Goal: Task Accomplishment & Management: Use online tool/utility

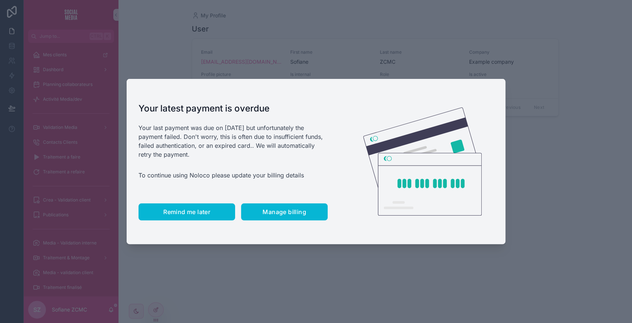
click at [192, 216] on button "Remind me later" at bounding box center [186, 211] width 97 height 17
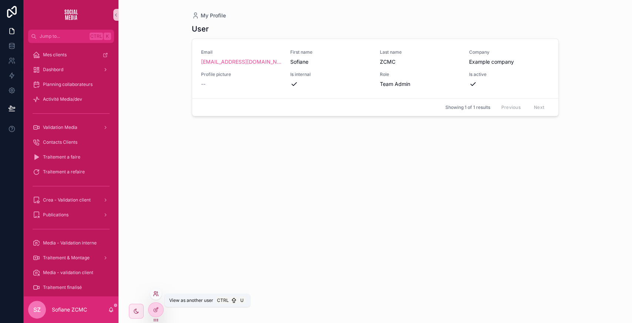
click at [156, 292] on icon at bounding box center [156, 294] width 6 height 6
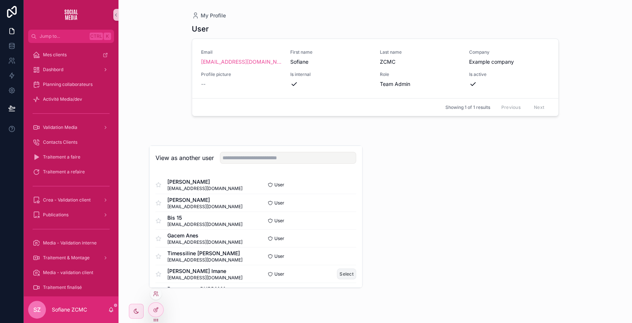
click at [338, 272] on button "Select" at bounding box center [346, 273] width 19 height 11
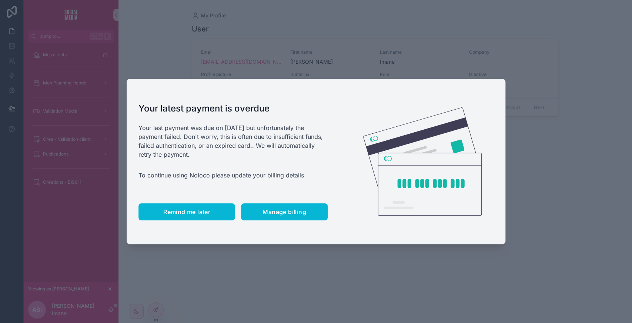
click at [173, 208] on span "Remind me later" at bounding box center [186, 211] width 47 height 7
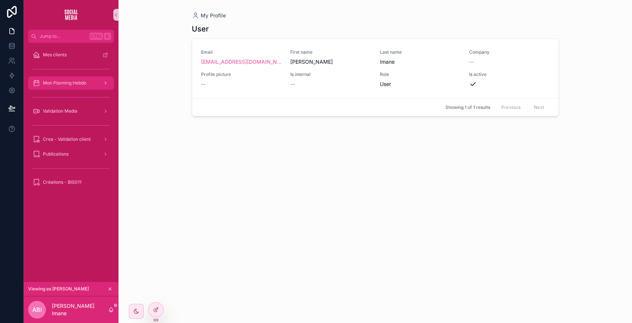
click at [84, 82] on span "Mon Planning Hebdo" at bounding box center [64, 83] width 43 height 6
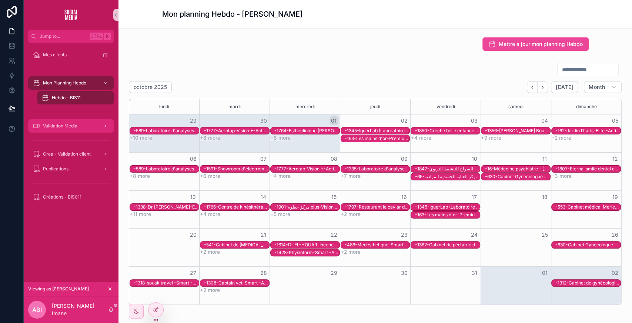
click at [81, 126] on div "Validation Media" at bounding box center [71, 126] width 77 height 12
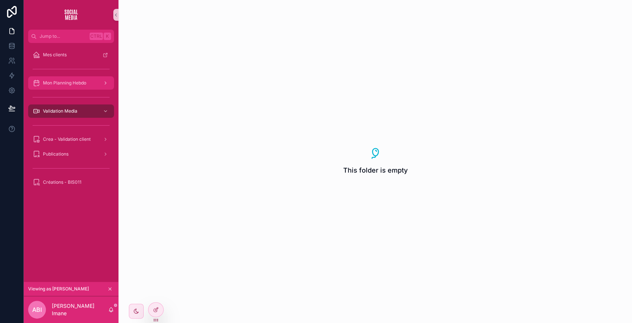
click at [79, 86] on div "Mon Planning Hebdo" at bounding box center [71, 83] width 77 height 12
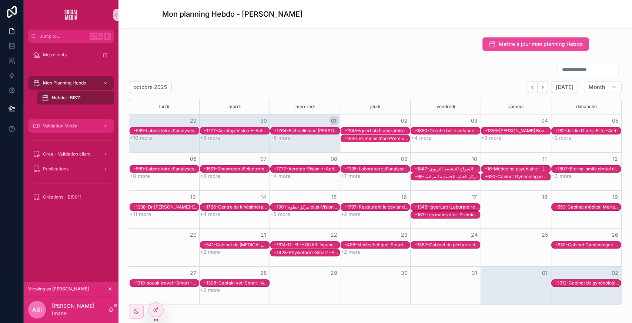
click at [64, 130] on div "Validation Media" at bounding box center [71, 126] width 77 height 12
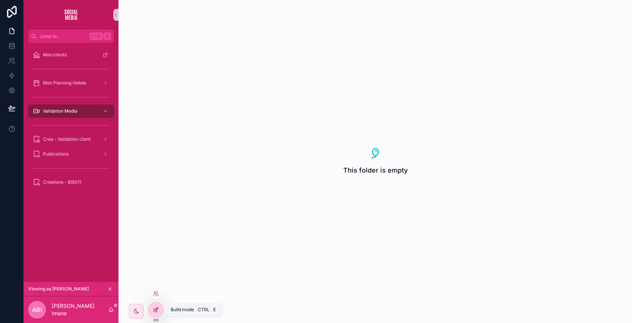
click at [155, 312] on icon at bounding box center [156, 309] width 6 height 6
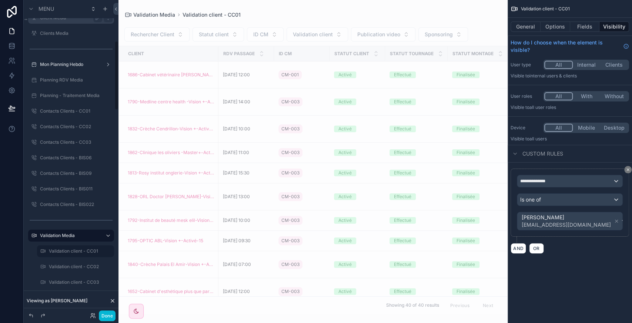
scroll to position [230, 0]
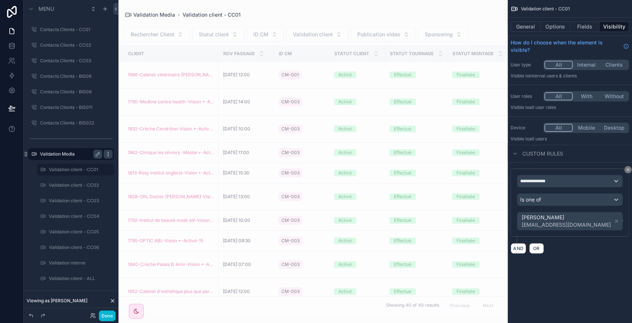
click at [108, 152] on icon "scrollable content" at bounding box center [108, 154] width 6 height 6
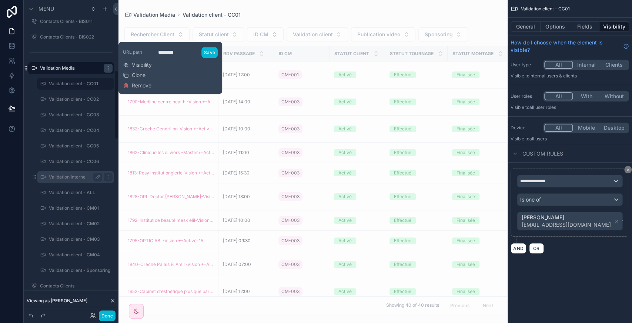
scroll to position [316, 0]
click at [145, 66] on span "Visibility" at bounding box center [142, 65] width 20 height 7
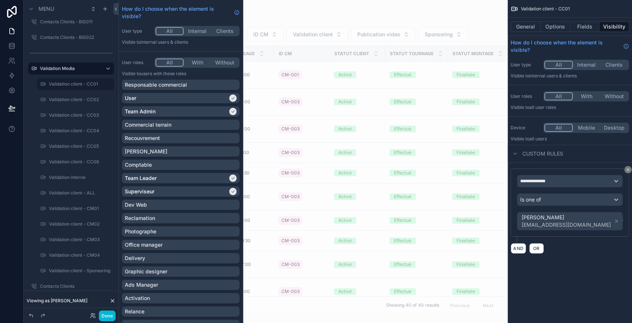
scroll to position [15, 0]
click at [169, 60] on button "All" at bounding box center [169, 63] width 28 height 8
click at [163, 64] on button "All" at bounding box center [169, 63] width 28 height 8
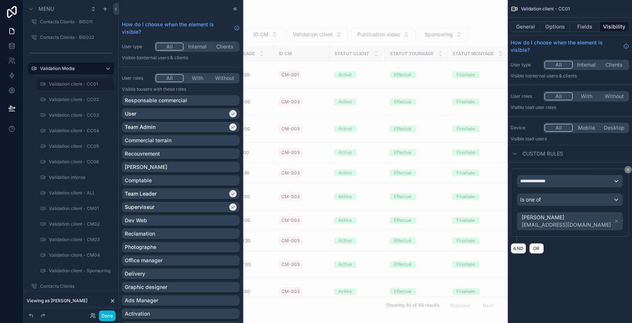
scroll to position [114, 0]
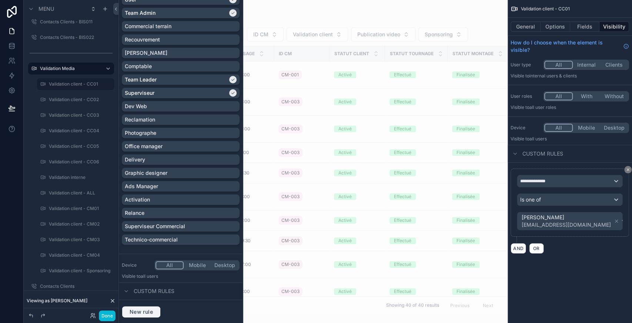
click at [141, 311] on span "New rule" at bounding box center [141, 311] width 29 height 7
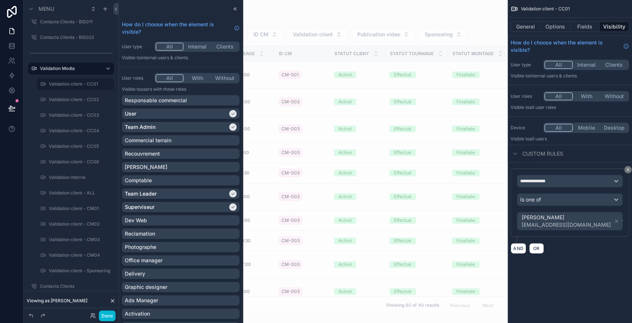
scroll to position [180, 0]
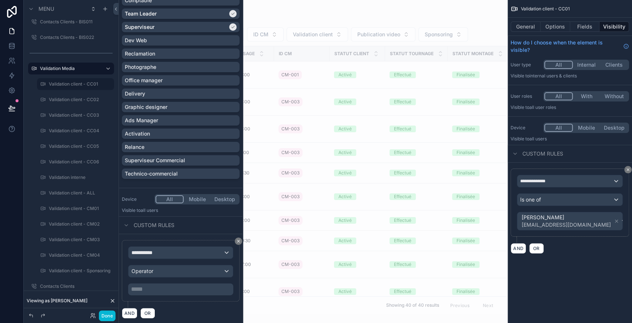
click at [163, 198] on button "All" at bounding box center [169, 199] width 28 height 8
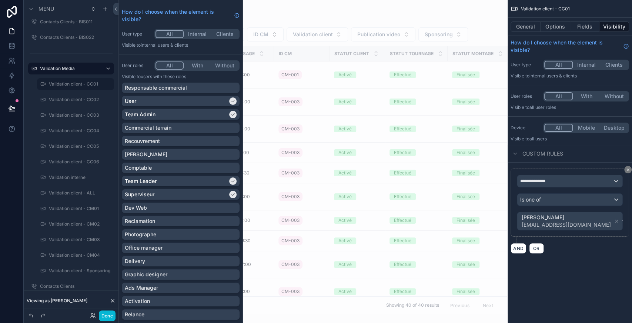
scroll to position [0, 0]
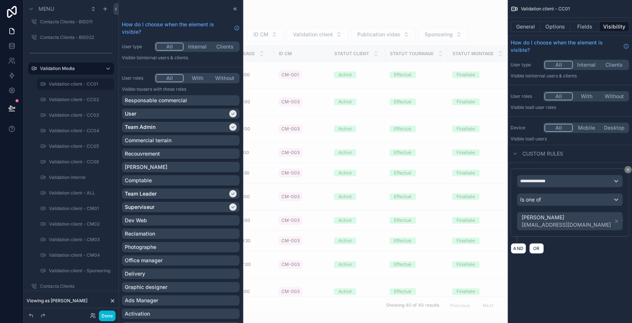
click at [195, 77] on button "With" at bounding box center [197, 78] width 27 height 8
click at [219, 78] on button "Without" at bounding box center [224, 78] width 27 height 8
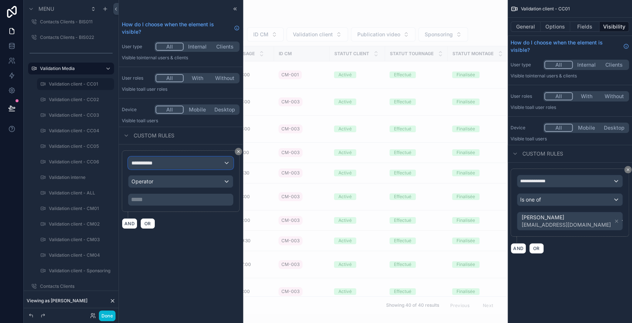
click at [167, 163] on div "**********" at bounding box center [180, 163] width 104 height 12
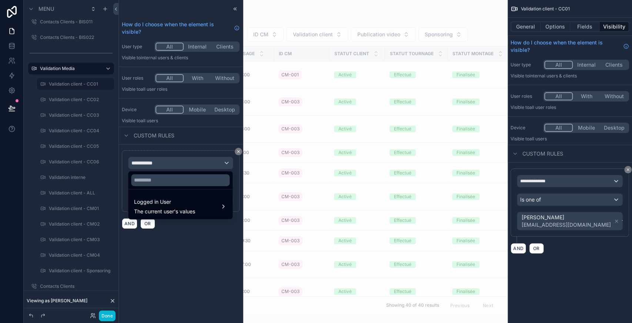
click at [195, 261] on div at bounding box center [181, 161] width 124 height 323
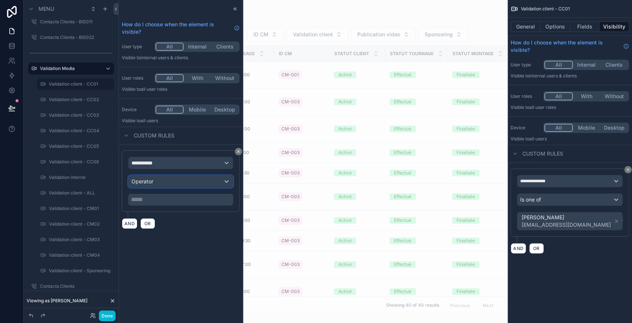
click at [156, 184] on div "Operator" at bounding box center [180, 181] width 104 height 12
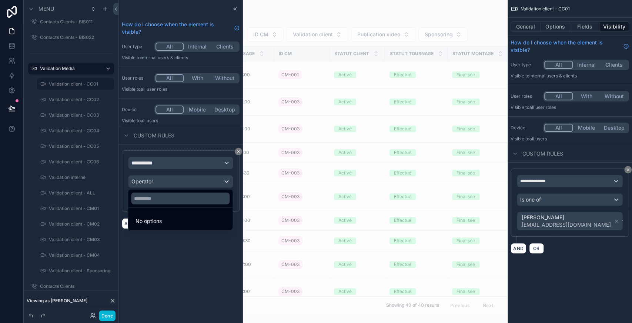
click at [166, 163] on div at bounding box center [181, 161] width 124 height 323
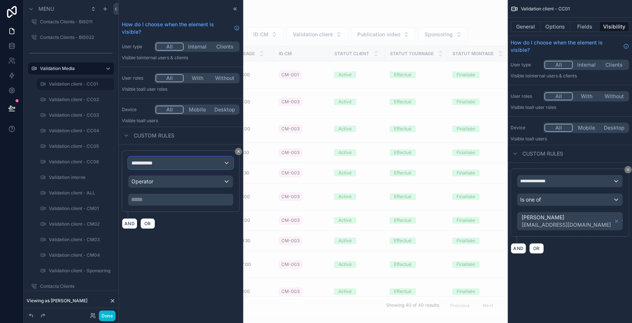
click at [166, 163] on div "**********" at bounding box center [180, 163] width 104 height 12
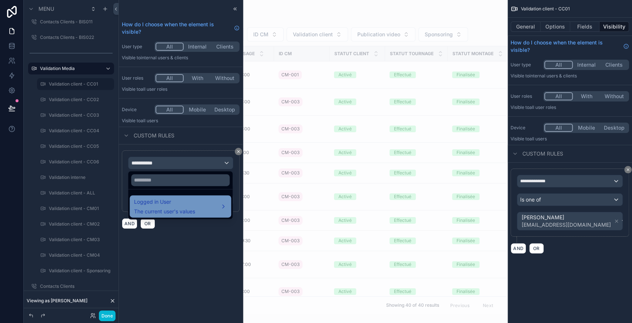
click at [159, 205] on span "Logged in User" at bounding box center [164, 201] width 61 height 9
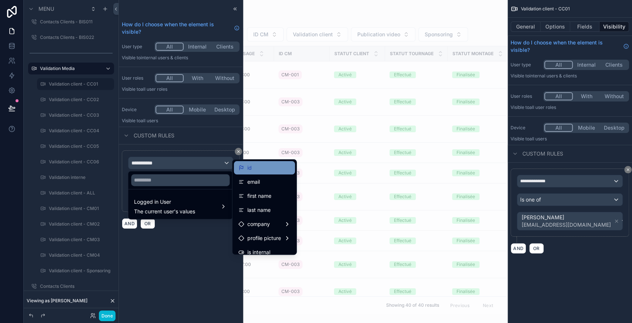
click at [249, 170] on span "id" at bounding box center [249, 167] width 4 height 9
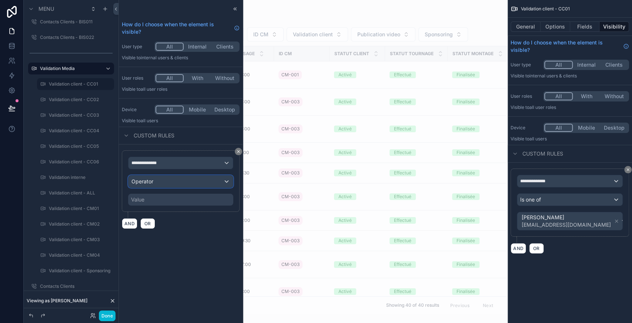
click at [157, 181] on div "Operator" at bounding box center [180, 181] width 104 height 12
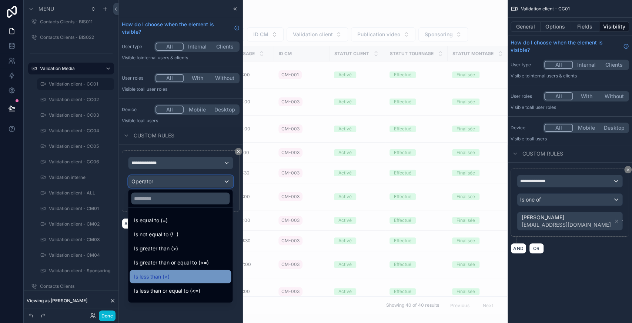
scroll to position [53, 0]
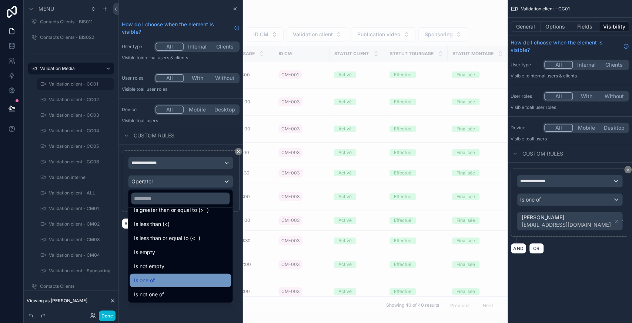
click at [161, 281] on div "Is one of" at bounding box center [180, 280] width 93 height 9
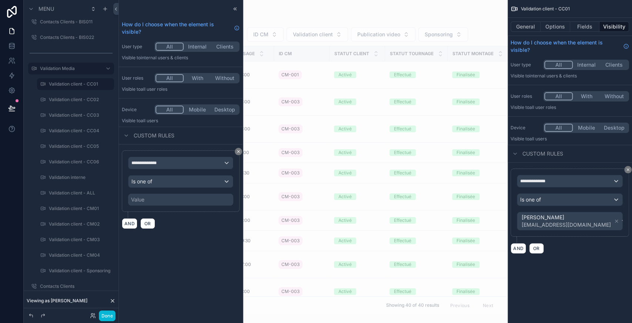
click at [161, 195] on div "Value" at bounding box center [180, 200] width 105 height 12
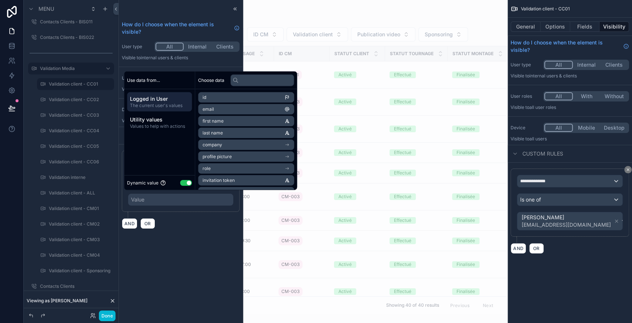
click at [187, 181] on button "Use setting" at bounding box center [186, 183] width 12 height 6
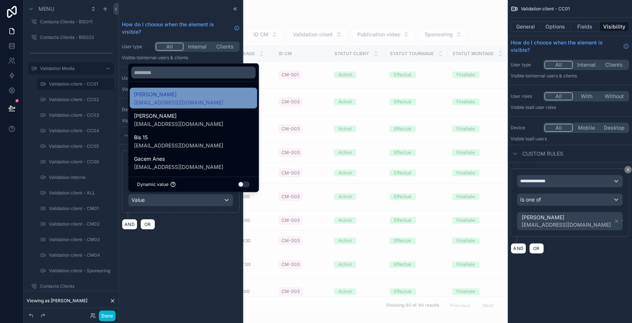
click at [170, 92] on span "[PERSON_NAME]" at bounding box center [178, 94] width 89 height 9
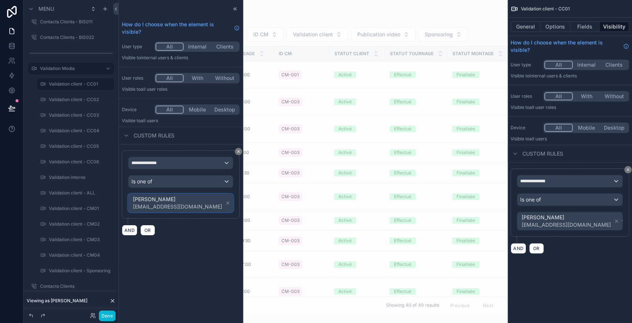
click at [212, 200] on div "[PERSON_NAME] [EMAIL_ADDRESS][DOMAIN_NAME]" at bounding box center [180, 203] width 104 height 18
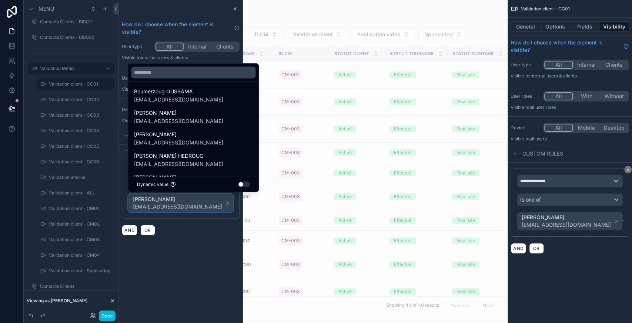
scroll to position [125, 0]
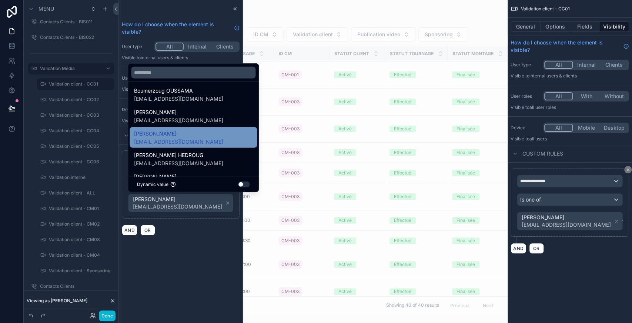
click at [181, 139] on span "[EMAIL_ADDRESS][DOMAIN_NAME]" at bounding box center [178, 141] width 89 height 7
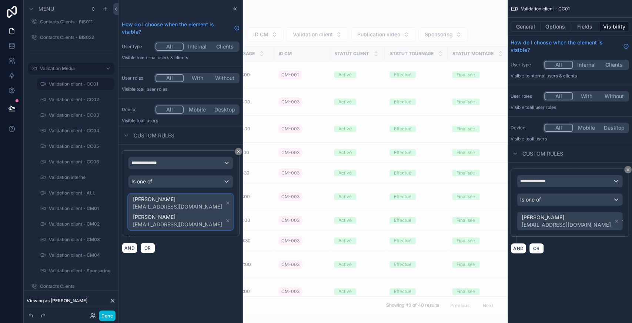
click at [218, 209] on span "[PERSON_NAME] [EMAIL_ADDRESS][DOMAIN_NAME] [PERSON_NAME] [EMAIL_ADDRESS][DOMAIN…" at bounding box center [181, 212] width 100 height 36
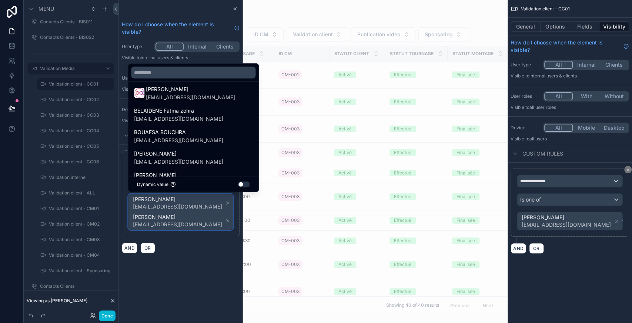
scroll to position [213, 0]
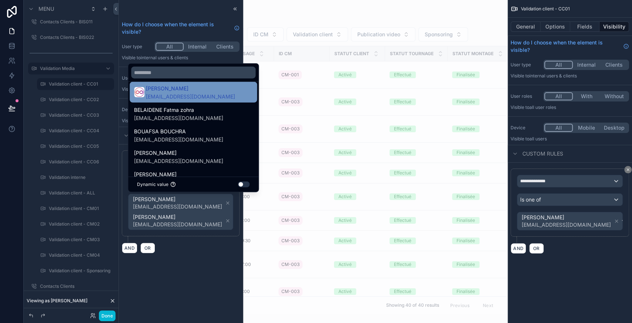
click at [182, 90] on span "[PERSON_NAME]" at bounding box center [190, 88] width 89 height 9
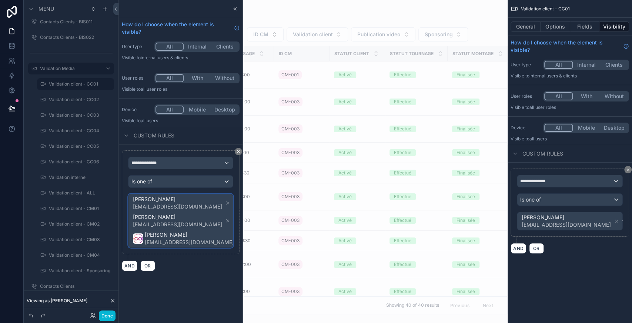
click at [218, 208] on span "[PERSON_NAME] [EMAIL_ADDRESS][DOMAIN_NAME] [PERSON_NAME] [EMAIL_ADDRESS][DOMAIN…" at bounding box center [187, 220] width 112 height 53
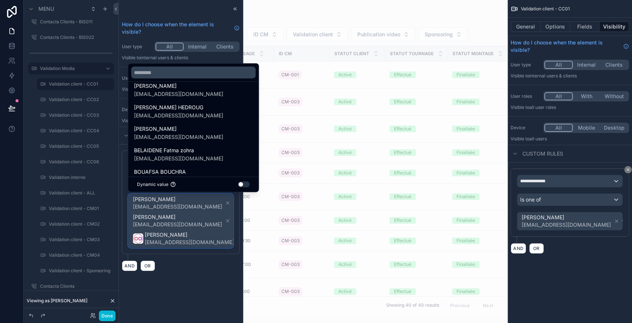
scroll to position [152, 0]
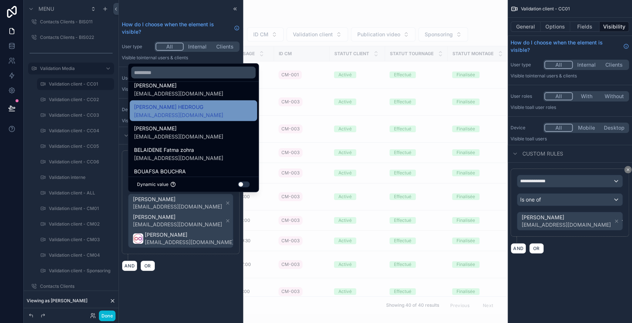
click at [182, 119] on div "[PERSON_NAME] HEDROUG [EMAIL_ADDRESS][DOMAIN_NAME]" at bounding box center [193, 110] width 127 height 21
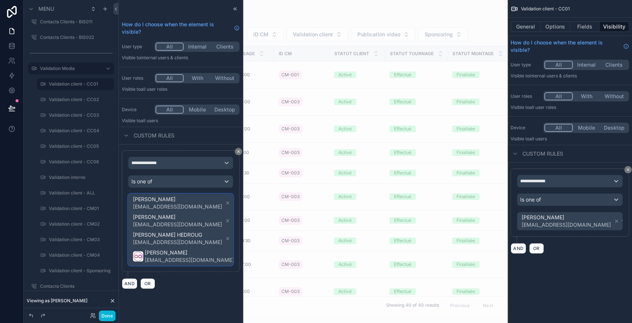
click at [221, 235] on span "[PERSON_NAME] [EMAIL_ADDRESS][DOMAIN_NAME] [PERSON_NAME] [EMAIL_ADDRESS][DOMAIN…" at bounding box center [187, 229] width 112 height 71
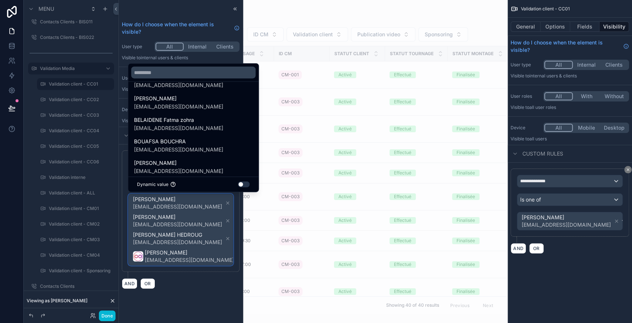
scroll to position [161, 0]
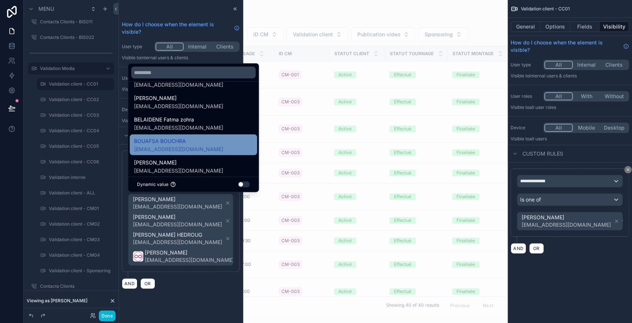
click at [182, 142] on span "BOUAFSA BOUCHRA" at bounding box center [178, 141] width 89 height 9
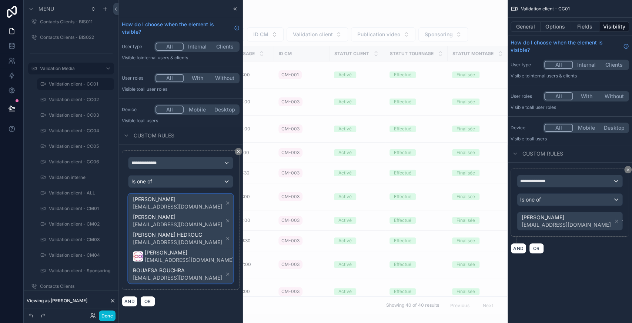
click at [220, 232] on span "[PERSON_NAME] [EMAIL_ADDRESS][DOMAIN_NAME] [PERSON_NAME] [EMAIL_ADDRESS][DOMAIN…" at bounding box center [187, 238] width 112 height 89
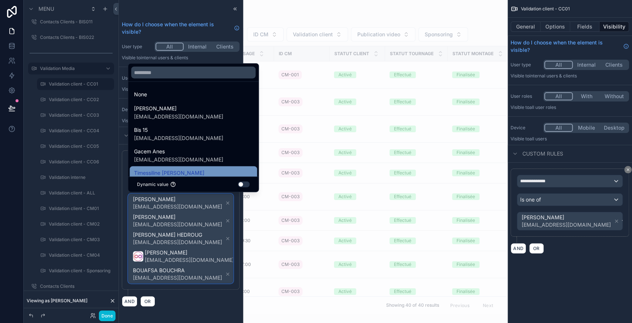
scroll to position [101, 0]
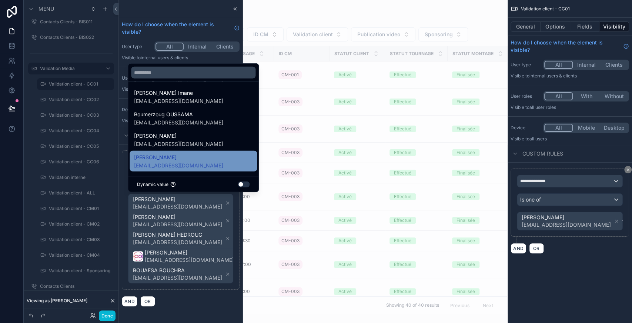
click at [186, 158] on span "[PERSON_NAME]" at bounding box center [178, 157] width 89 height 9
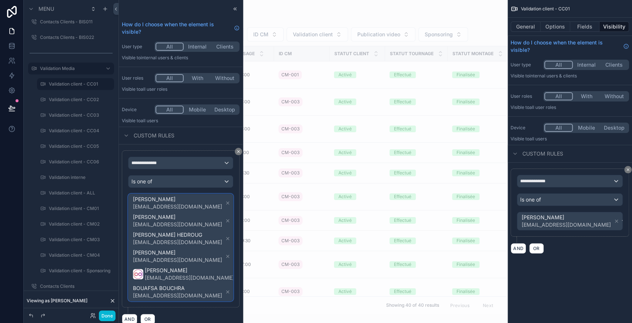
click at [214, 243] on span "[PERSON_NAME] [EMAIL_ADDRESS][DOMAIN_NAME] [PERSON_NAME] [EMAIL_ADDRESS][DOMAIN…" at bounding box center [187, 247] width 112 height 107
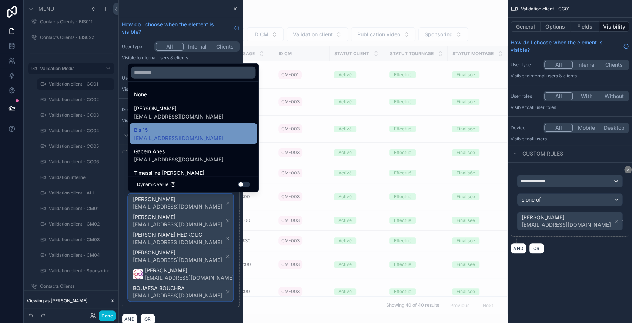
scroll to position [101, 0]
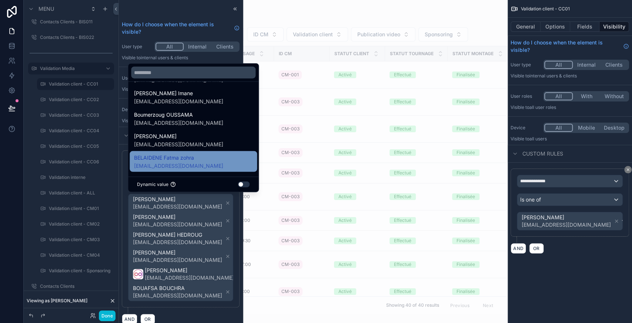
click at [176, 155] on span "BELAIDENE Fatma zohra" at bounding box center [178, 157] width 89 height 9
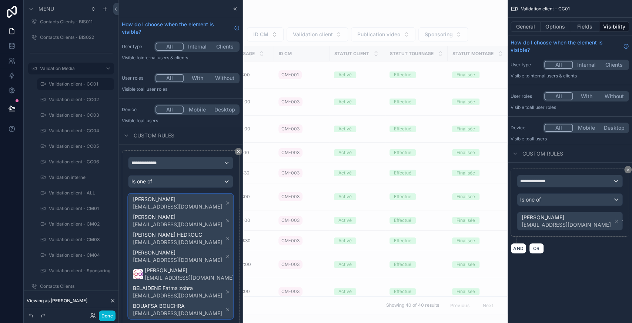
click at [219, 240] on div "[PERSON_NAME] [EMAIL_ADDRESS][DOMAIN_NAME] [PERSON_NAME] [EMAIL_ADDRESS][DOMAIN…" at bounding box center [180, 256] width 104 height 124
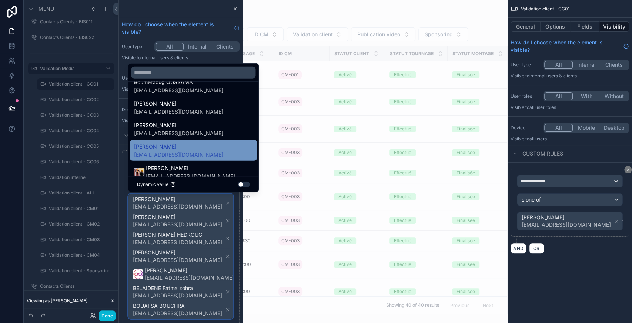
scroll to position [133, 0]
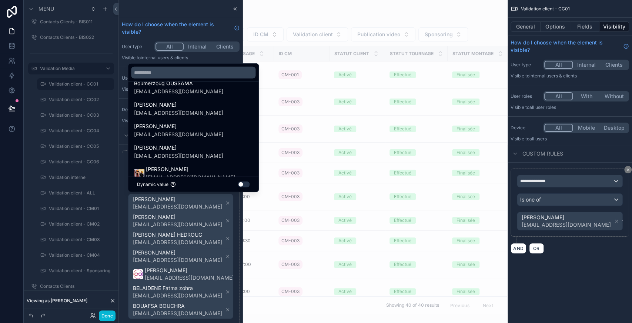
click at [198, 15] on div at bounding box center [181, 161] width 124 height 323
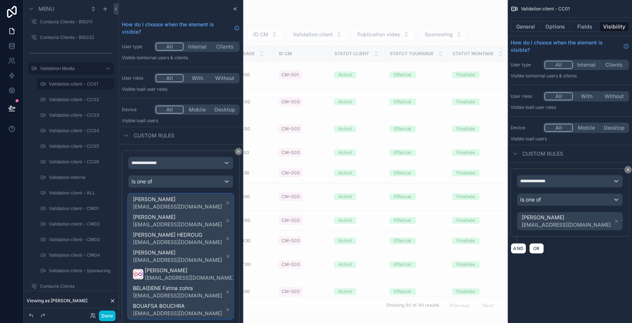
click at [205, 208] on span "[PERSON_NAME] [EMAIL_ADDRESS][DOMAIN_NAME] [PERSON_NAME] [EMAIL_ADDRESS][DOMAIN…" at bounding box center [187, 256] width 112 height 124
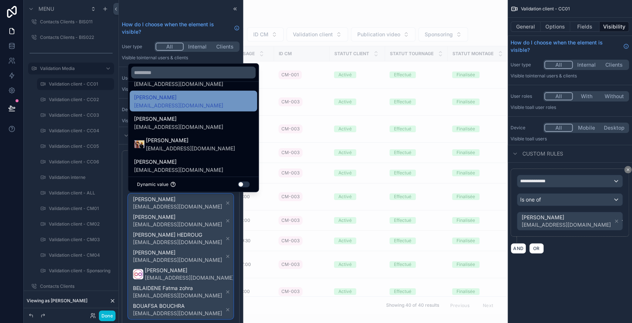
scroll to position [197, 0]
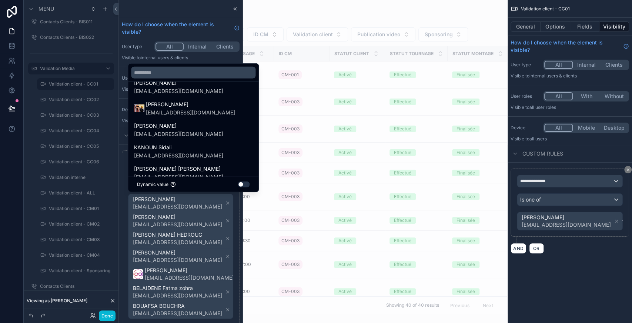
click at [210, 244] on div at bounding box center [181, 161] width 124 height 323
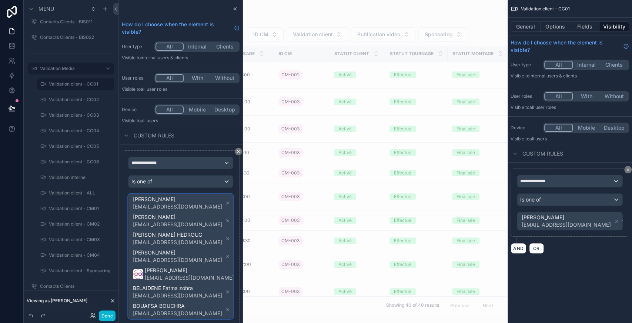
click at [210, 244] on span "[PERSON_NAME] [EMAIL_ADDRESS][DOMAIN_NAME] [PERSON_NAME] [EMAIL_ADDRESS][DOMAIN…" at bounding box center [187, 256] width 112 height 124
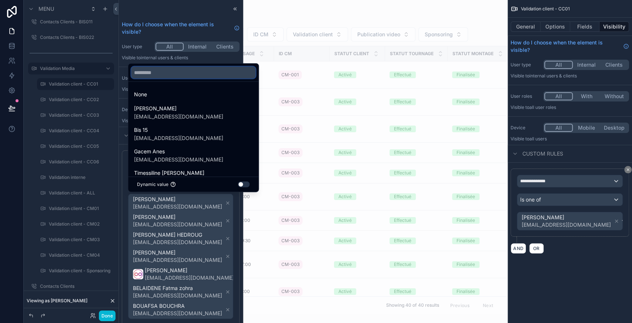
click at [169, 69] on input "text" at bounding box center [193, 73] width 124 height 12
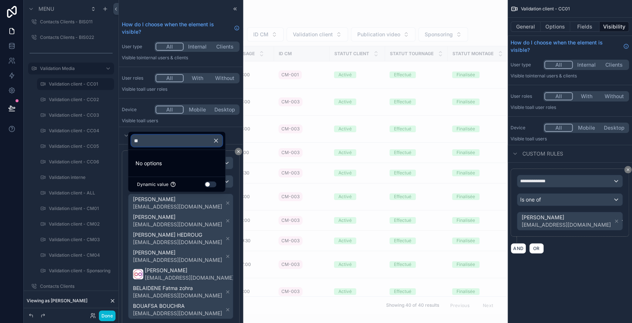
type input "*"
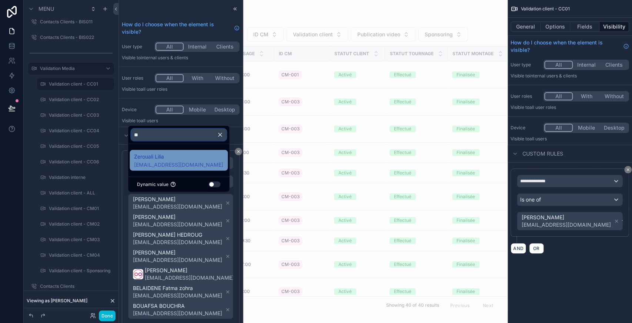
type input "**"
click at [166, 165] on span "[EMAIL_ADDRESS][DOMAIN_NAME]" at bounding box center [178, 164] width 89 height 7
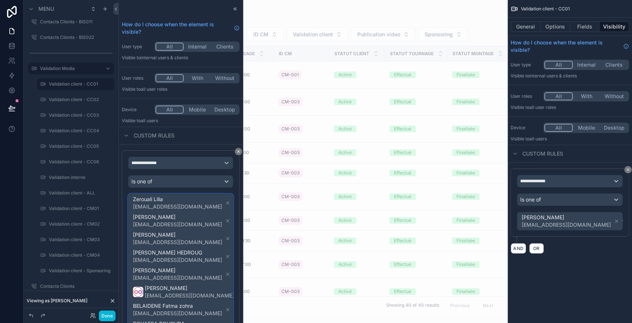
click at [216, 220] on div "[PERSON_NAME] [EMAIL_ADDRESS][DOMAIN_NAME] [PERSON_NAME] [EMAIL_ADDRESS][DOMAIN…" at bounding box center [180, 265] width 104 height 142
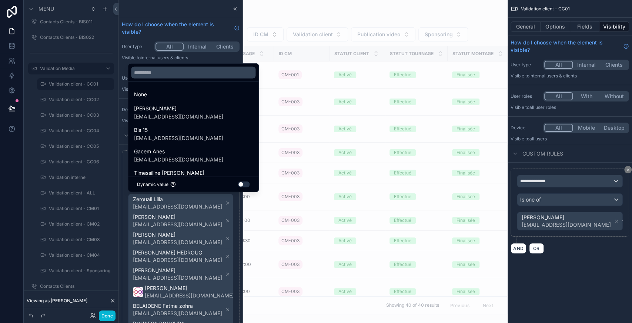
click at [165, 67] on div at bounding box center [193, 73] width 130 height 18
click at [157, 68] on input "text" at bounding box center [193, 73] width 124 height 12
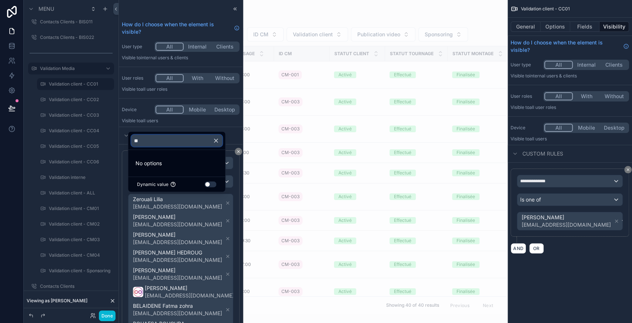
type input "*"
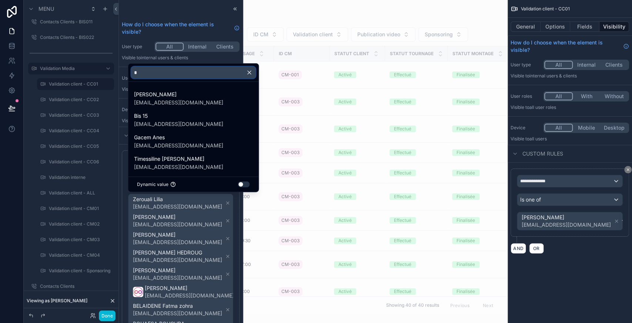
click at [150, 76] on input "*" at bounding box center [193, 73] width 124 height 12
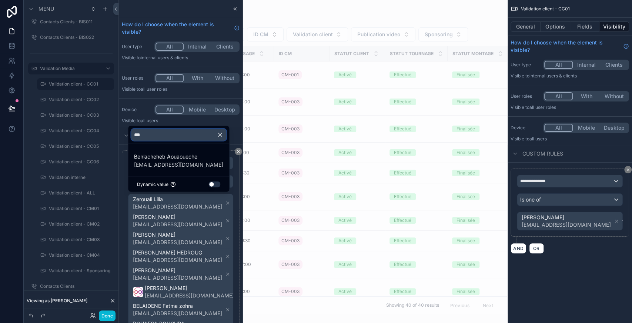
type input "***"
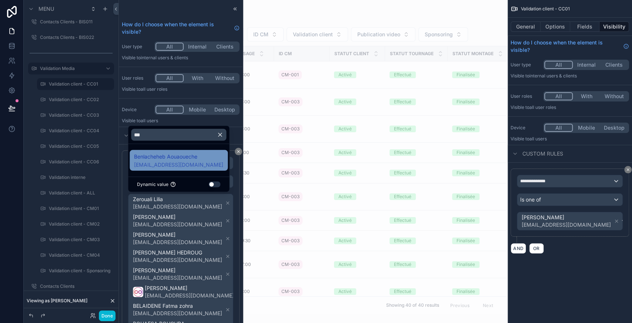
click at [157, 154] on span "Benlacheheb Aouaoueche" at bounding box center [178, 156] width 89 height 9
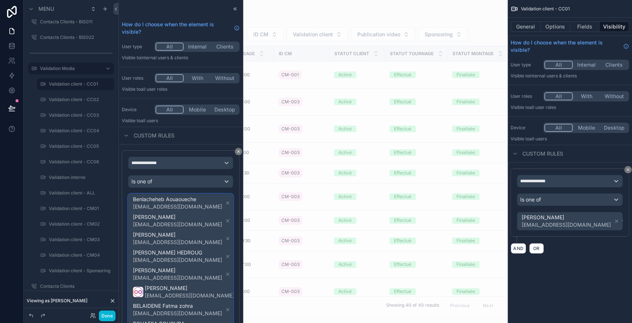
click at [218, 268] on div "Benlacheheb Aouaoueche [EMAIL_ADDRESS][DOMAIN_NAME] [PERSON_NAME] [EMAIL_ADDRES…" at bounding box center [180, 274] width 104 height 160
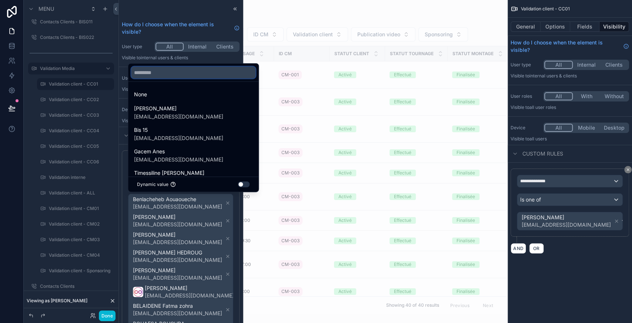
click at [165, 76] on input "text" at bounding box center [193, 73] width 124 height 12
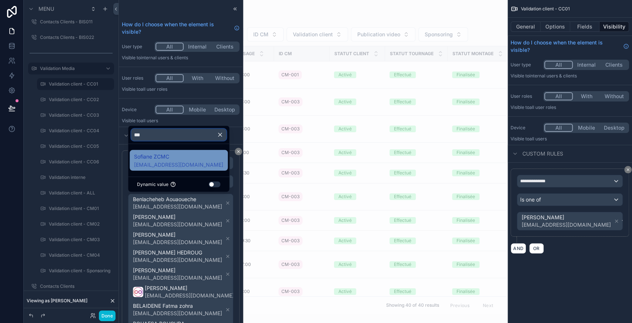
type input "***"
click at [173, 159] on span "Sofiane ZCMC" at bounding box center [178, 156] width 89 height 9
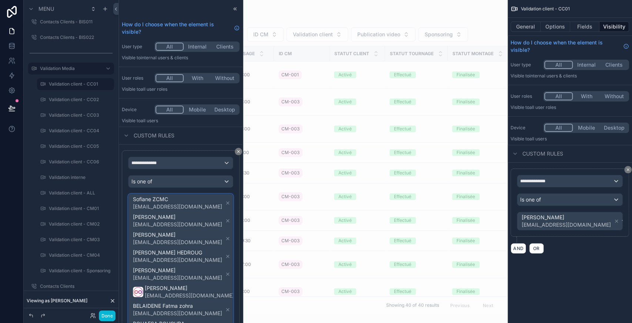
click at [217, 247] on div "[PERSON_NAME] [EMAIL_ADDRESS][DOMAIN_NAME] [PERSON_NAME] [EMAIL_ADDRESS][DOMAIN…" at bounding box center [180, 283] width 104 height 178
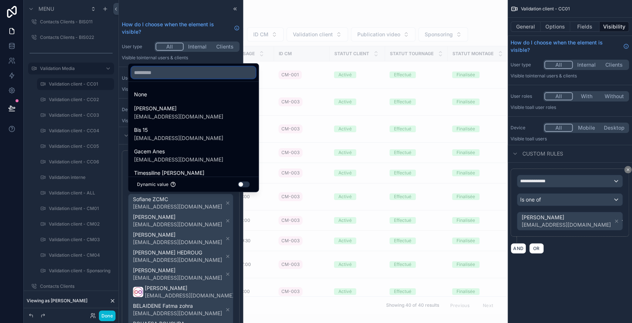
click at [163, 74] on input "text" at bounding box center [193, 73] width 124 height 12
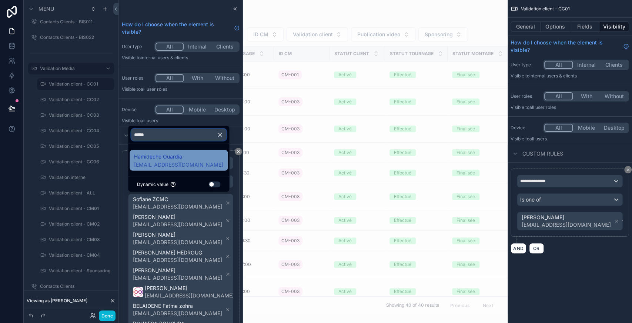
type input "*****"
click at [167, 156] on span "Hamideche Ouardia" at bounding box center [178, 156] width 89 height 9
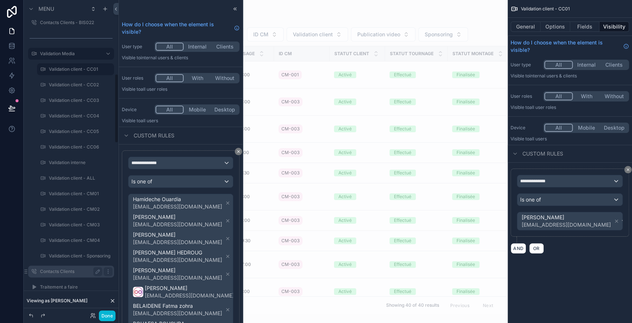
scroll to position [330, 0]
click at [232, 9] on icon at bounding box center [235, 9] width 6 height 6
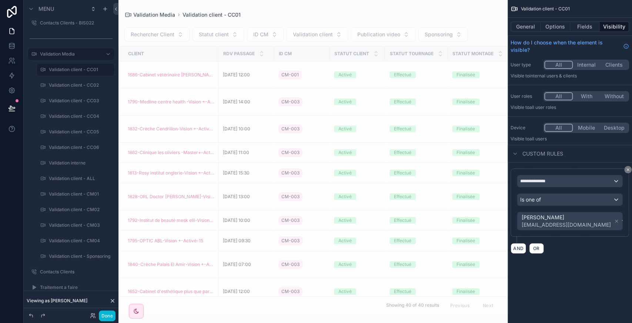
click at [104, 321] on div "Done" at bounding box center [71, 315] width 95 height 15
click at [110, 311] on button "Done" at bounding box center [107, 315] width 17 height 11
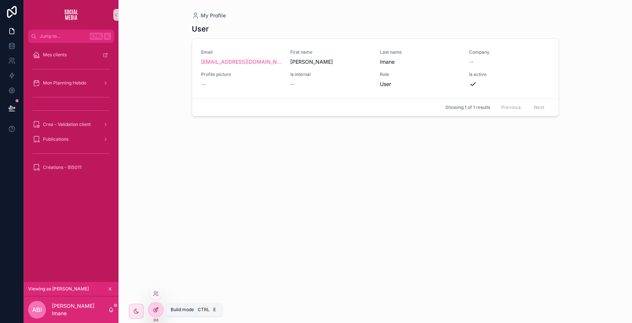
click at [158, 315] on div at bounding box center [155, 309] width 15 height 14
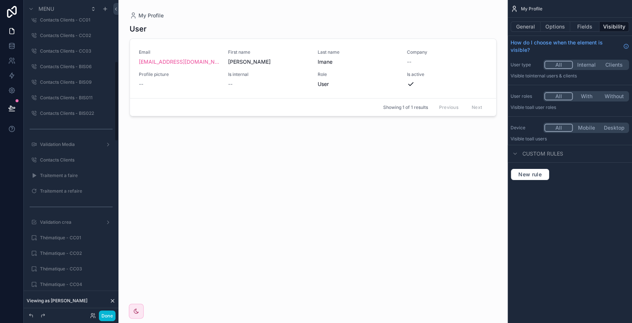
scroll to position [239, 0]
click at [110, 131] on icon "scrollable content" at bounding box center [108, 130] width 6 height 6
click at [142, 118] on span "Visibility" at bounding box center [142, 118] width 20 height 7
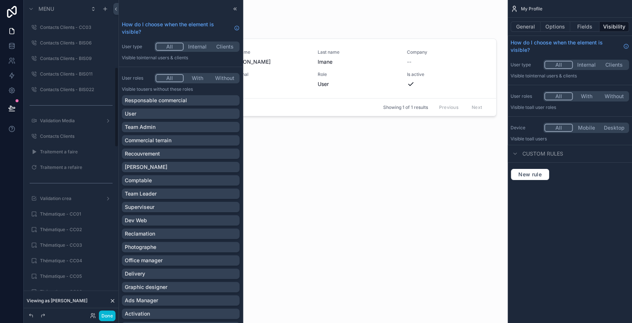
scroll to position [263, 0]
click at [167, 113] on div "User" at bounding box center [181, 113] width 112 height 7
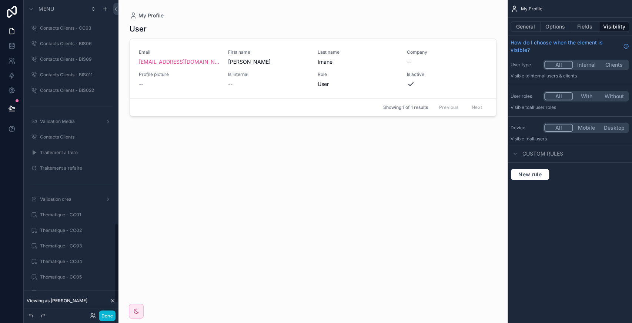
scroll to position [874, 0]
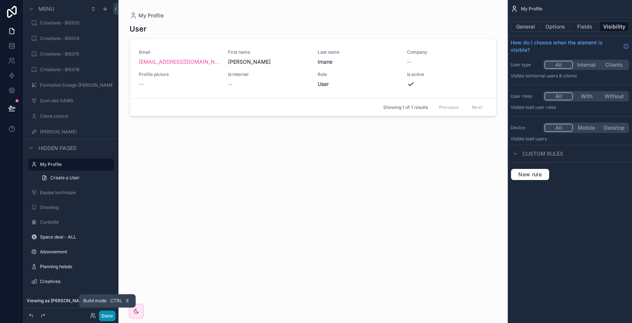
click at [111, 315] on button "Done" at bounding box center [107, 315] width 17 height 11
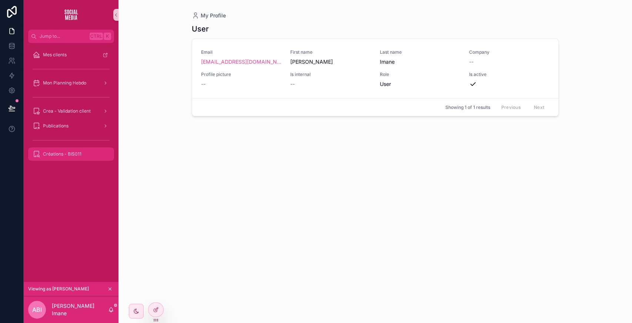
click at [67, 154] on span "Créations - BIS011" at bounding box center [62, 154] width 38 height 6
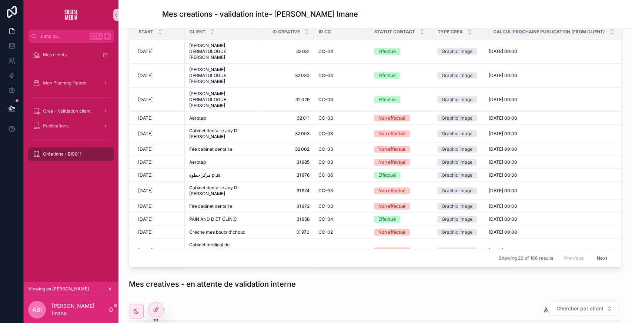
scroll to position [55, 0]
click at [155, 307] on icon at bounding box center [156, 309] width 6 height 6
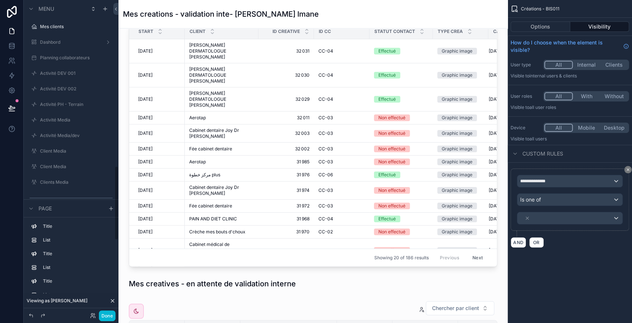
scroll to position [701, 0]
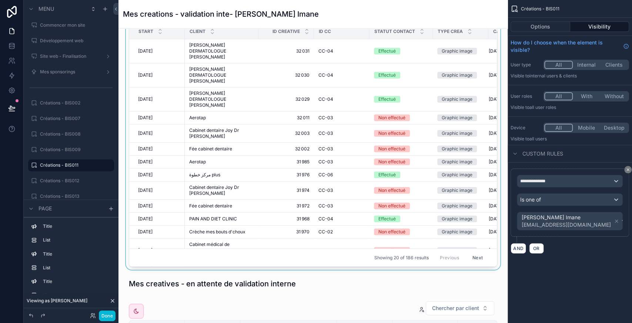
click at [316, 255] on div "Showing 20 of 186 results Previous Next" at bounding box center [313, 257] width 368 height 18
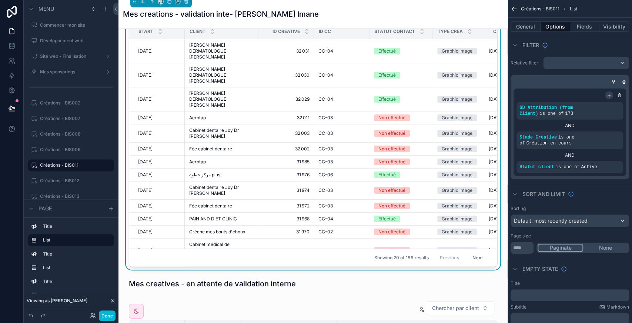
click at [610, 95] on icon "scrollable content" at bounding box center [609, 95] width 4 height 4
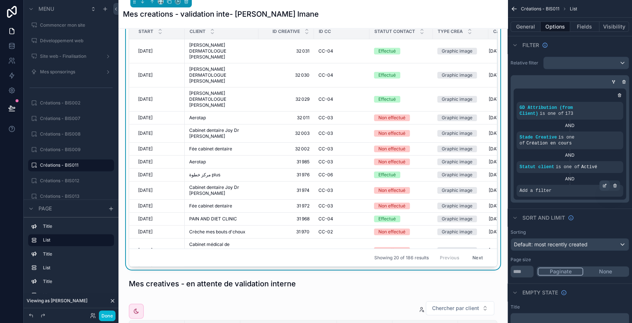
click at [606, 183] on icon "scrollable content" at bounding box center [604, 185] width 4 height 4
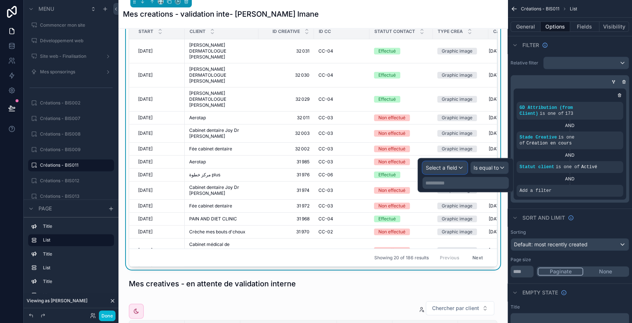
click at [458, 169] on div "Select a field" at bounding box center [445, 168] width 44 height 12
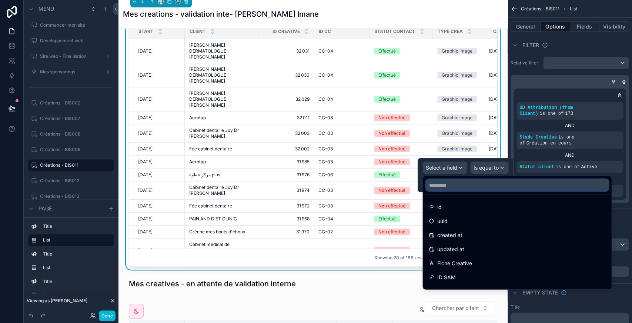
click at [446, 190] on input "text" at bounding box center [517, 185] width 182 height 12
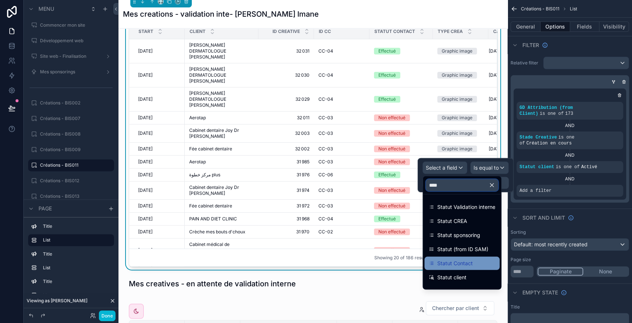
type input "****"
click at [468, 263] on span "Statut Contact" at bounding box center [455, 263] width 36 height 9
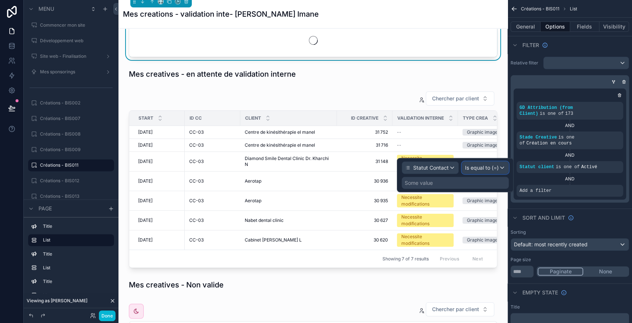
click at [483, 164] on span "Is equal to (=)" at bounding box center [482, 167] width 34 height 7
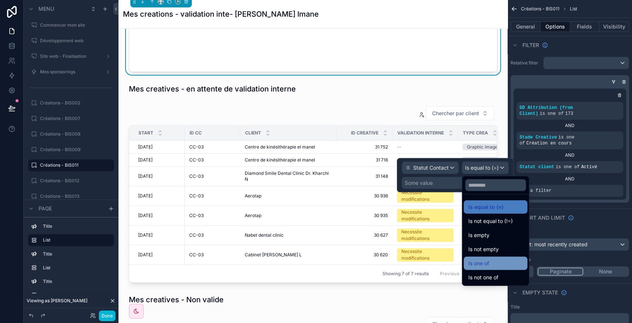
click at [489, 262] on span "Is one of" at bounding box center [478, 263] width 21 height 9
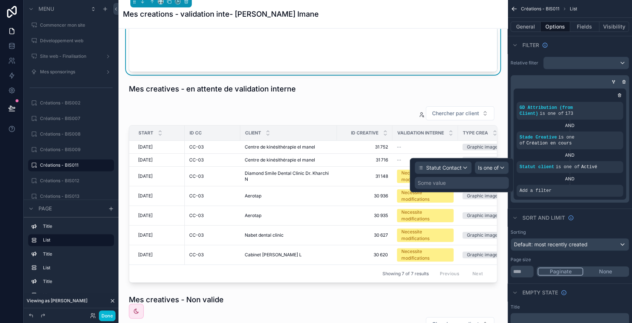
click at [468, 184] on div "Some value" at bounding box center [462, 183] width 94 height 12
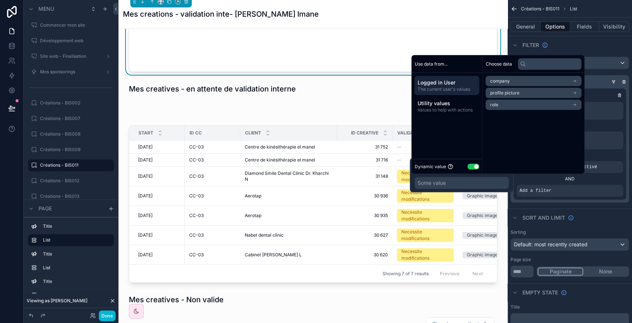
click at [475, 166] on button "Use setting" at bounding box center [473, 166] width 12 height 6
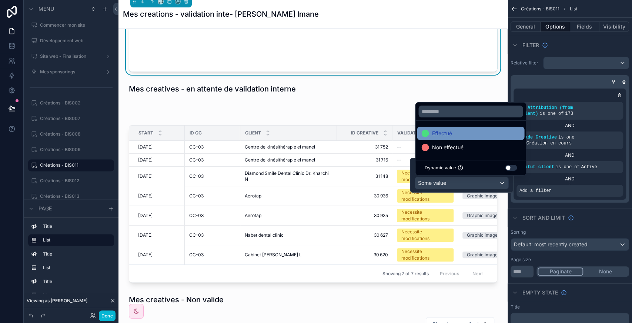
click at [454, 131] on div "Effectué" at bounding box center [470, 133] width 98 height 9
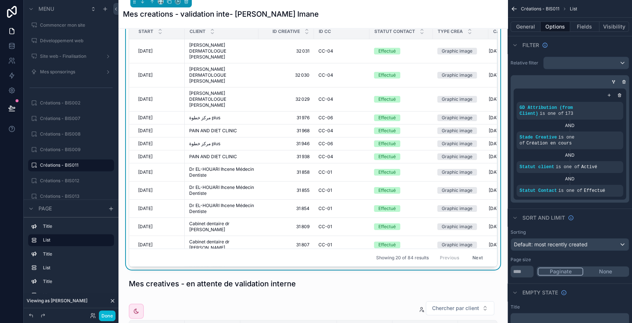
click at [593, 190] on div "Relative filter GD Attribution (from Client) is one of 173 AND Stade Creative i…" at bounding box center [569, 130] width 124 height 152
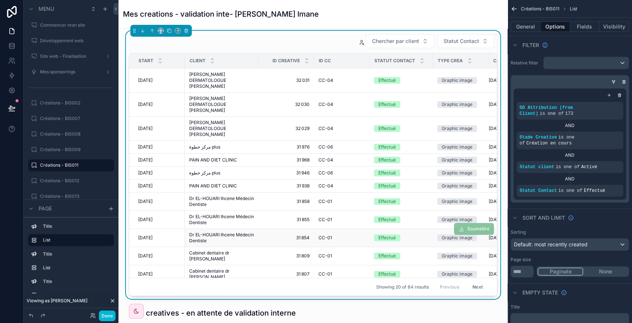
scroll to position [86, 0]
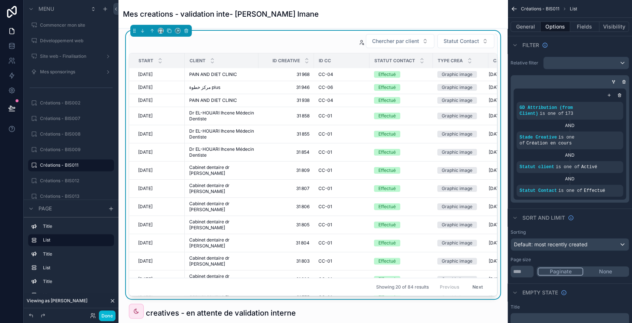
click at [320, 284] on div "Showing 20 of 84 results Previous Next" at bounding box center [313, 287] width 368 height 18
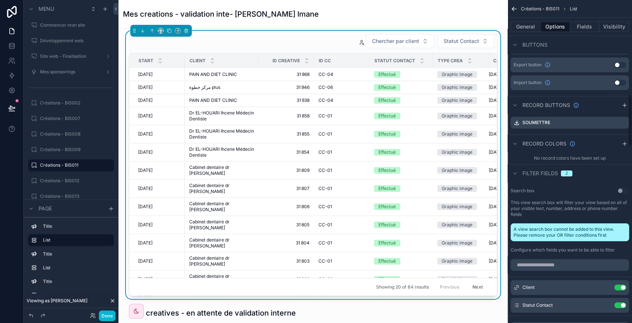
scroll to position [587, 0]
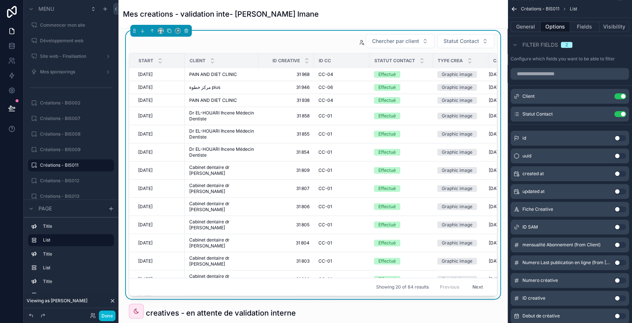
click at [623, 171] on button "Use setting" at bounding box center [620, 174] width 12 height 6
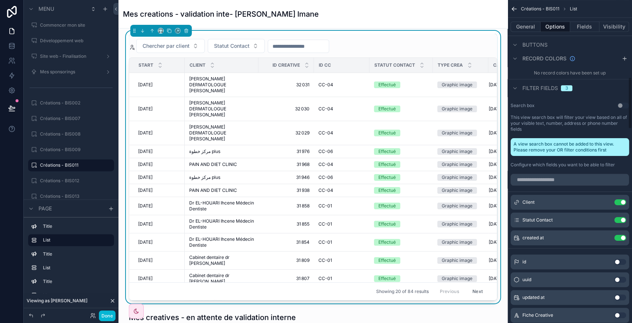
scroll to position [479, 0]
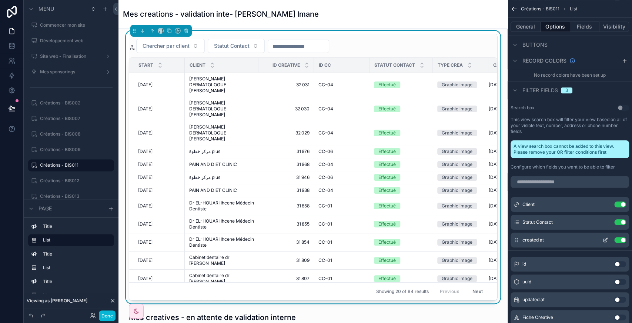
click at [603, 239] on icon "scrollable content" at bounding box center [604, 240] width 3 height 3
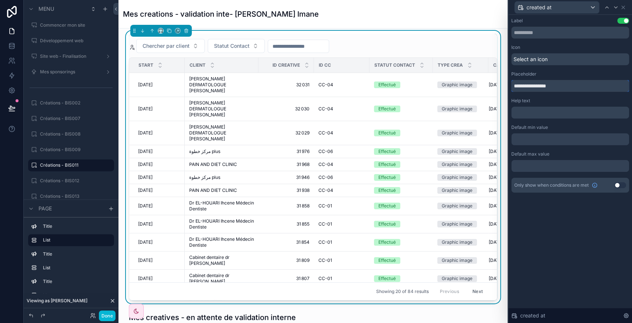
click at [531, 86] on input "**********" at bounding box center [570, 86] width 118 height 12
click at [531, 86] on input "*" at bounding box center [570, 86] width 118 height 12
type input "*"
click at [543, 85] on input "**********" at bounding box center [570, 86] width 118 height 12
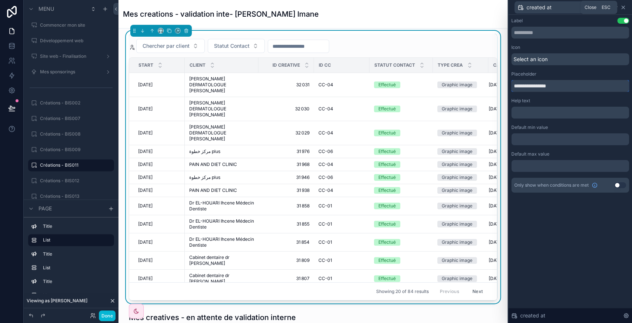
type input "**********"
click at [623, 5] on icon at bounding box center [623, 7] width 6 height 6
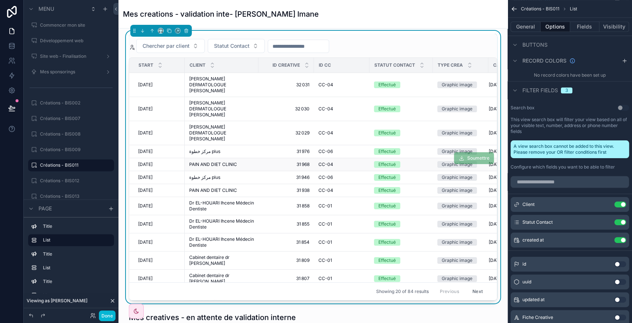
scroll to position [0, 0]
click at [232, 47] on span "Statut Contact" at bounding box center [232, 45] width 36 height 7
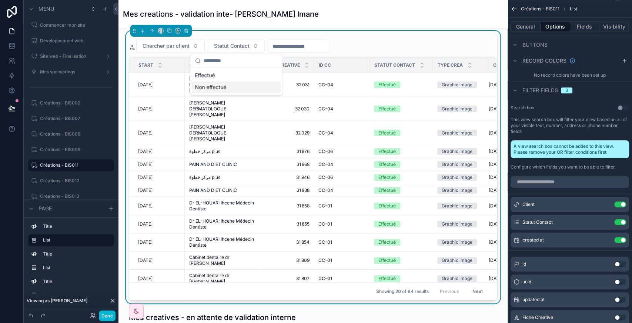
click at [210, 86] on div "Non effectué" at bounding box center [236, 87] width 89 height 12
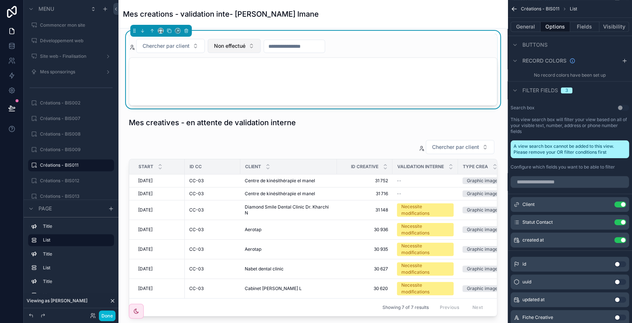
click at [239, 47] on span "Non effectué" at bounding box center [229, 45] width 31 height 7
click at [208, 76] on div "None" at bounding box center [234, 75] width 89 height 12
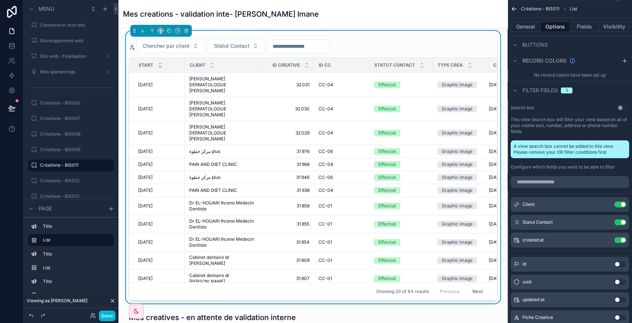
click at [160, 64] on div "scrollable content" at bounding box center [160, 65] width 5 height 8
click at [158, 62] on icon "scrollable content" at bounding box center [160, 63] width 5 height 5
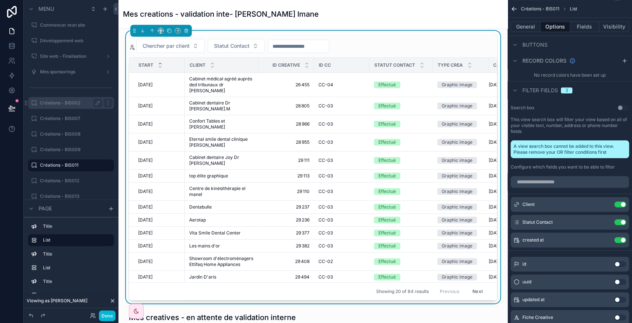
click at [67, 104] on label "Créations - BIS002" at bounding box center [69, 103] width 59 height 6
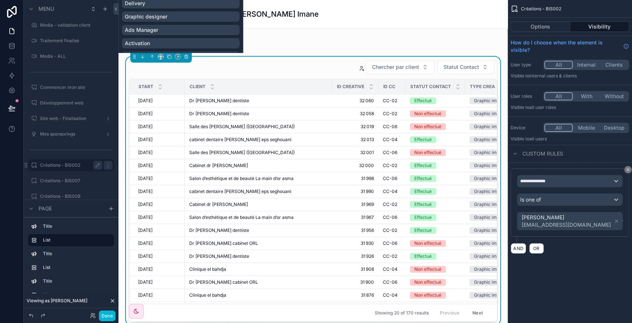
click at [280, 61] on div "Chercher par client Statut Contact" at bounding box center [313, 67] width 368 height 15
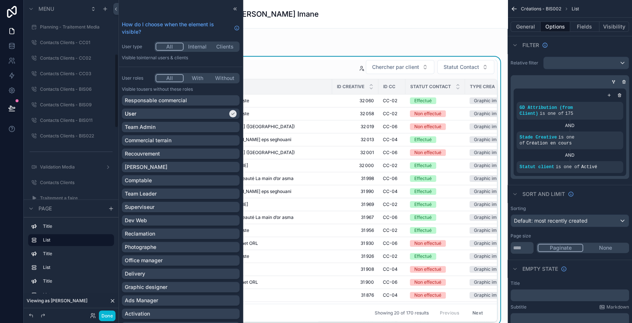
scroll to position [197, 0]
click at [232, 10] on icon at bounding box center [235, 9] width 6 height 6
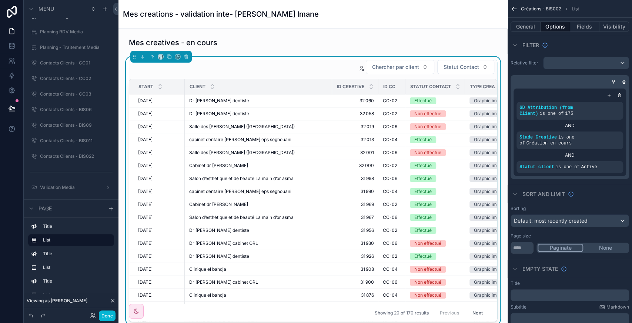
click at [298, 67] on div "Chercher par client Statut Contact" at bounding box center [313, 67] width 368 height 15
click at [608, 95] on icon "scrollable content" at bounding box center [609, 95] width 3 height 0
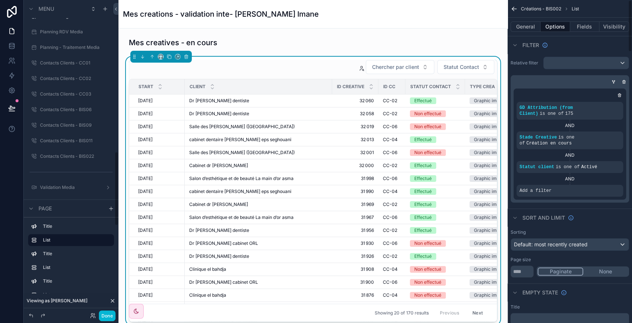
scroll to position [639, 0]
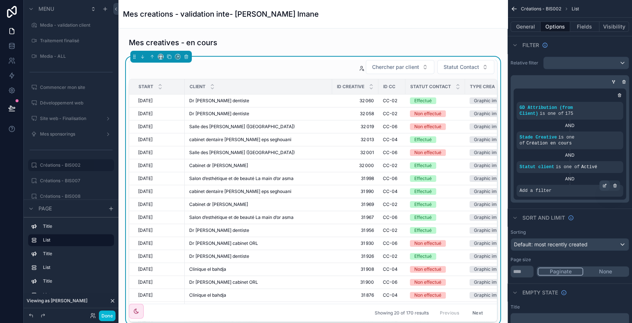
click at [606, 184] on icon "scrollable content" at bounding box center [605, 184] width 1 height 1
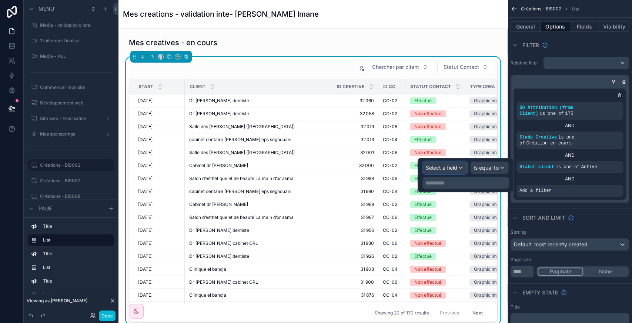
click at [447, 164] on span "Select a field" at bounding box center [441, 167] width 31 height 6
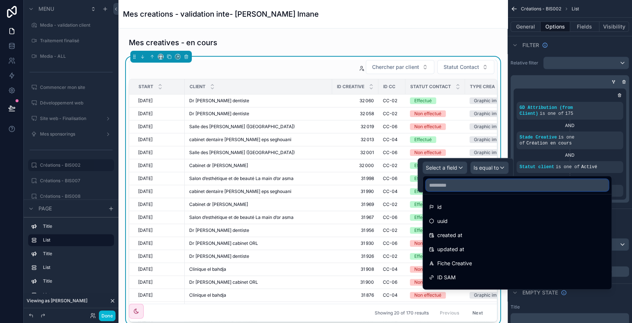
click at [443, 183] on input "text" at bounding box center [517, 185] width 182 height 12
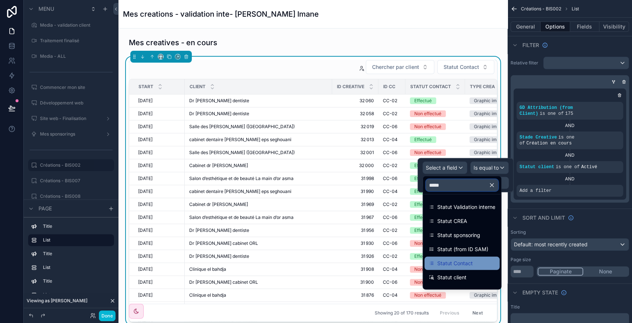
type input "*****"
click at [462, 266] on span "Statut Contact" at bounding box center [455, 263] width 36 height 9
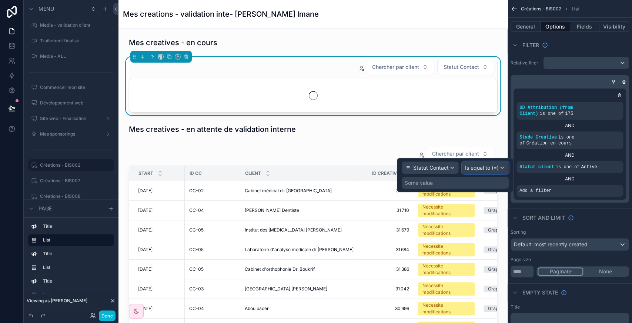
click at [480, 164] on span "Is equal to (=)" at bounding box center [482, 167] width 34 height 7
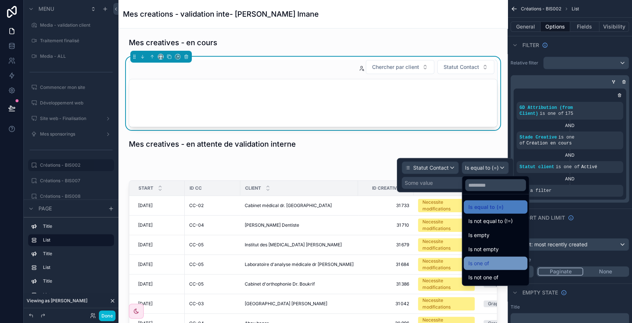
click at [479, 259] on span "Is one of" at bounding box center [478, 263] width 21 height 9
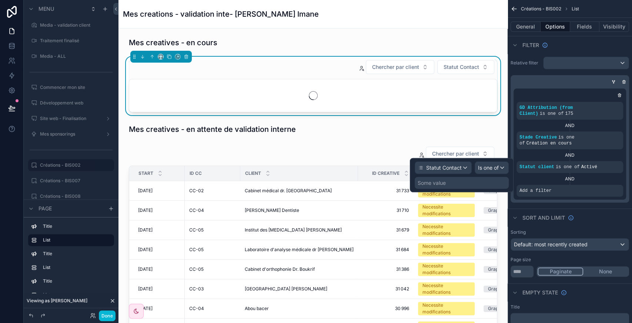
click at [442, 184] on div "Some value" at bounding box center [432, 182] width 28 height 7
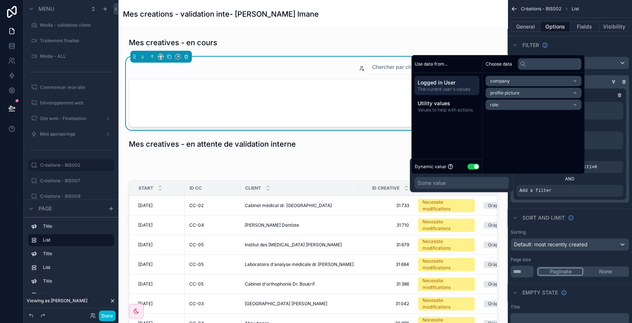
click at [472, 167] on button "Use setting" at bounding box center [473, 166] width 12 height 6
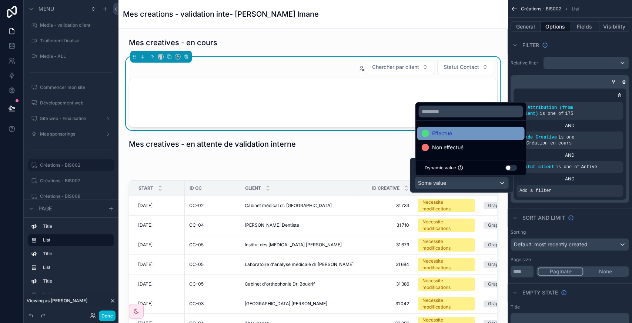
click at [449, 134] on span "Effectué" at bounding box center [442, 133] width 20 height 9
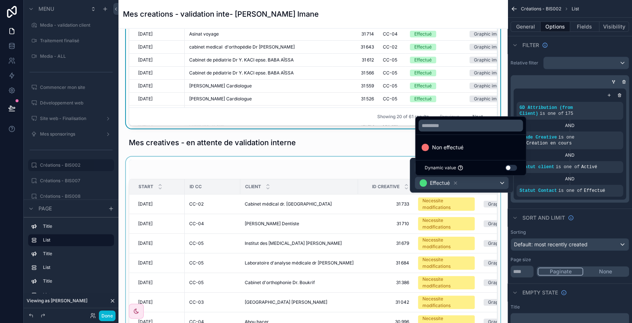
scroll to position [200, 0]
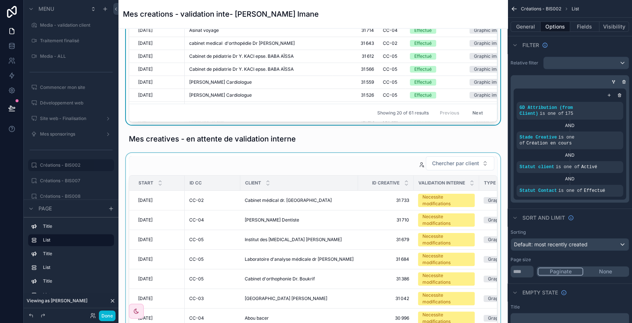
click at [354, 160] on div "scrollable content" at bounding box center [312, 270] width 377 height 235
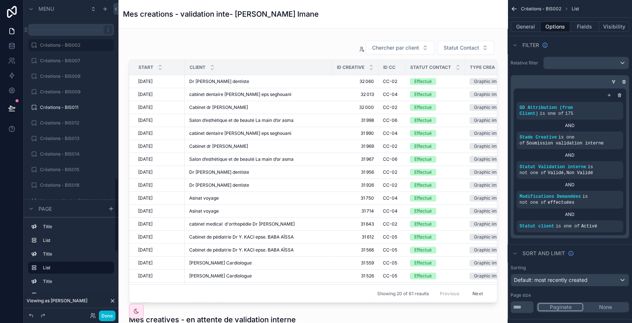
scroll to position [760, 0]
click at [56, 61] on label "Créations - BIS007" at bounding box center [69, 60] width 59 height 6
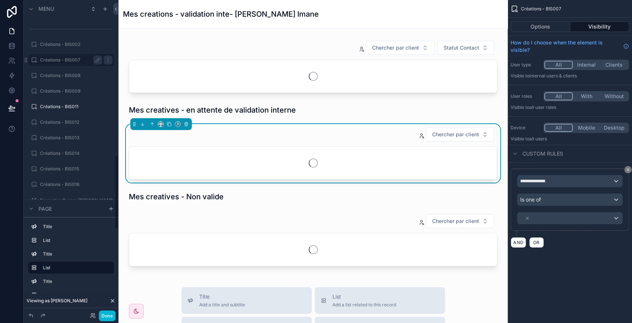
scroll to position [654, 0]
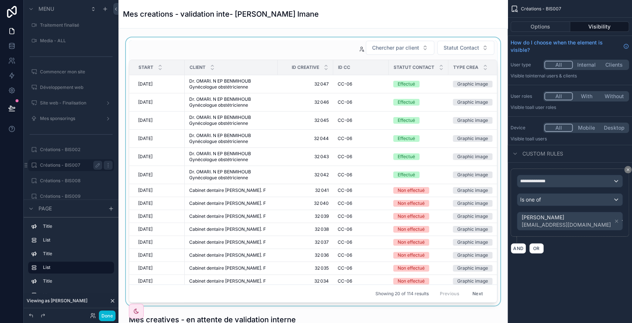
click at [291, 40] on div "scrollable content" at bounding box center [312, 171] width 377 height 268
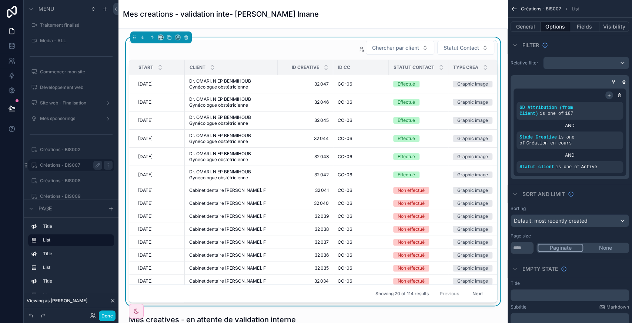
click at [610, 95] on icon "scrollable content" at bounding box center [609, 95] width 4 height 4
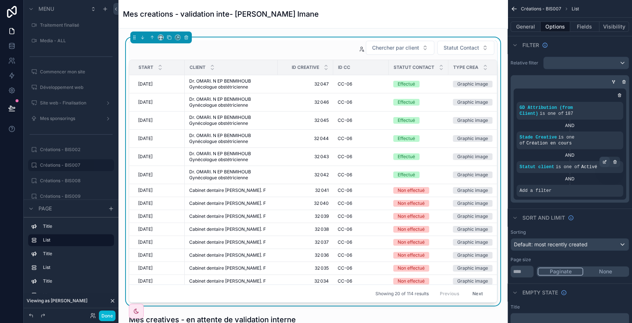
click at [603, 160] on icon "scrollable content" at bounding box center [604, 162] width 4 height 4
click at [604, 183] on icon "scrollable content" at bounding box center [604, 185] width 4 height 4
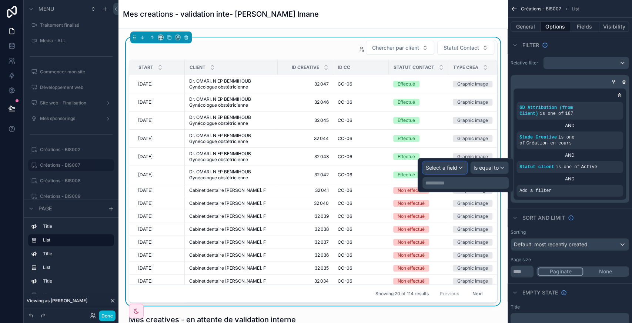
click at [444, 168] on span "Select a field" at bounding box center [441, 167] width 31 height 6
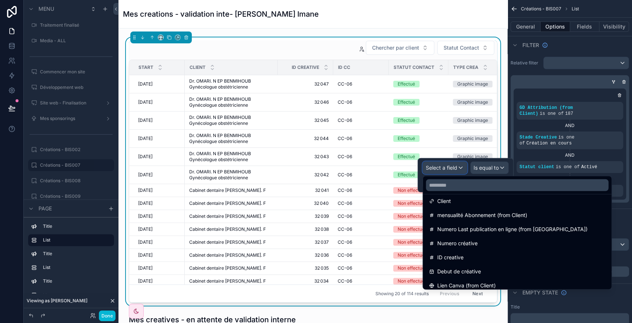
scroll to position [94, 0]
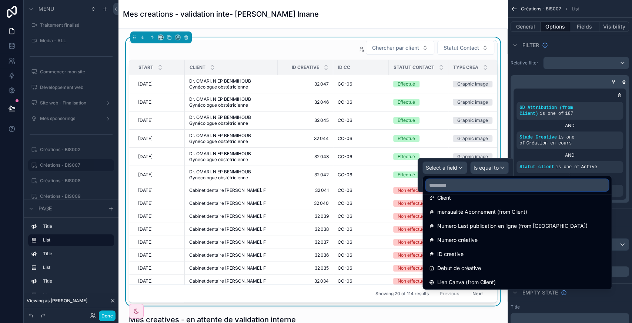
click at [437, 190] on input "text" at bounding box center [517, 185] width 182 height 12
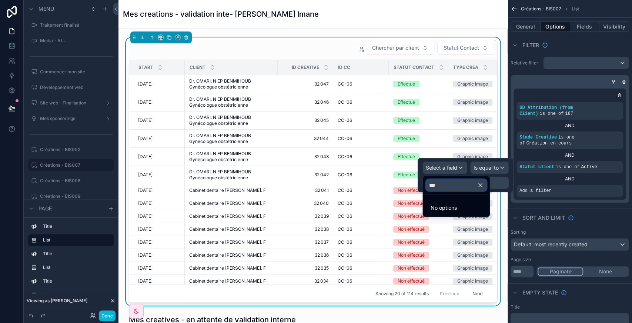
scroll to position [0, 0]
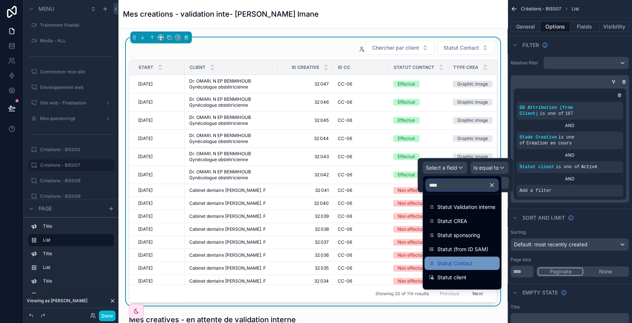
type input "****"
click at [463, 264] on span "Statut Contact" at bounding box center [455, 263] width 36 height 9
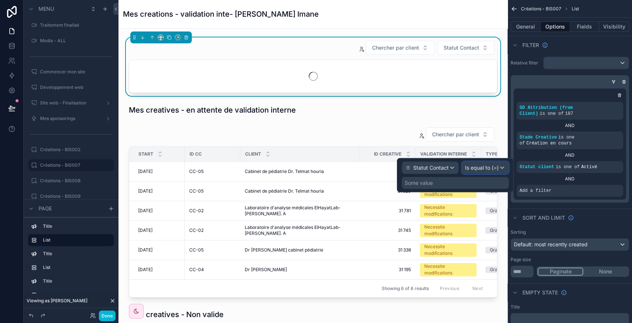
click at [480, 170] on span "Is equal to (=)" at bounding box center [482, 167] width 34 height 7
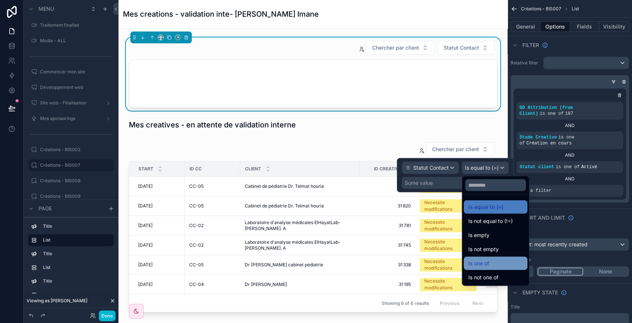
click at [482, 261] on span "Is one of" at bounding box center [478, 263] width 21 height 9
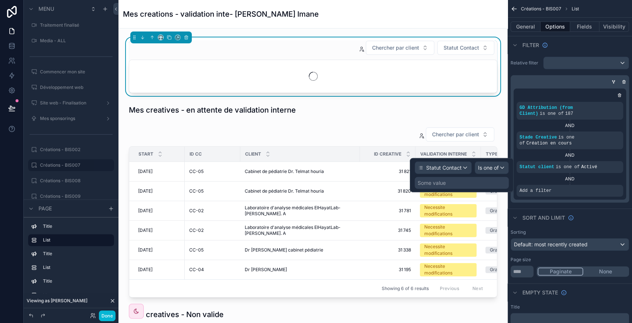
click at [435, 181] on div "Some value" at bounding box center [432, 182] width 28 height 7
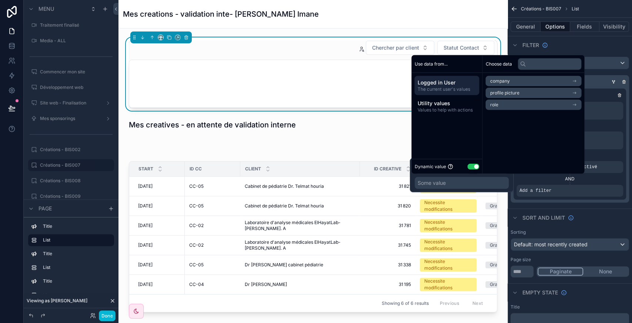
click at [472, 165] on button "Use setting" at bounding box center [473, 166] width 12 height 6
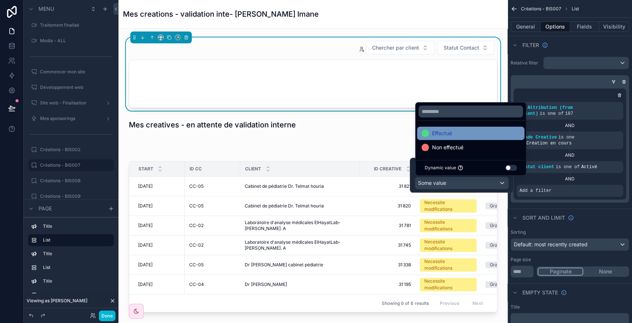
click at [439, 129] on span "Effectué" at bounding box center [442, 133] width 20 height 9
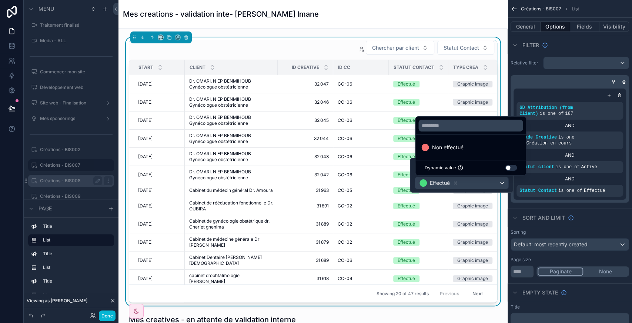
click at [61, 180] on label "Créations - BIS008" at bounding box center [69, 181] width 59 height 6
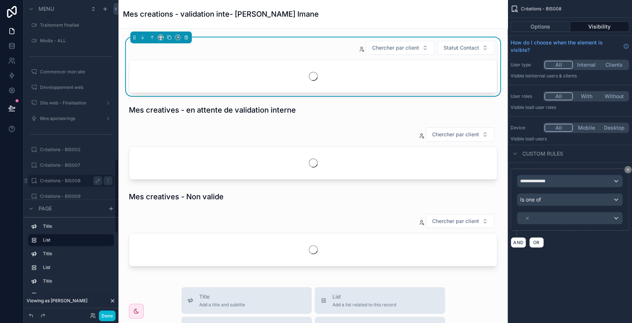
scroll to position [670, 0]
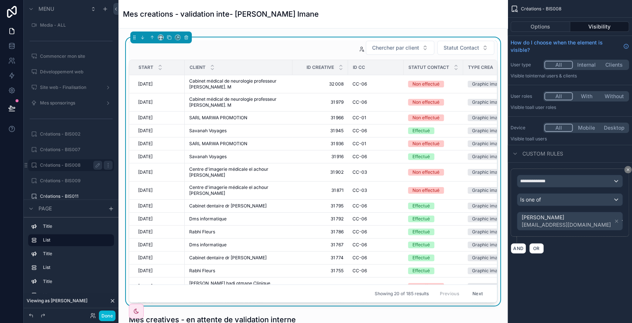
click at [291, 41] on div "Chercher par client Statut Contact" at bounding box center [313, 47] width 368 height 15
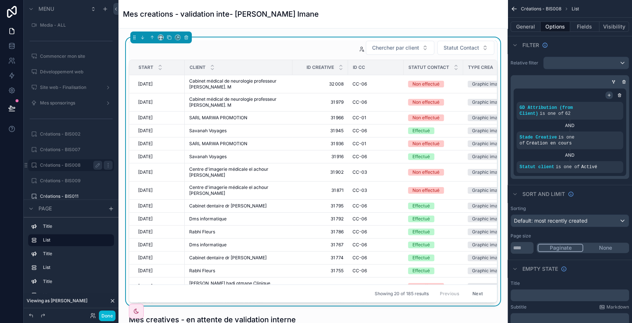
click at [609, 93] on icon "scrollable content" at bounding box center [609, 95] width 4 height 4
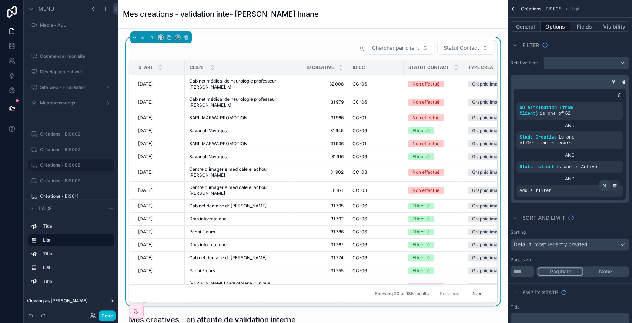
click at [602, 180] on div "scrollable content" at bounding box center [604, 185] width 10 height 10
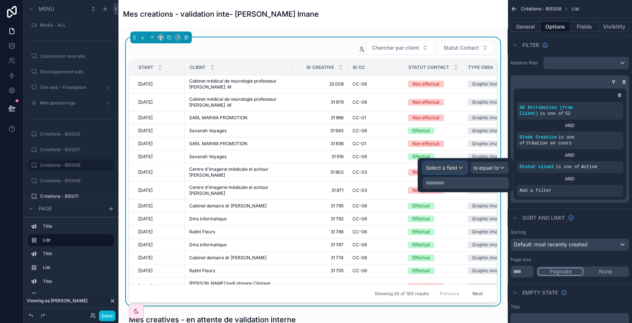
click at [445, 169] on span "Select a field" at bounding box center [441, 167] width 31 height 6
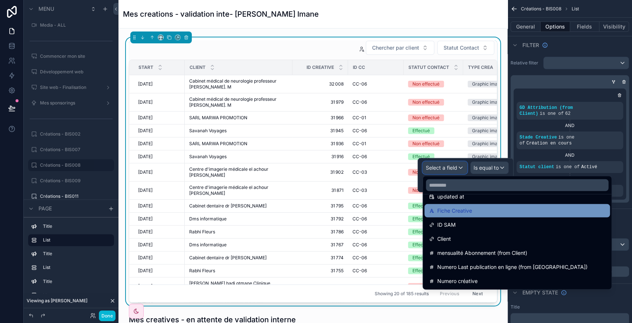
scroll to position [54, 0]
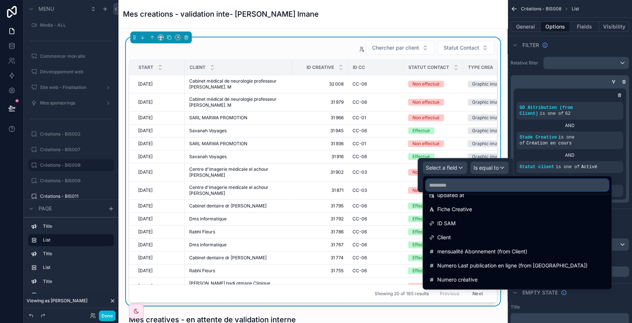
click at [449, 183] on input "text" at bounding box center [517, 185] width 182 height 12
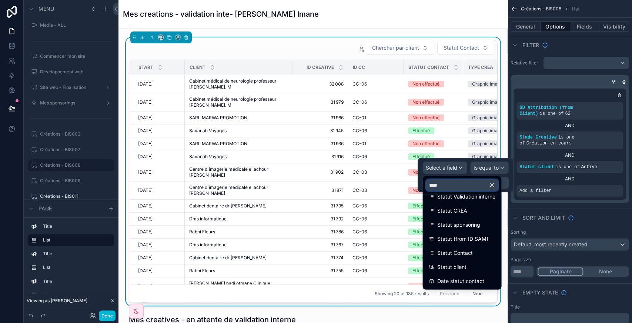
scroll to position [10, 0]
type input "****"
click at [469, 257] on div "Statut Contact" at bounding box center [461, 252] width 75 height 13
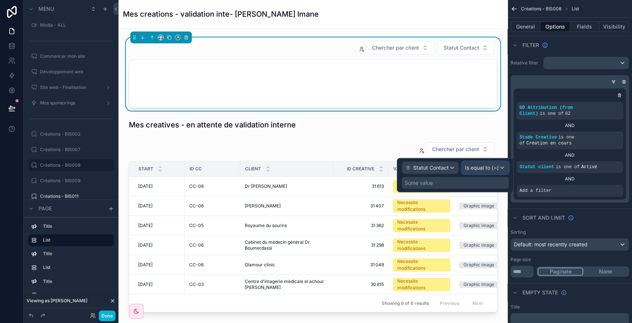
click at [480, 169] on span "Is equal to (=)" at bounding box center [482, 167] width 34 height 7
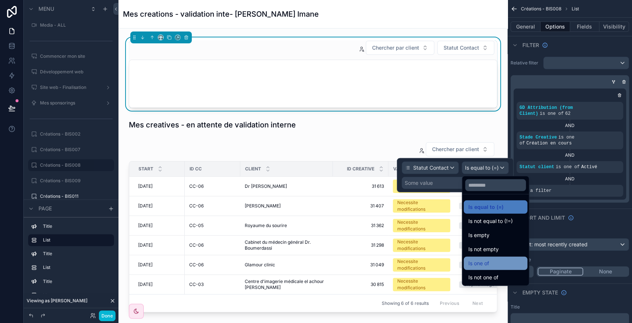
click at [486, 267] on div "Is one of" at bounding box center [495, 263] width 64 height 13
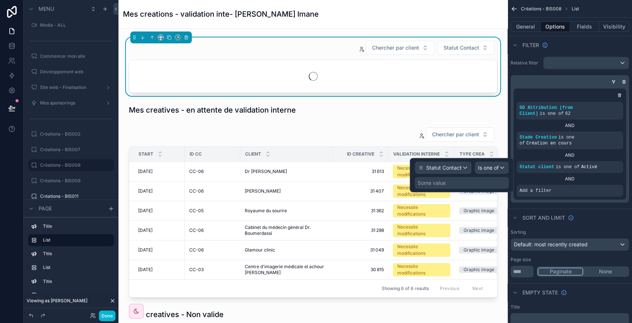
click at [438, 179] on div "Some value" at bounding box center [432, 182] width 28 height 7
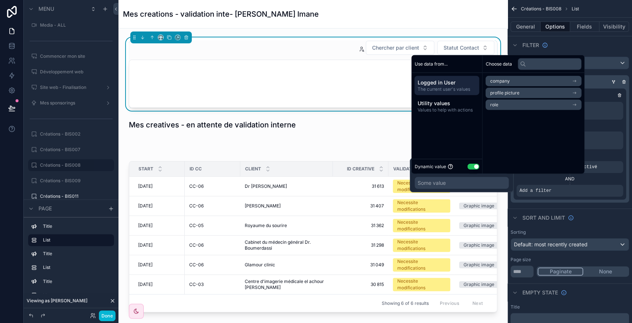
click at [476, 165] on button "Use setting" at bounding box center [473, 166] width 12 height 6
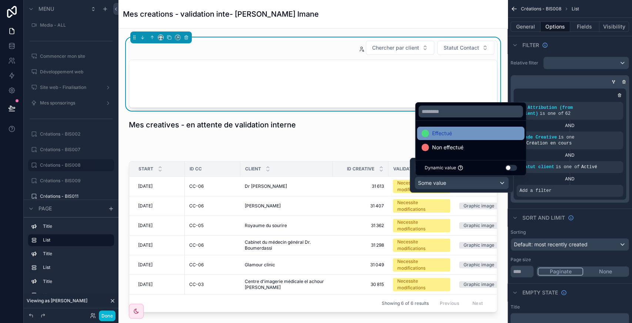
click at [436, 134] on span "Effectué" at bounding box center [442, 133] width 20 height 9
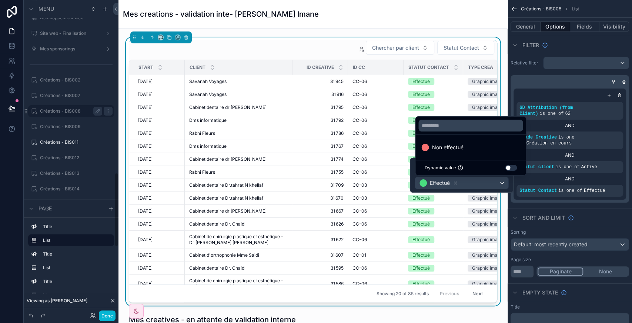
scroll to position [728, 0]
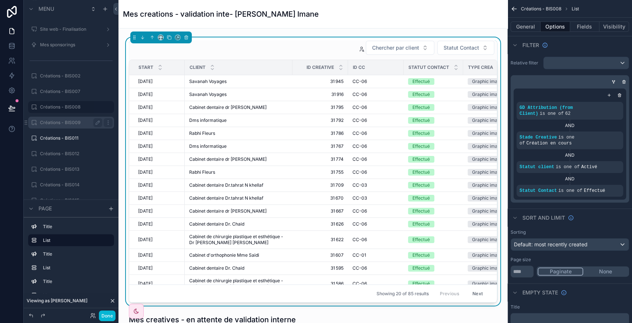
click at [70, 121] on label "Créations - BIS009" at bounding box center [69, 123] width 59 height 6
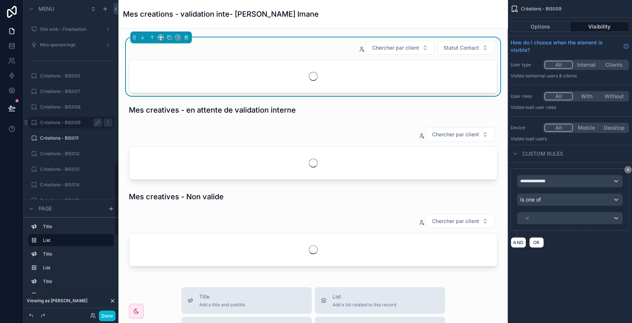
scroll to position [685, 0]
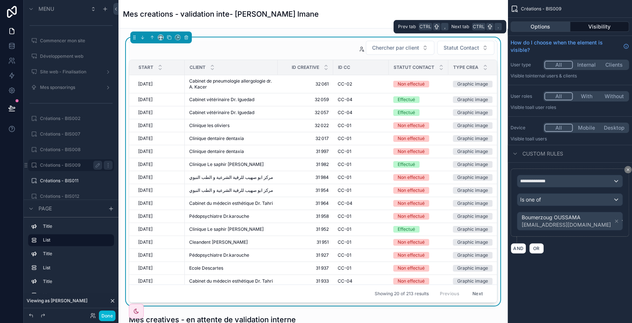
click at [536, 27] on button "Options" at bounding box center [540, 26] width 60 height 10
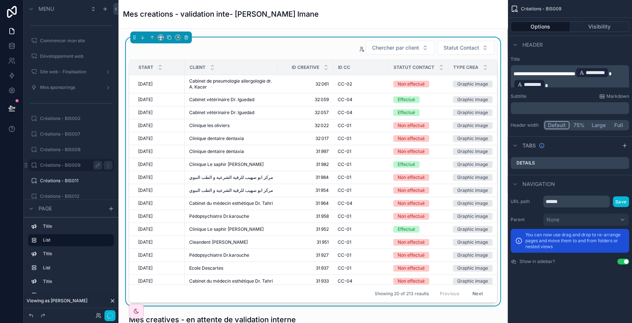
click at [315, 50] on div "Chercher par client Statut Contact" at bounding box center [313, 47] width 368 height 15
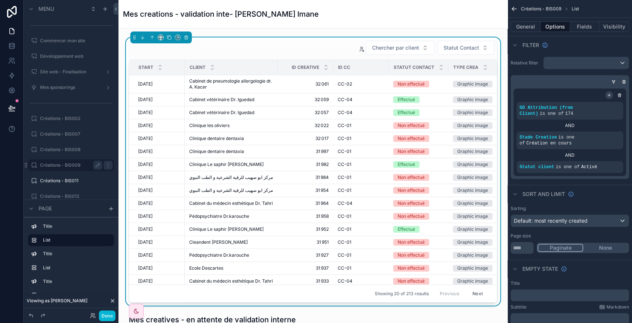
click at [611, 97] on div "scrollable content" at bounding box center [608, 94] width 7 height 7
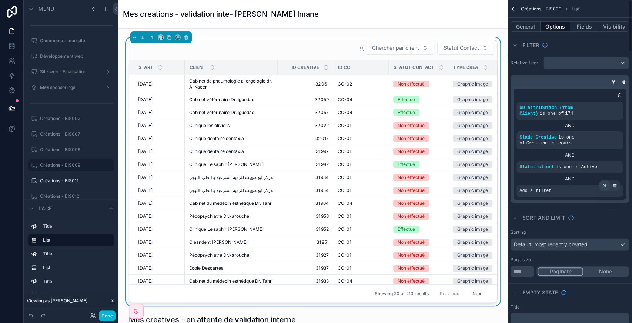
click at [603, 180] on div "scrollable content" at bounding box center [604, 185] width 10 height 10
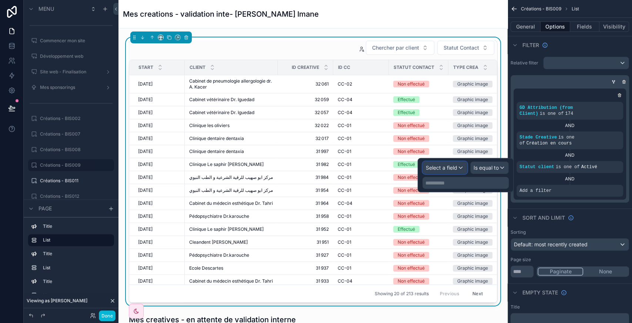
click at [445, 170] on span "Select a field" at bounding box center [441, 167] width 31 height 7
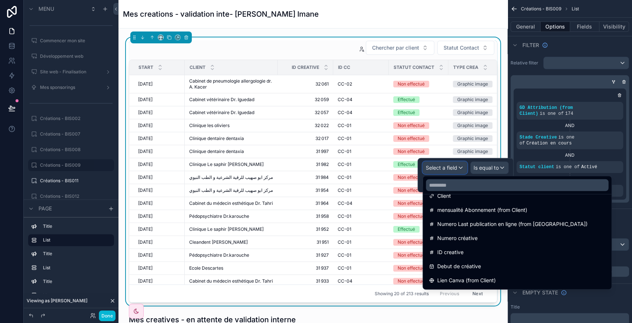
scroll to position [98, 0]
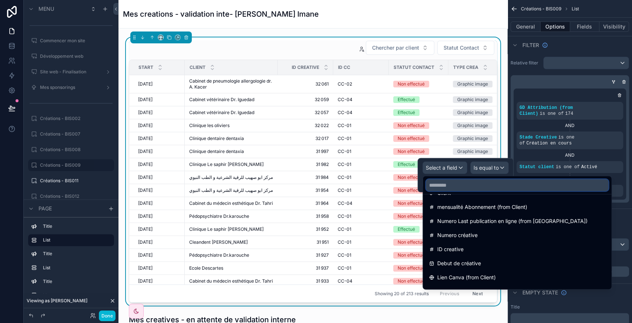
click at [450, 185] on input "text" at bounding box center [517, 185] width 182 height 12
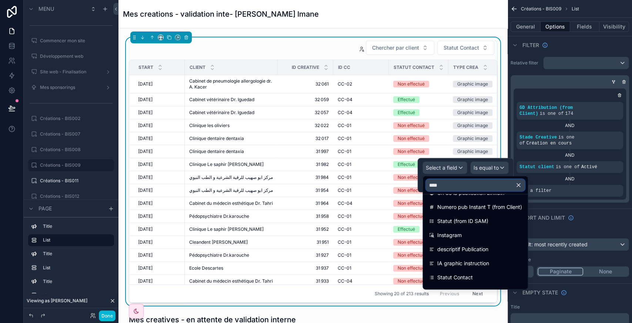
scroll to position [10, 0]
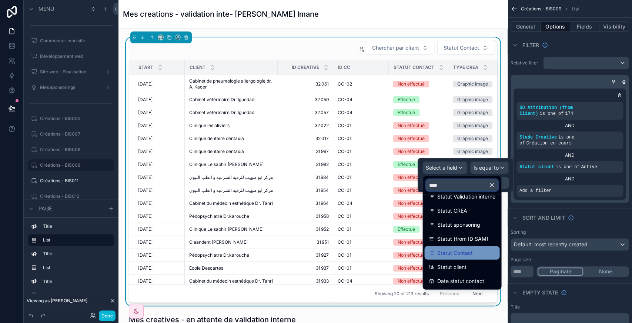
type input "****"
click at [446, 249] on span "Statut Contact" at bounding box center [455, 252] width 36 height 9
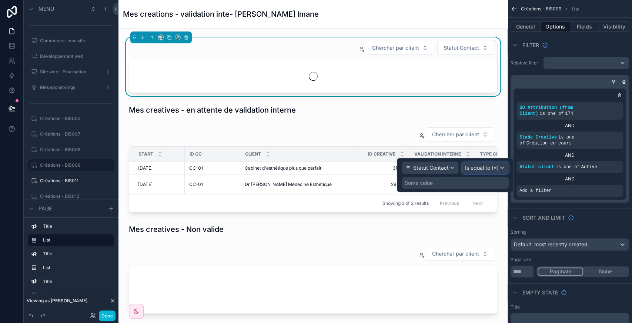
click at [491, 169] on span "Is equal to (=)" at bounding box center [482, 167] width 34 height 7
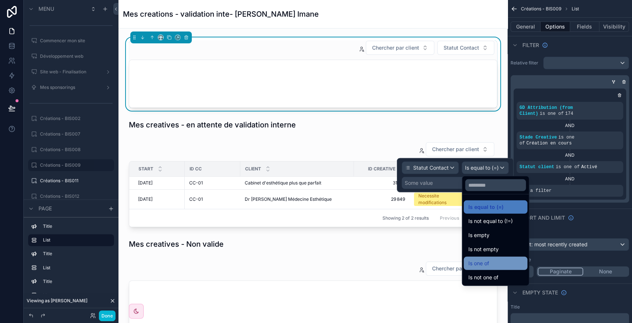
click at [479, 267] on span "Is one of" at bounding box center [478, 263] width 21 height 9
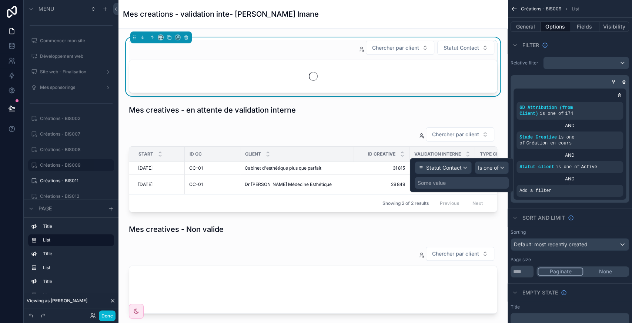
click at [438, 184] on div "Some value" at bounding box center [432, 182] width 28 height 7
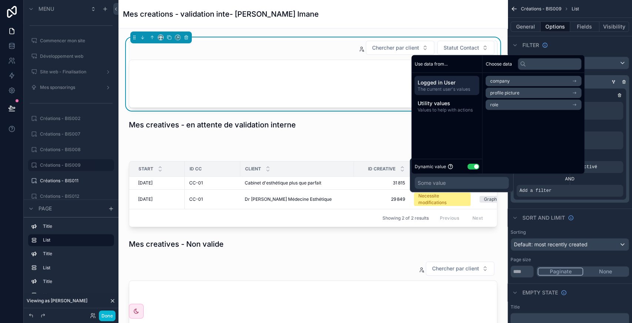
click at [475, 168] on button "Use setting" at bounding box center [473, 166] width 12 height 6
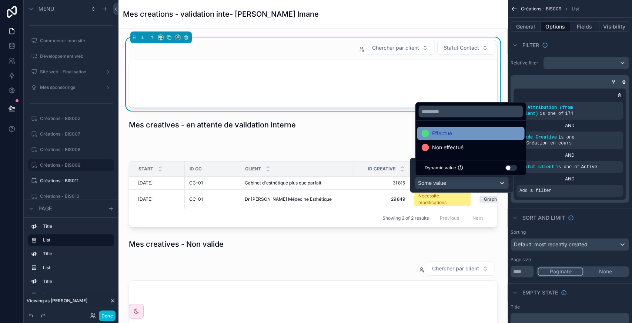
click at [453, 134] on div "Effectué" at bounding box center [470, 133] width 98 height 9
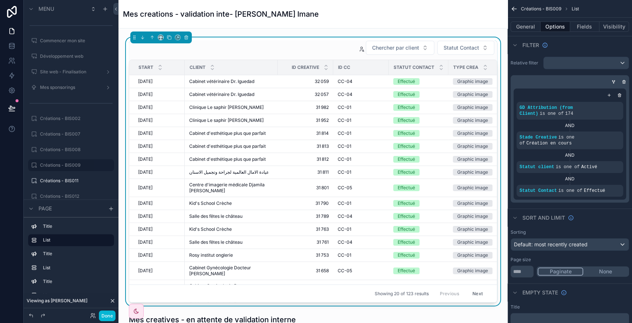
click at [601, 208] on div "Sort And Limit" at bounding box center [569, 217] width 124 height 18
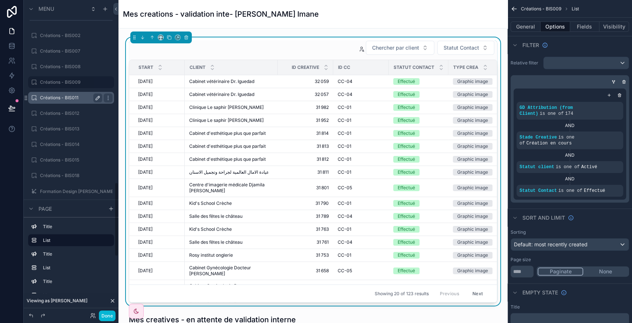
scroll to position [770, 0]
click at [67, 97] on label "Créations - BIS011" at bounding box center [69, 96] width 59 height 6
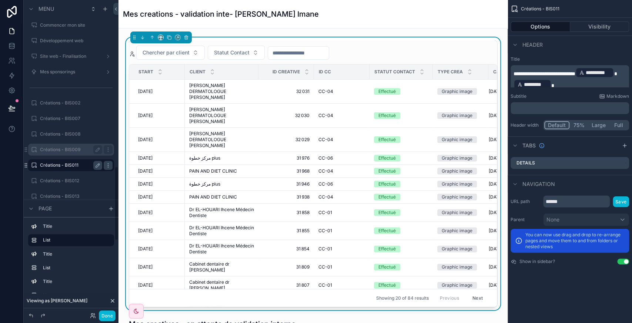
scroll to position [831, 0]
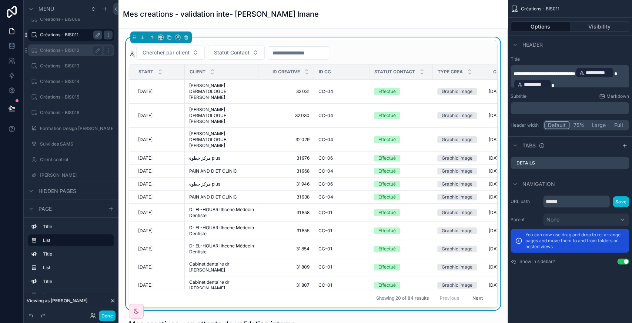
click at [66, 49] on label "Créations - BIS012" at bounding box center [69, 50] width 59 height 6
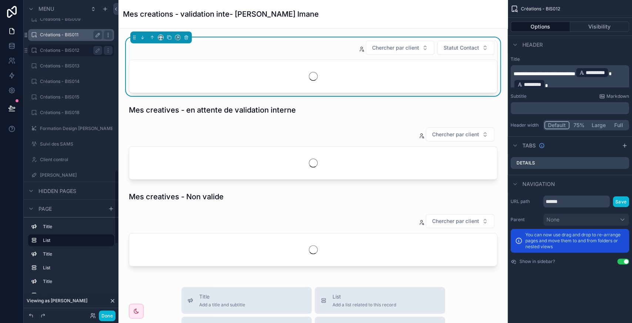
scroll to position [717, 0]
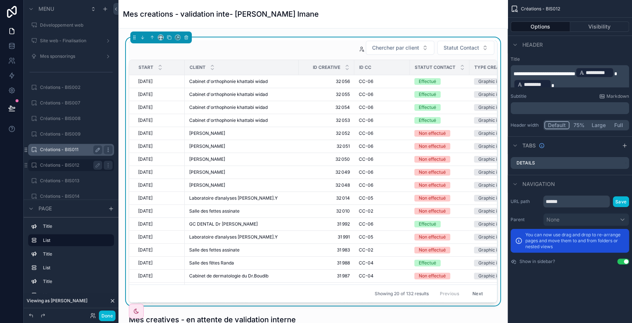
click at [292, 56] on div "Chercher par client Statut Contact Start Client ID creative ID CC Statut Contac…" at bounding box center [313, 171] width 368 height 262
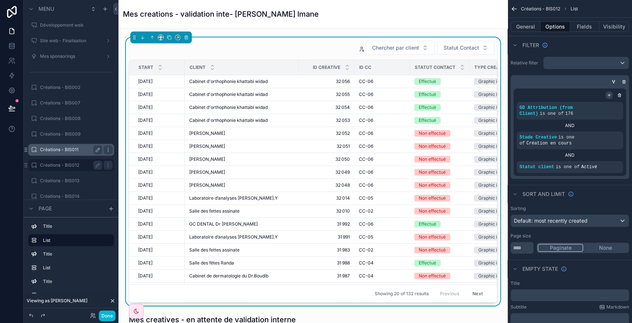
click at [608, 97] on div "scrollable content" at bounding box center [608, 94] width 7 height 7
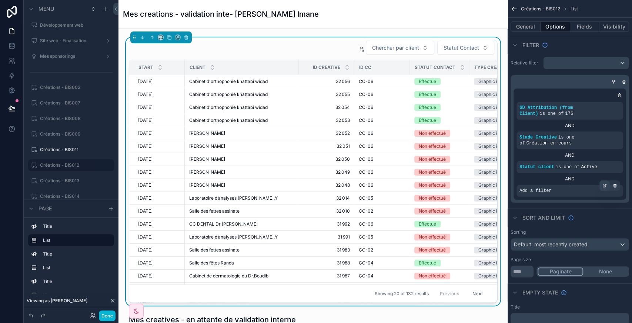
click at [607, 180] on div "scrollable content" at bounding box center [604, 185] width 10 height 10
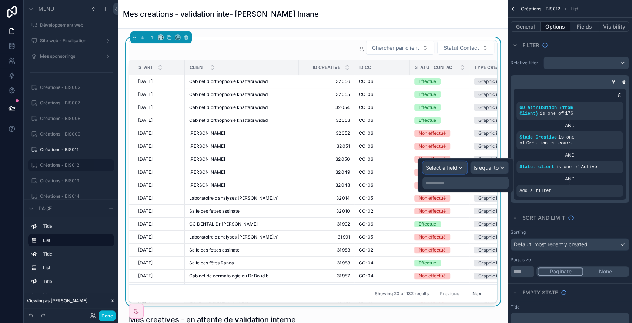
click at [447, 162] on div "Select a field" at bounding box center [445, 168] width 44 height 12
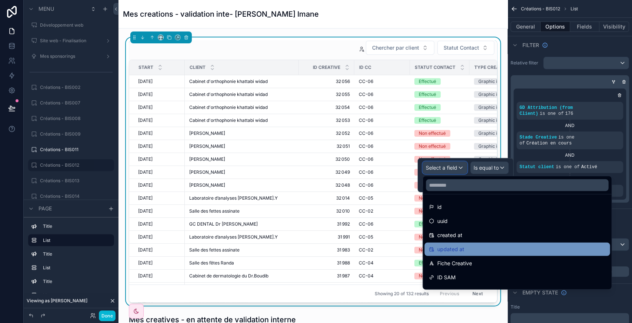
scroll to position [72, 0]
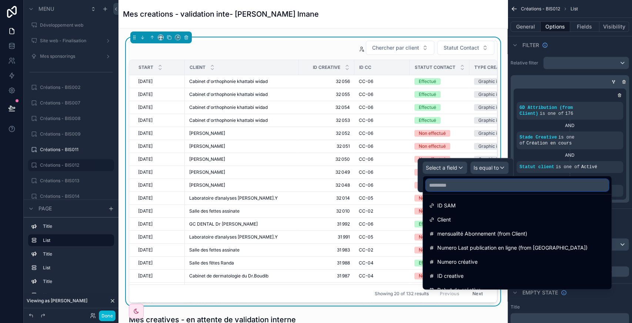
click at [450, 185] on input "text" at bounding box center [517, 185] width 182 height 12
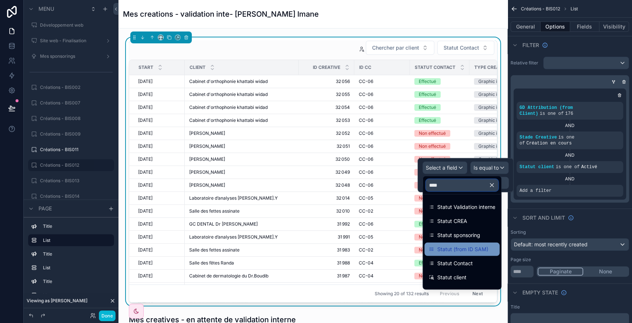
scroll to position [10, 0]
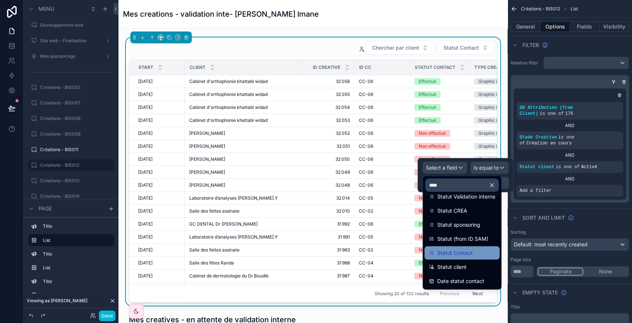
type input "****"
click at [456, 252] on span "Statut Contact" at bounding box center [455, 252] width 36 height 9
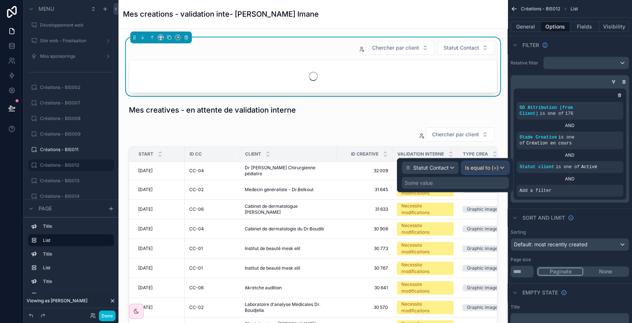
click at [494, 165] on span "Is equal to (=)" at bounding box center [482, 167] width 34 height 7
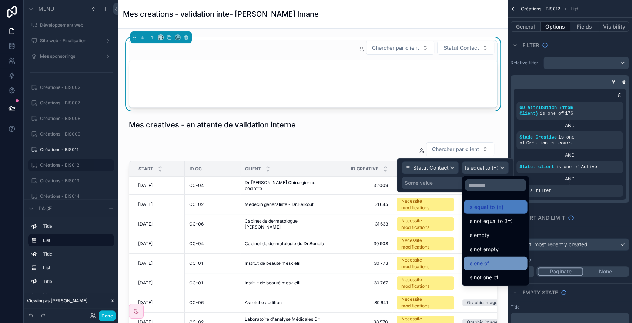
click at [492, 268] on div "Is one of" at bounding box center [495, 263] width 64 height 13
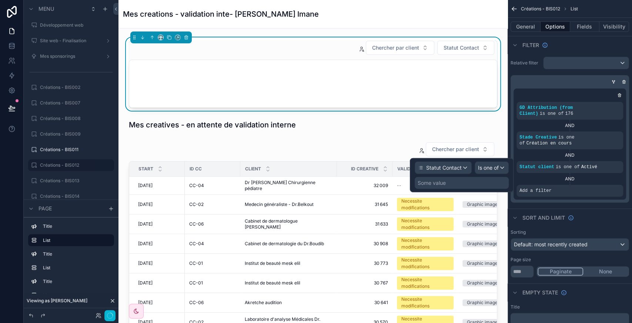
click at [455, 184] on div "Some value" at bounding box center [462, 183] width 94 height 12
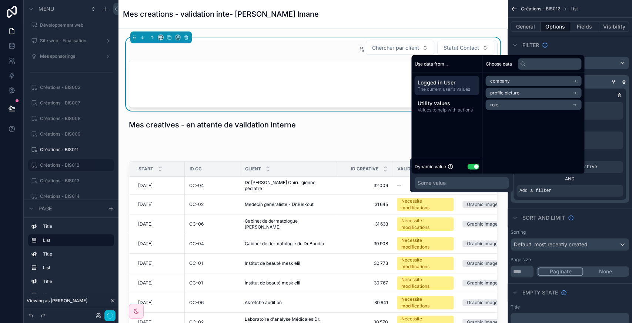
click at [473, 164] on button "Use setting" at bounding box center [473, 166] width 12 height 6
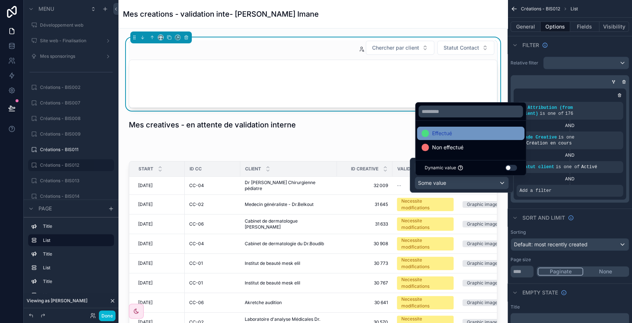
click at [446, 133] on span "Effectué" at bounding box center [442, 133] width 20 height 9
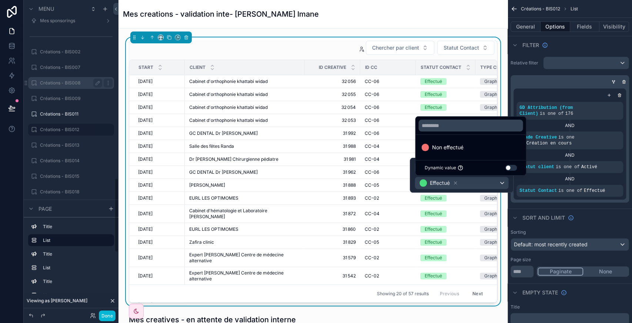
scroll to position [752, 0]
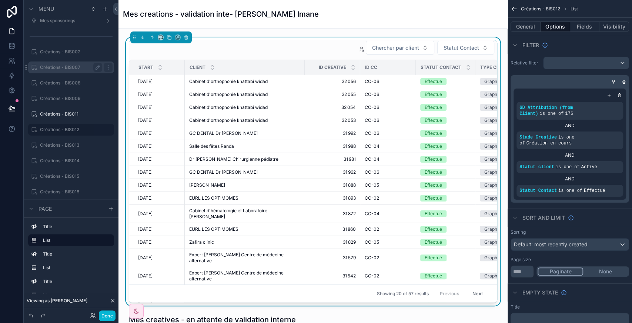
click at [57, 67] on label "Créations - BIS007" at bounding box center [69, 67] width 59 height 6
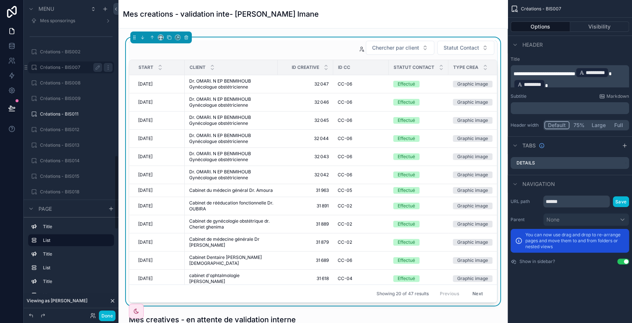
scroll to position [654, 0]
click at [343, 47] on div "Chercher par client Statut Contact" at bounding box center [313, 47] width 368 height 15
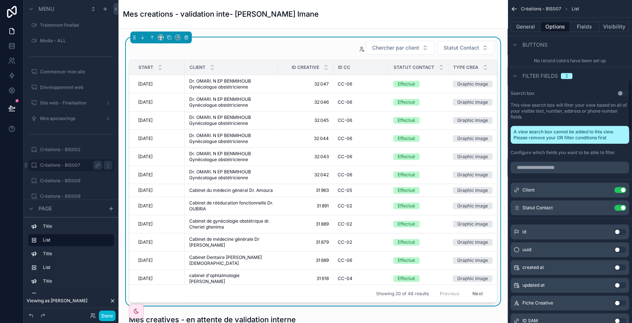
scroll to position [494, 0]
click at [533, 161] on input "scrollable content" at bounding box center [569, 167] width 118 height 12
click at [622, 264] on button "Use setting" at bounding box center [620, 267] width 12 height 6
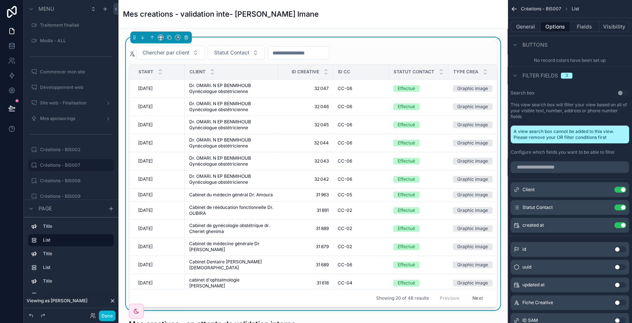
click at [0, 0] on icon "scrollable content" at bounding box center [0, 0] width 0 height 0
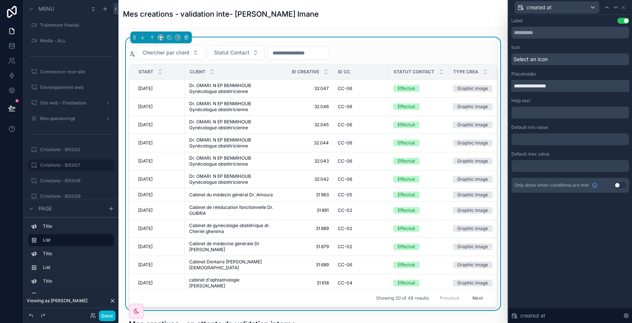
click at [537, 87] on input "**********" at bounding box center [570, 86] width 118 height 12
paste input "text"
type input "**********"
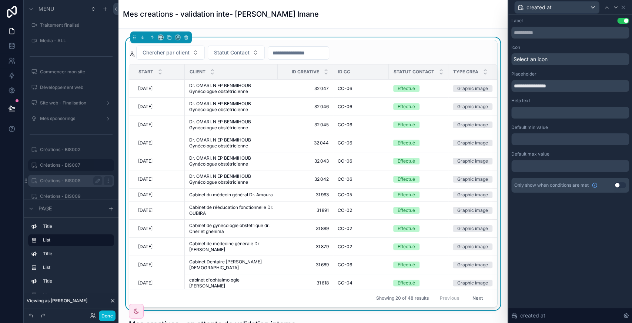
click at [65, 182] on label "Créations - BIS008" at bounding box center [69, 181] width 59 height 6
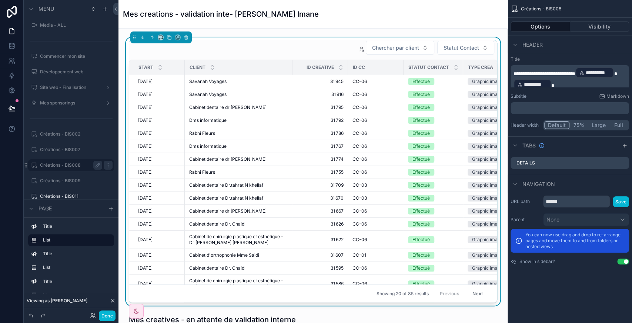
click at [276, 42] on div "Chercher par client Statut Contact" at bounding box center [313, 47] width 368 height 15
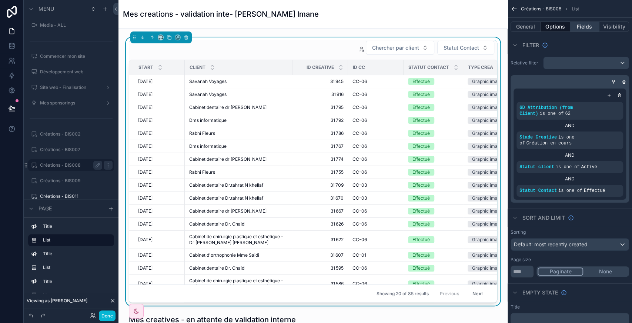
click at [591, 31] on button "Fields" at bounding box center [585, 26] width 30 height 10
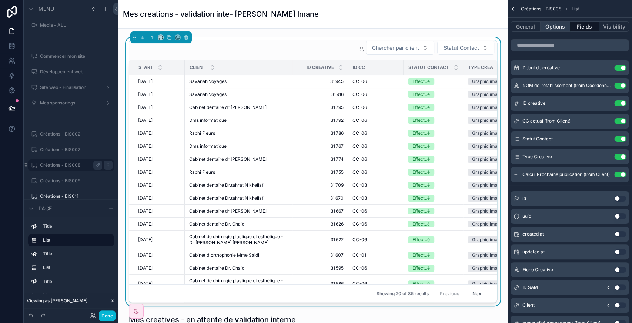
click at [553, 31] on button "Options" at bounding box center [555, 26] width 30 height 10
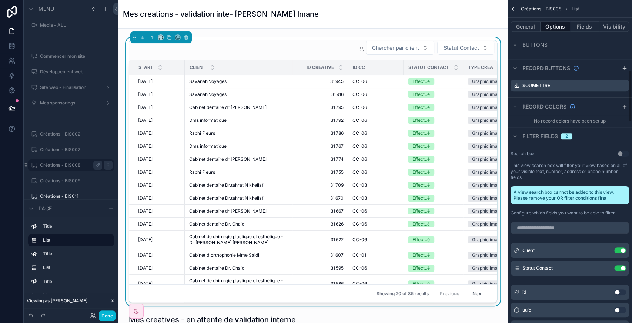
scroll to position [435, 0]
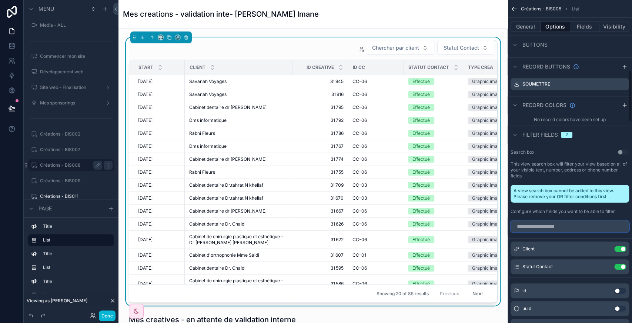
click at [540, 220] on input "scrollable content" at bounding box center [569, 226] width 118 height 12
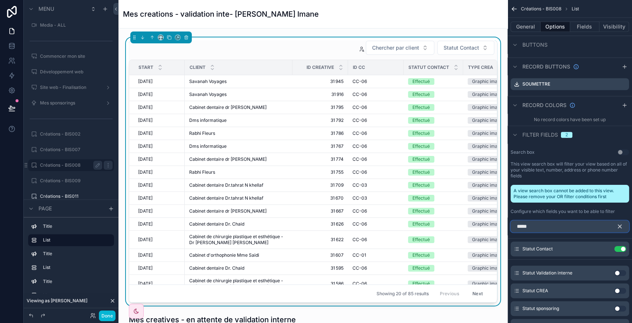
scroll to position [489, 0]
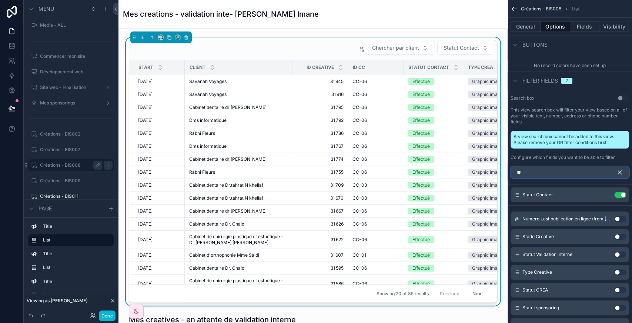
type input "*"
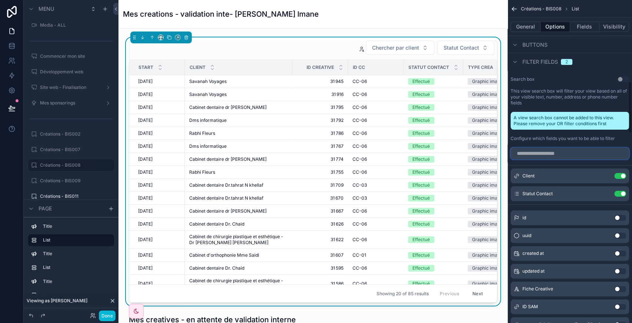
scroll to position [508, 0]
click at [621, 250] on button "Use setting" at bounding box center [620, 253] width 12 height 6
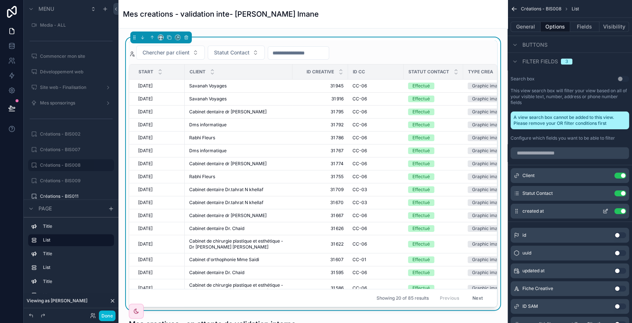
click at [605, 208] on icon "scrollable content" at bounding box center [605, 211] width 6 height 6
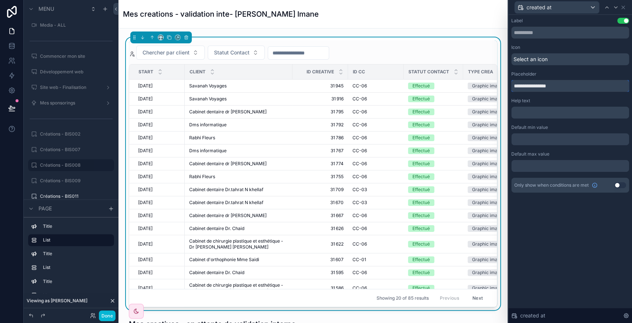
click at [549, 89] on input "**********" at bounding box center [570, 86] width 118 height 12
paste input "text"
type input "**********"
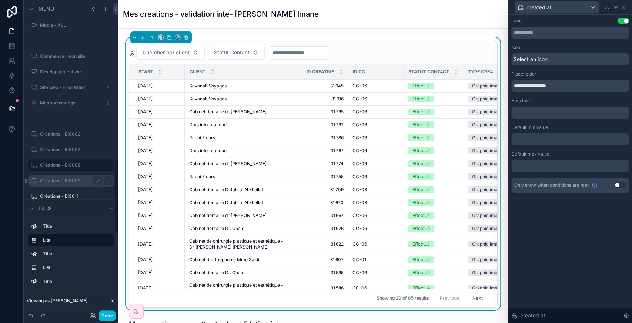
click at [58, 181] on label "Créations - BIS009" at bounding box center [69, 181] width 59 height 6
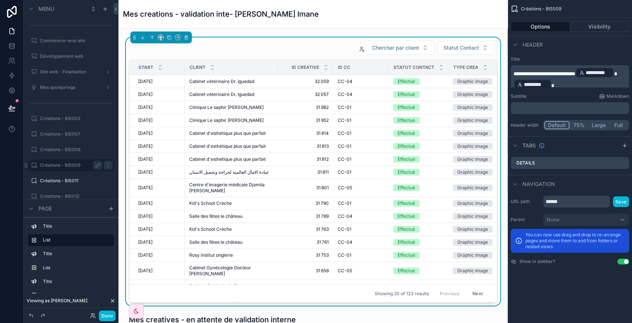
click at [270, 53] on div "Chercher par client Statut Contact" at bounding box center [313, 47] width 368 height 15
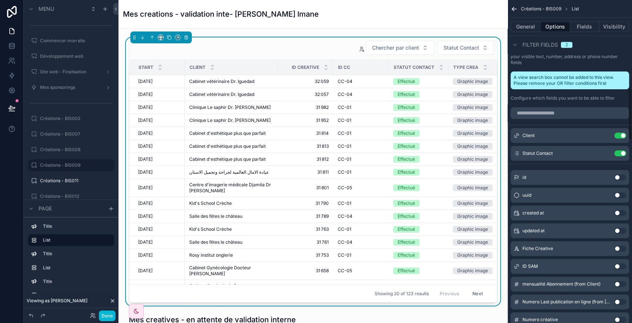
scroll to position [548, 0]
click at [621, 209] on button "Use setting" at bounding box center [620, 212] width 12 height 6
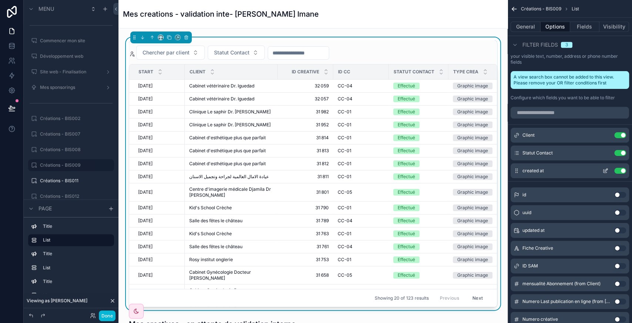
click at [604, 168] on icon "scrollable content" at bounding box center [605, 171] width 6 height 6
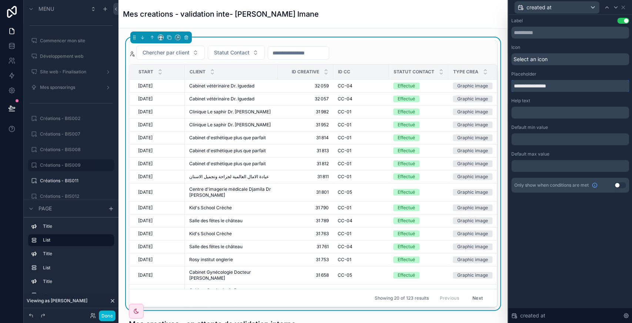
click at [531, 89] on input "**********" at bounding box center [570, 86] width 118 height 12
paste input "text"
click at [531, 89] on input "**********" at bounding box center [570, 86] width 118 height 12
type input "**********"
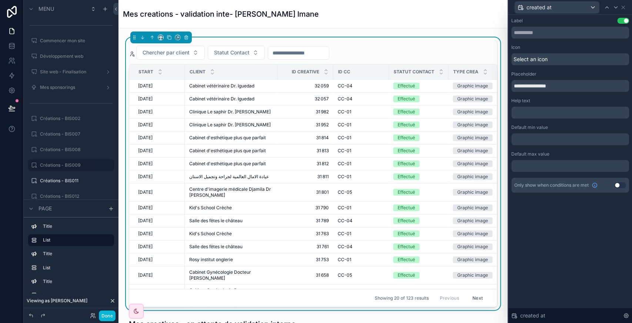
click at [379, 49] on div "Chercher par client Statut Contact" at bounding box center [313, 53] width 368 height 14
click at [58, 182] on label "Créations - BIS011" at bounding box center [69, 181] width 59 height 6
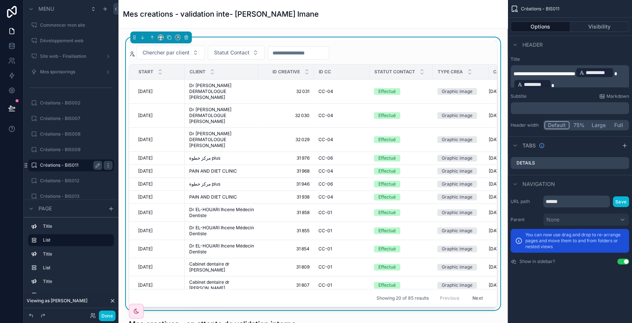
click at [387, 49] on div "Chercher par client Statut Contact" at bounding box center [313, 53] width 368 height 14
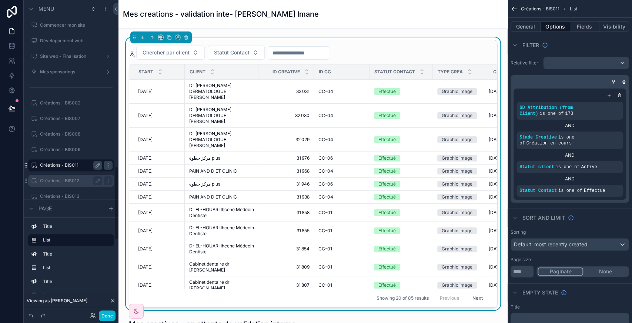
click at [70, 181] on label "Créations - BIS012" at bounding box center [69, 181] width 59 height 6
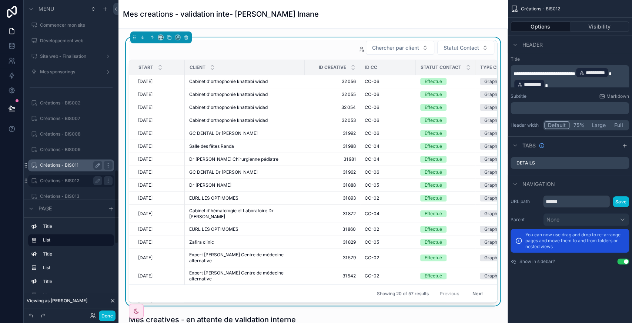
scroll to position [717, 0]
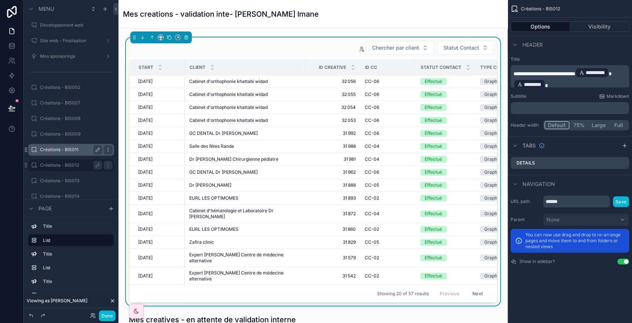
click at [311, 48] on div "Chercher par client Statut Contact" at bounding box center [313, 47] width 368 height 15
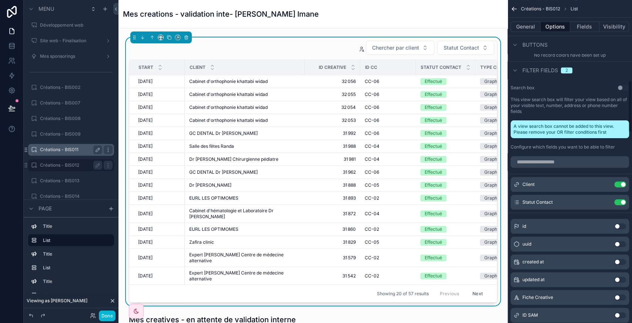
scroll to position [499, 0]
click at [617, 258] on button "Use setting" at bounding box center [620, 261] width 12 height 6
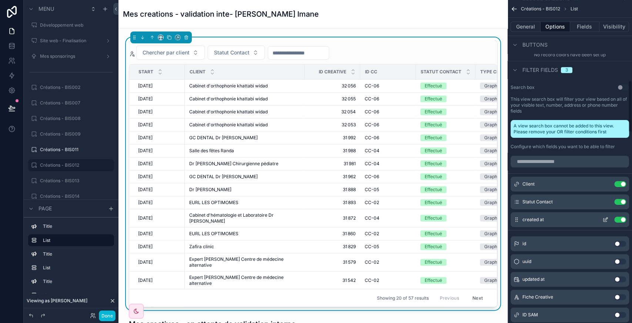
click at [606, 217] on icon "scrollable content" at bounding box center [605, 218] width 3 height 3
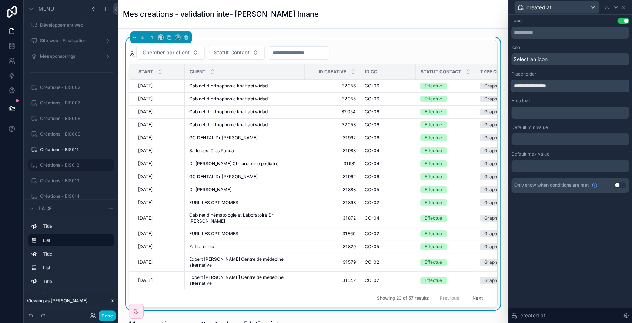
click at [536, 84] on input "**********" at bounding box center [570, 86] width 118 height 12
paste input "text"
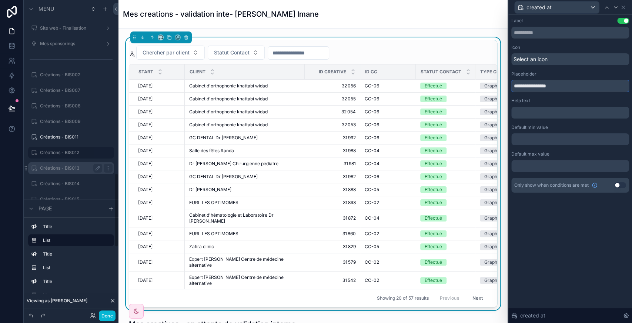
type input "**********"
click at [60, 168] on label "Créations - BIS013" at bounding box center [69, 168] width 59 height 6
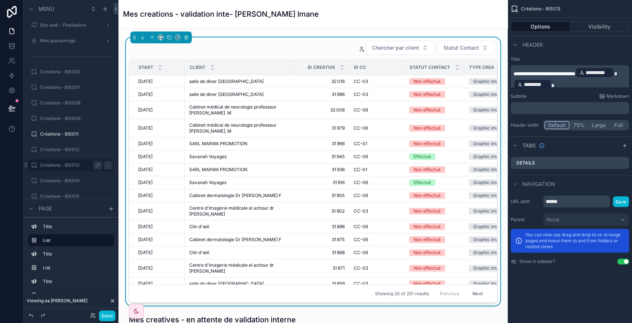
click at [314, 42] on div "Chercher par client Statut Contact" at bounding box center [313, 47] width 368 height 15
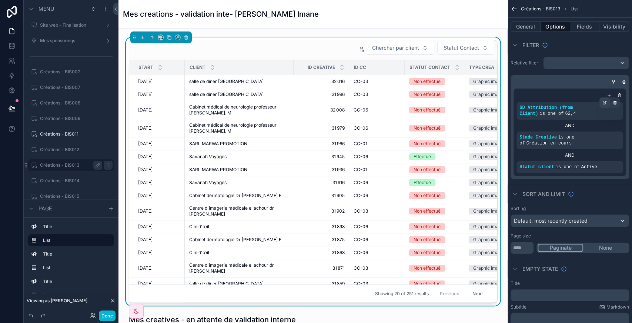
click at [601, 102] on div "scrollable content" at bounding box center [604, 102] width 10 height 10
click at [574, 43] on div "Filter" at bounding box center [569, 45] width 124 height 18
click at [611, 95] on div "scrollable content" at bounding box center [608, 94] width 7 height 7
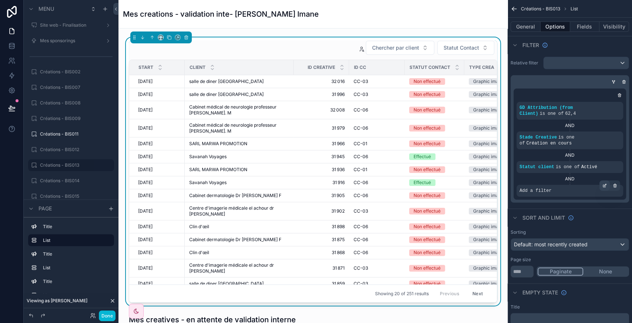
click at [604, 184] on icon "scrollable content" at bounding box center [605, 185] width 2 height 2
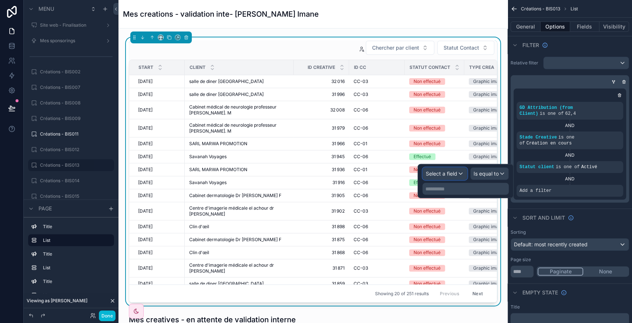
click at [442, 176] on span "Select a field" at bounding box center [441, 173] width 31 height 7
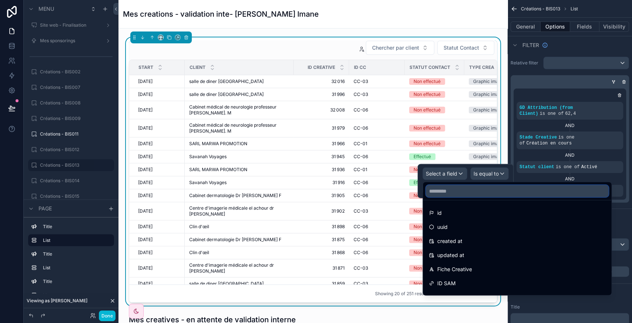
click at [456, 190] on input "text" at bounding box center [517, 191] width 182 height 12
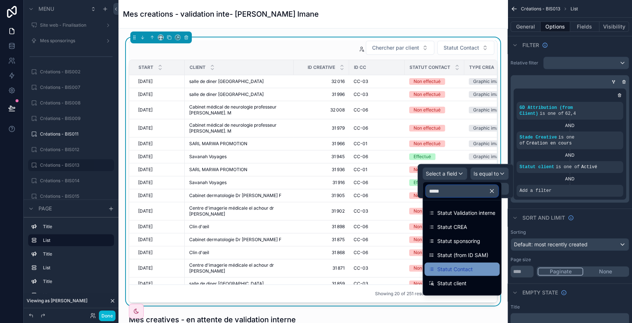
type input "*****"
click at [468, 268] on span "Statut Contact" at bounding box center [455, 269] width 36 height 9
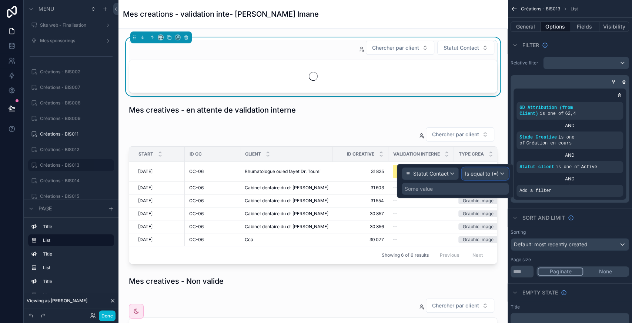
click at [485, 175] on span "Is equal to (=)" at bounding box center [482, 173] width 34 height 7
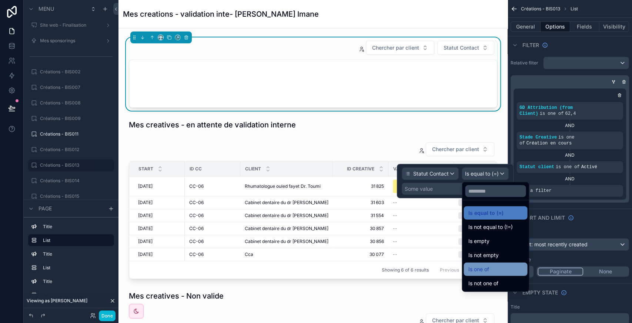
click at [483, 269] on span "Is one of" at bounding box center [478, 269] width 21 height 9
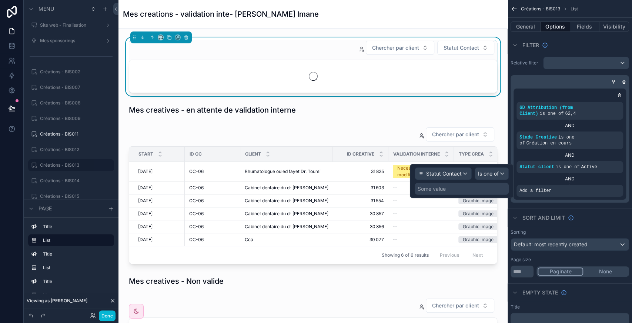
click at [447, 188] on div "Some value" at bounding box center [462, 189] width 94 height 12
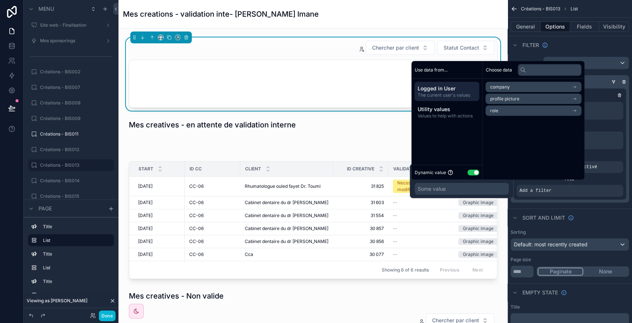
click at [473, 172] on button "Use setting" at bounding box center [473, 172] width 12 height 6
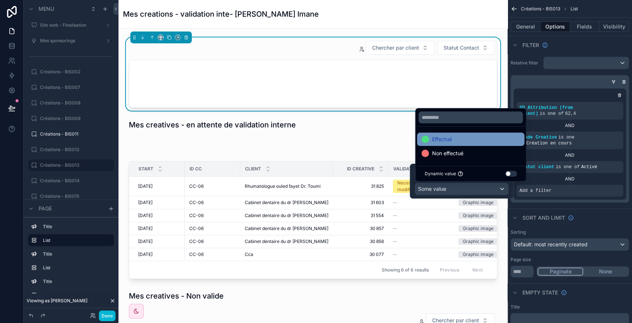
click at [463, 138] on div "Effectué" at bounding box center [470, 139] width 98 height 9
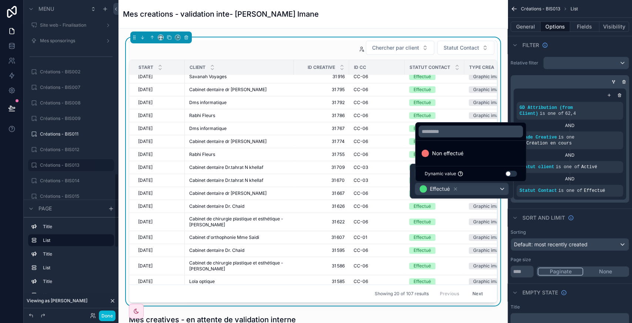
scroll to position [775, 0]
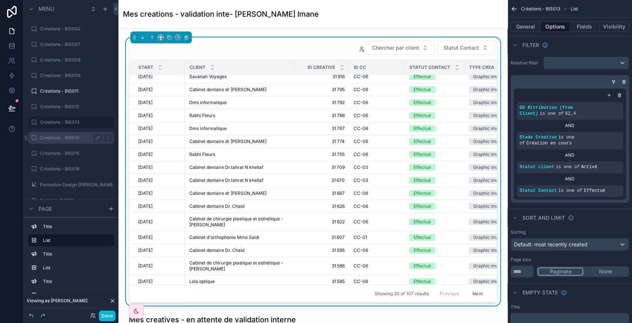
click at [52, 138] on label "Créations - BIS014" at bounding box center [69, 138] width 59 height 6
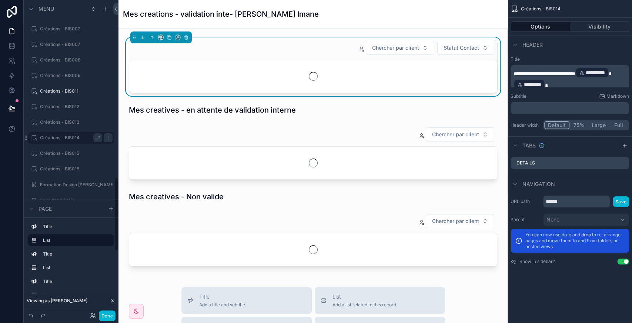
scroll to position [748, 0]
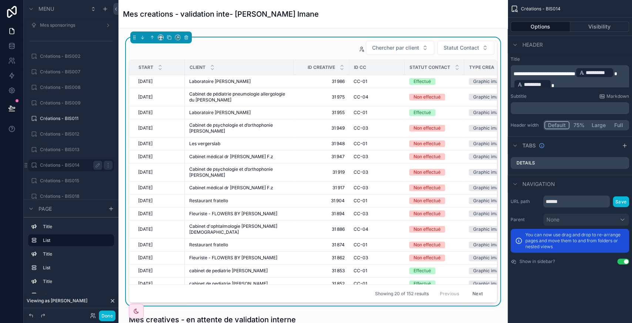
click at [338, 53] on div "Chercher par client Statut Contact" at bounding box center [313, 47] width 368 height 15
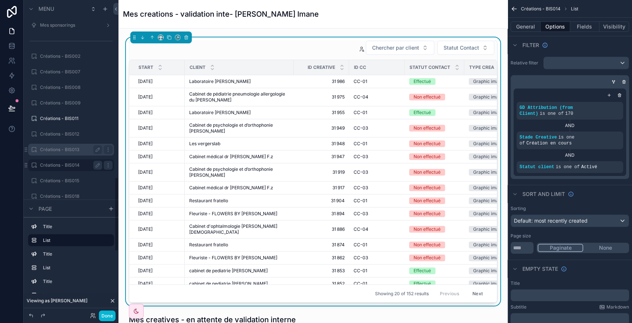
click at [55, 152] on label "Créations - BIS013" at bounding box center [69, 150] width 59 height 6
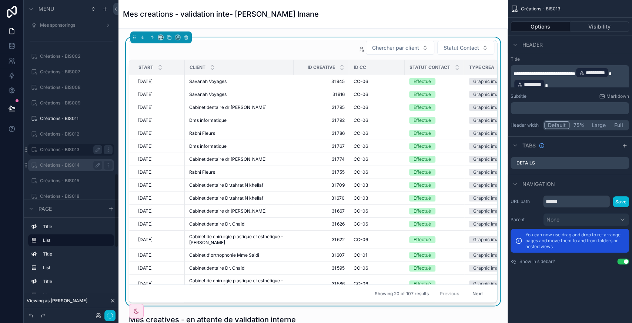
scroll to position [732, 0]
click at [325, 46] on div "Chercher par client Statut Contact" at bounding box center [313, 47] width 368 height 15
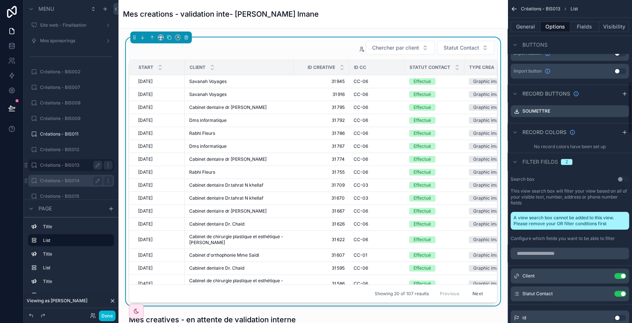
scroll to position [550, 0]
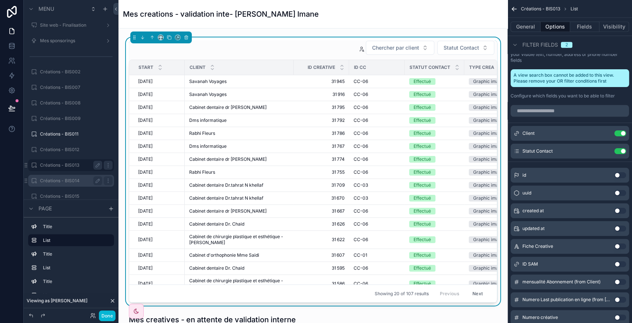
click at [621, 208] on button "Use setting" at bounding box center [620, 211] width 12 height 6
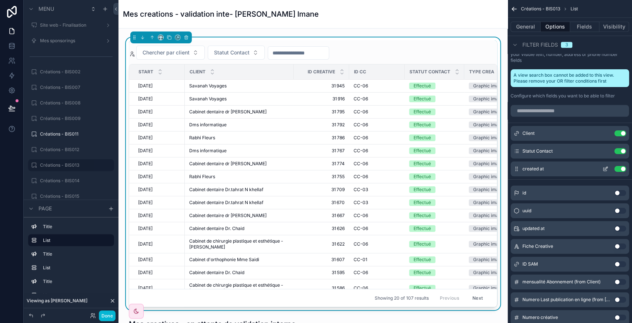
click at [606, 166] on icon "scrollable content" at bounding box center [605, 169] width 6 height 6
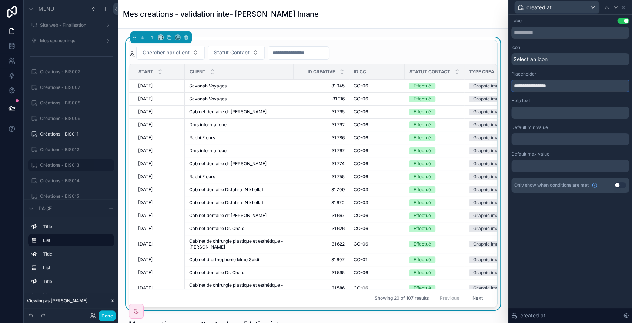
click at [537, 82] on input "**********" at bounding box center [570, 86] width 118 height 12
paste input "text"
click at [537, 82] on input "**********" at bounding box center [570, 86] width 118 height 12
type input "**********"
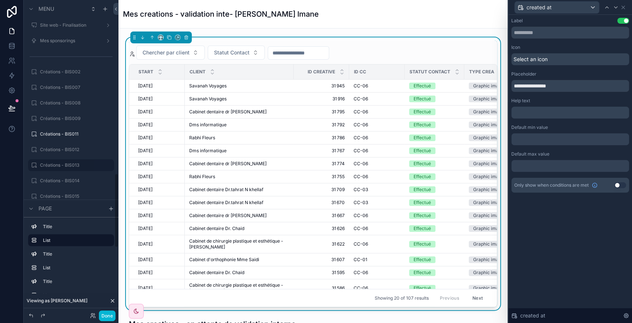
click at [60, 181] on label "Créations - BIS014" at bounding box center [76, 181] width 73 height 6
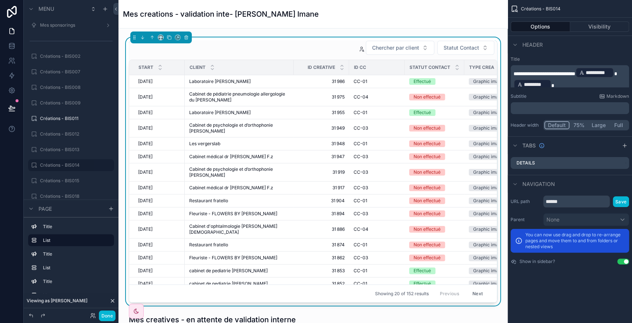
click at [293, 54] on div "Chercher par client Statut Contact" at bounding box center [313, 47] width 368 height 15
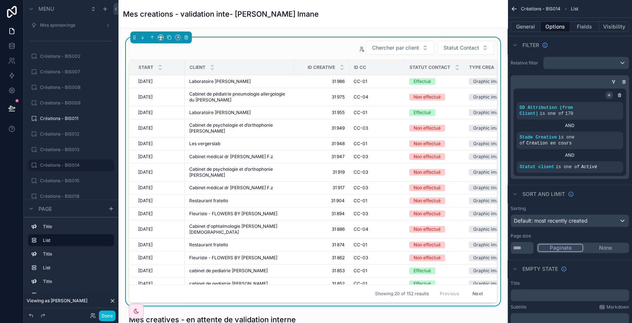
click at [608, 96] on icon "scrollable content" at bounding box center [609, 95] width 4 height 4
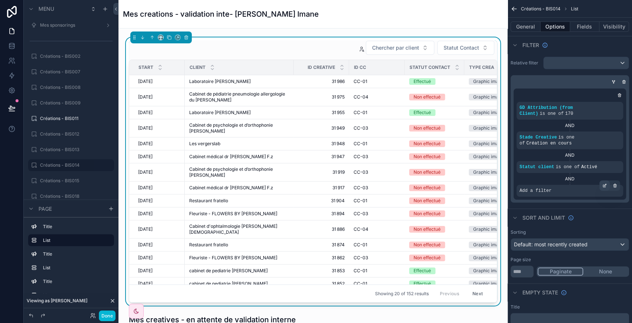
click at [605, 183] on icon "scrollable content" at bounding box center [604, 185] width 4 height 4
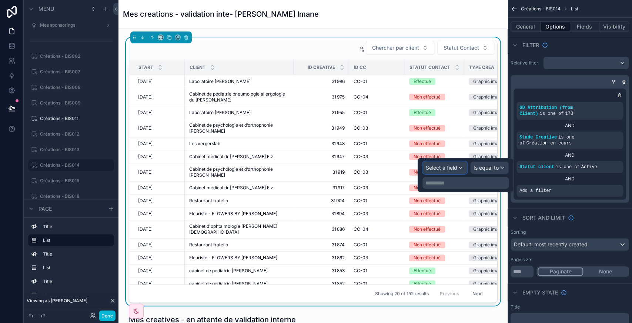
click at [451, 166] on span "Select a field" at bounding box center [441, 167] width 31 height 6
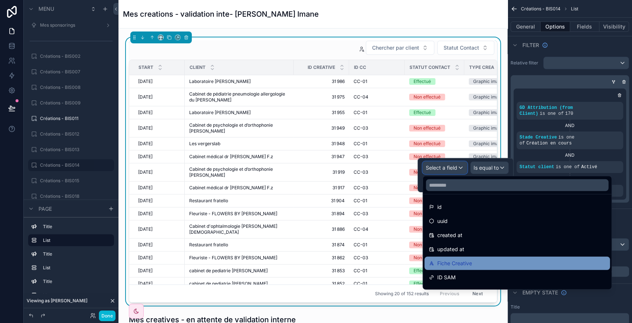
scroll to position [33, 0]
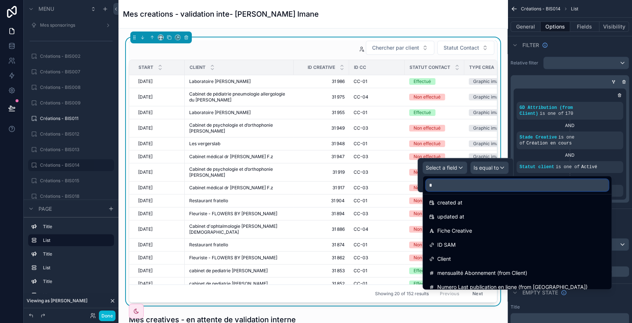
click at [451, 186] on input "*" at bounding box center [517, 185] width 182 height 12
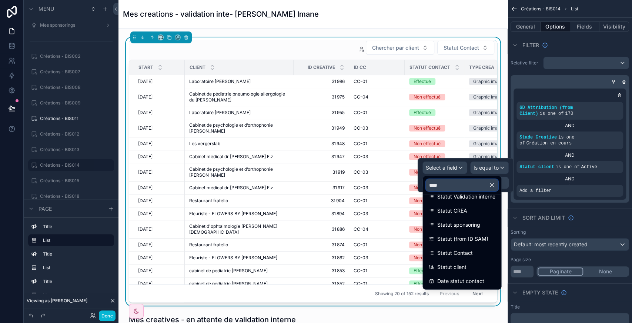
scroll to position [10, 0]
type input "*****"
click at [458, 254] on span "Statut Contact" at bounding box center [455, 252] width 36 height 9
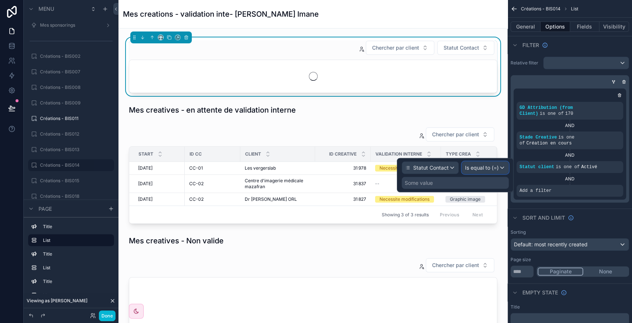
click at [483, 167] on span "Is equal to (=)" at bounding box center [482, 167] width 34 height 7
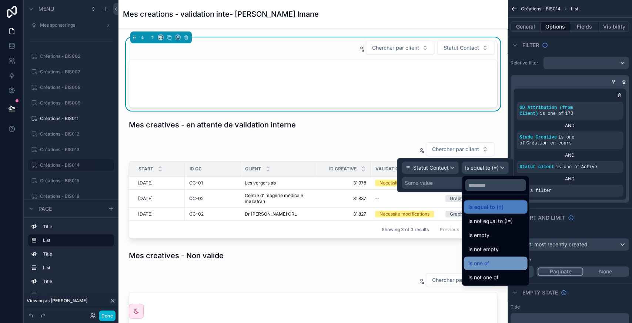
click at [501, 262] on div "Is one of" at bounding box center [495, 263] width 55 height 9
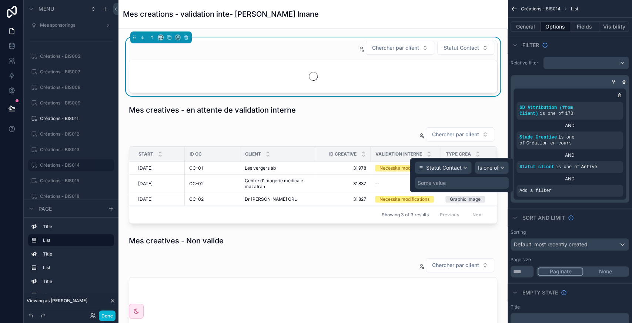
click at [434, 182] on div "Some value" at bounding box center [432, 182] width 28 height 7
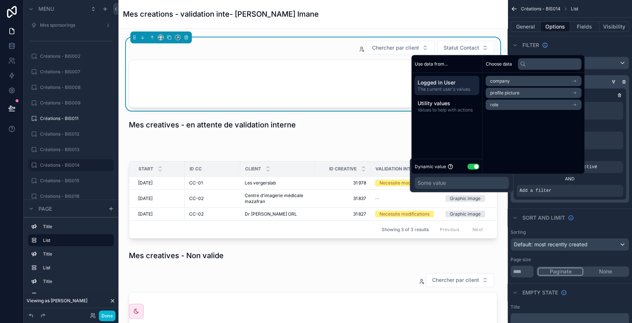
click at [469, 165] on button "Use setting" at bounding box center [473, 166] width 12 height 6
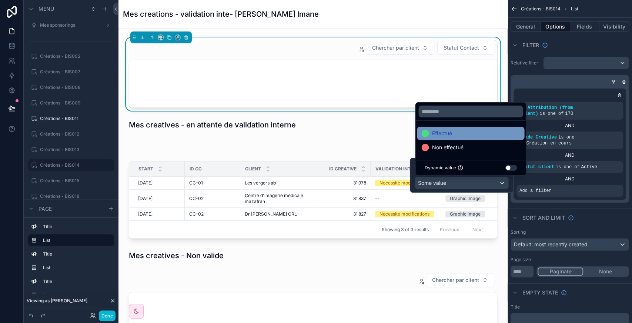
click at [447, 134] on span "Effectué" at bounding box center [442, 133] width 20 height 9
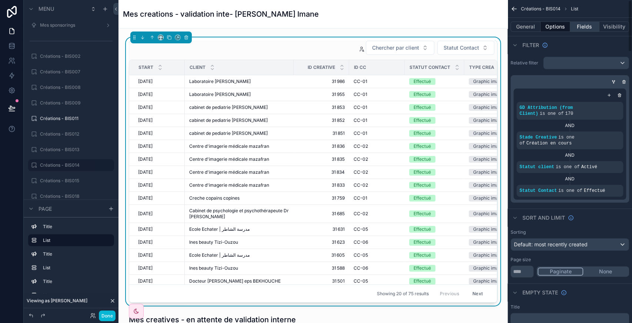
click at [586, 21] on button "Fields" at bounding box center [585, 26] width 30 height 10
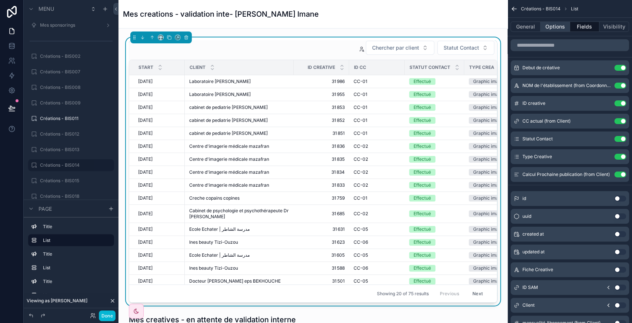
click at [555, 28] on button "Options" at bounding box center [555, 26] width 30 height 10
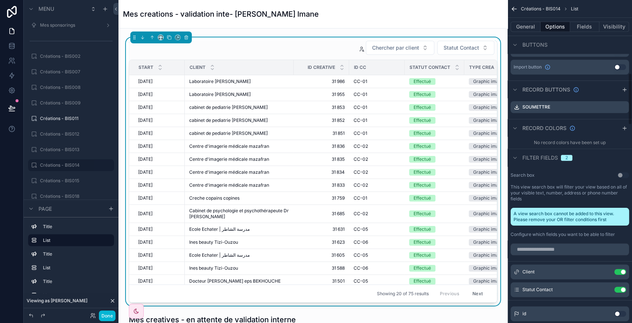
scroll to position [581, 0]
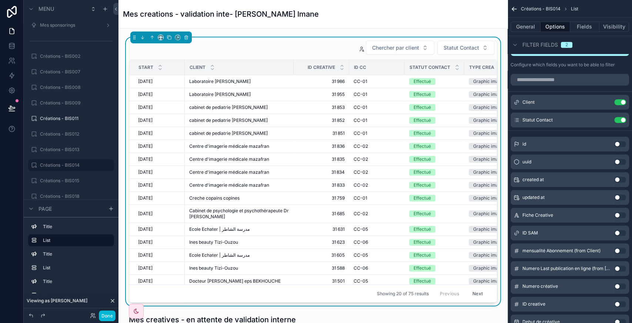
click at [620, 177] on button "Use setting" at bounding box center [620, 180] width 12 height 6
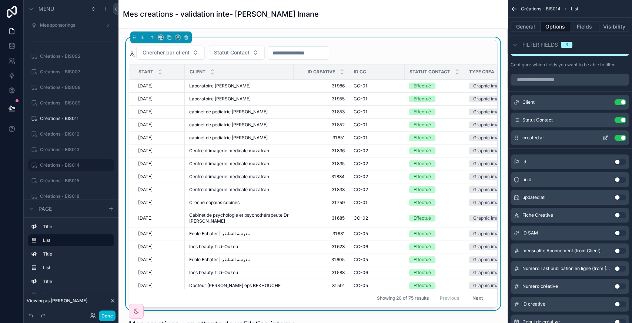
click at [606, 135] on icon "scrollable content" at bounding box center [605, 138] width 6 height 6
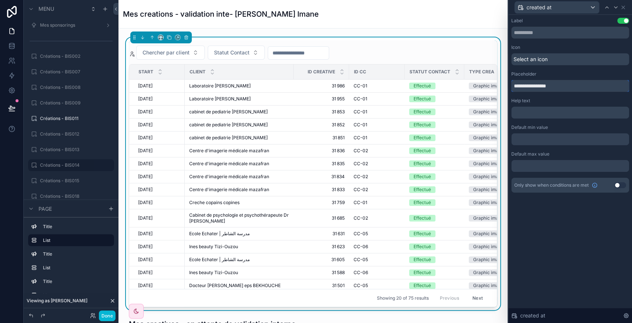
click at [537, 86] on input "**********" at bounding box center [570, 86] width 118 height 12
paste input "text"
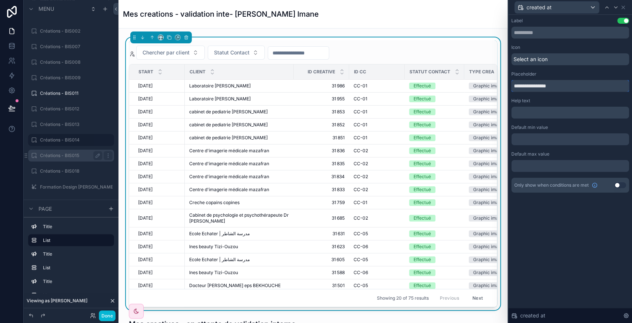
type input "**********"
click at [57, 156] on label "Créations - BIS015" at bounding box center [69, 155] width 59 height 6
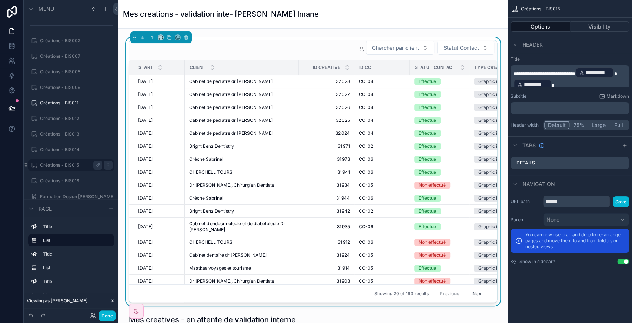
click at [301, 48] on div "Chercher par client Statut Contact" at bounding box center [313, 47] width 368 height 15
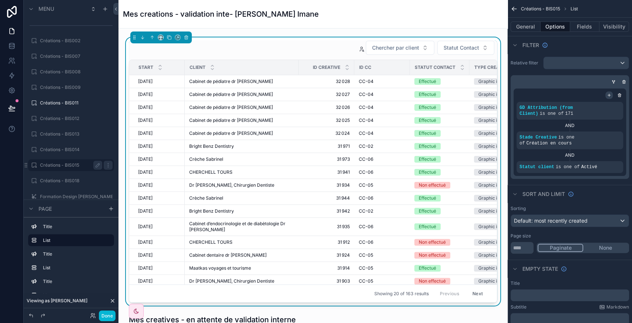
click at [608, 93] on icon "scrollable content" at bounding box center [609, 95] width 4 height 4
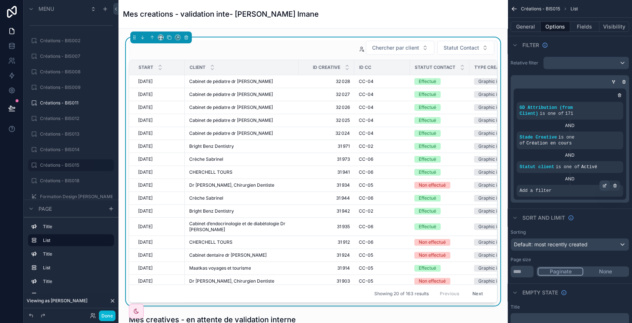
click at [605, 184] on icon "scrollable content" at bounding box center [605, 184] width 1 height 1
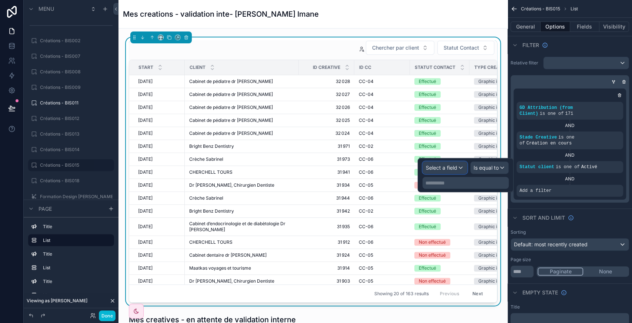
click at [459, 168] on div "Select a field" at bounding box center [445, 168] width 44 height 12
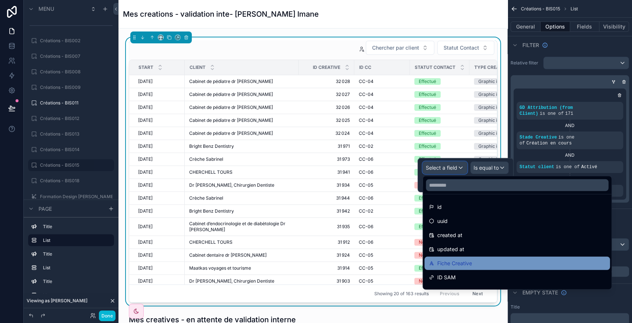
scroll to position [14, 0]
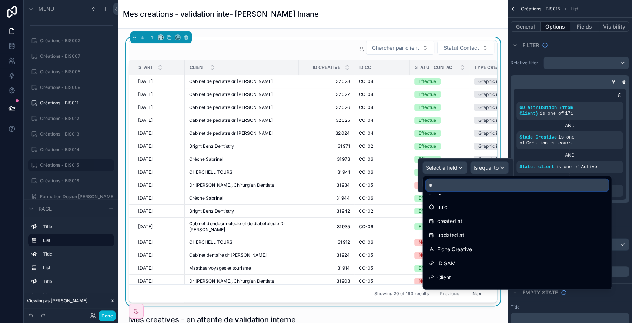
click at [450, 180] on input "*" at bounding box center [517, 185] width 182 height 12
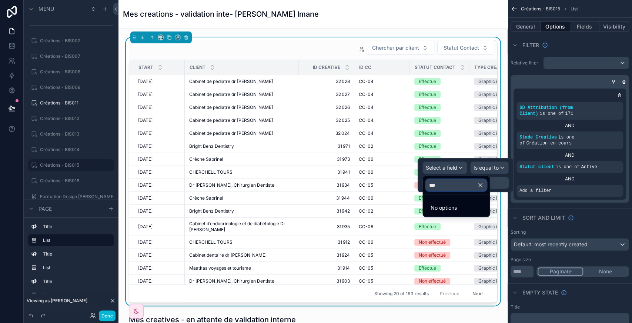
scroll to position [0, 0]
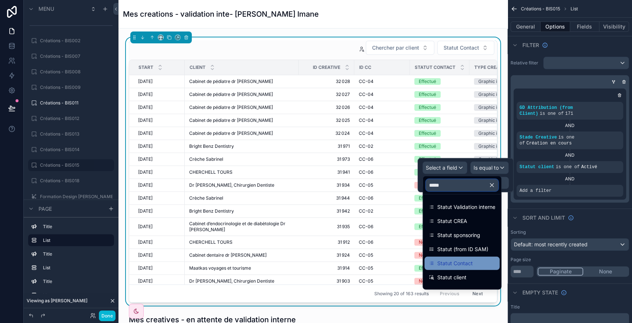
type input "*****"
click at [462, 264] on span "Statut Contact" at bounding box center [455, 263] width 36 height 9
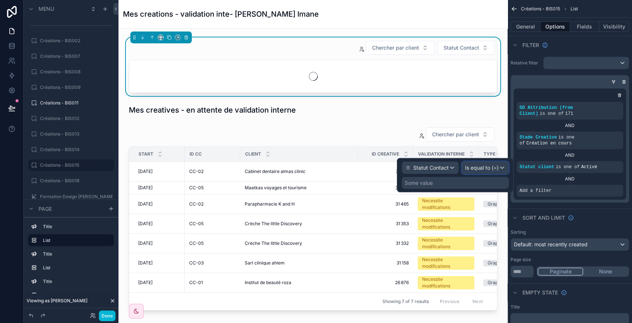
click at [479, 169] on span "Is equal to (=)" at bounding box center [482, 167] width 34 height 7
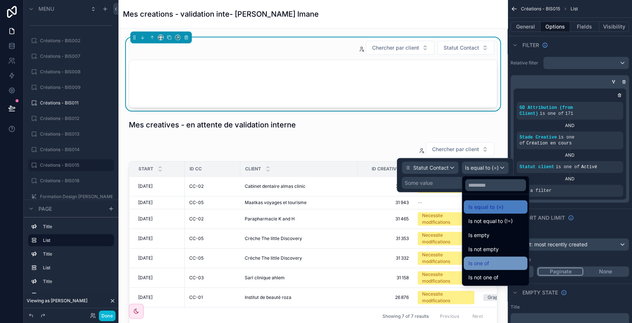
click at [490, 266] on div "Is one of" at bounding box center [495, 263] width 55 height 9
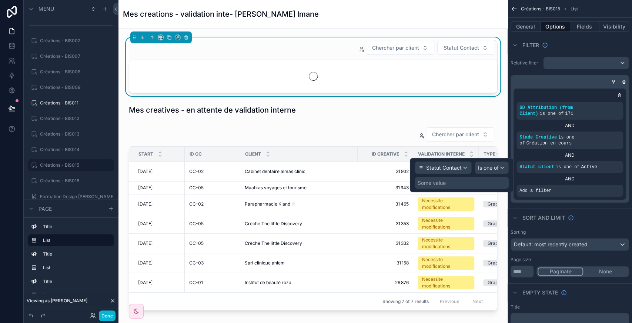
click at [441, 179] on div "Some value" at bounding box center [432, 182] width 28 height 7
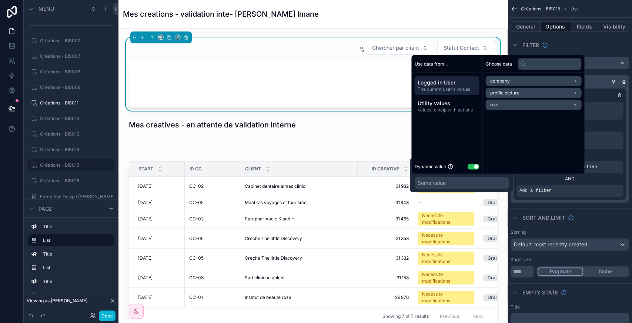
click at [473, 164] on button "Use setting" at bounding box center [473, 166] width 12 height 6
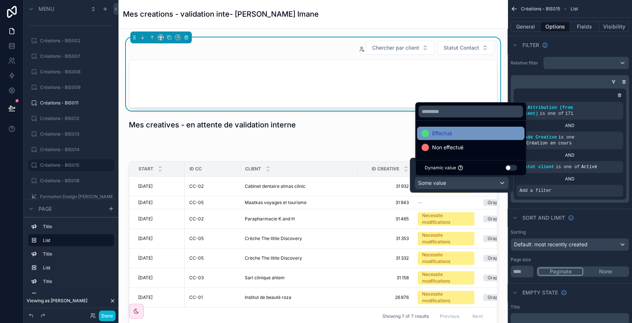
click at [452, 135] on div "Effectué" at bounding box center [470, 133] width 98 height 9
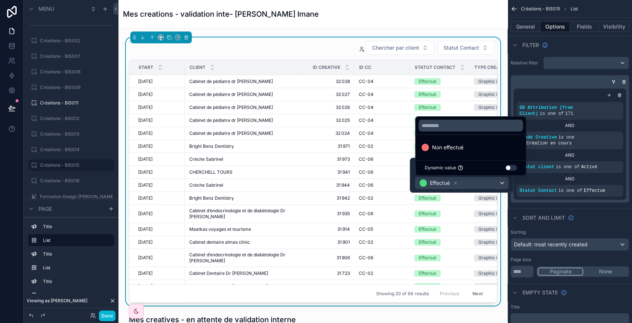
click at [617, 208] on div "Sort And Limit" at bounding box center [569, 217] width 124 height 18
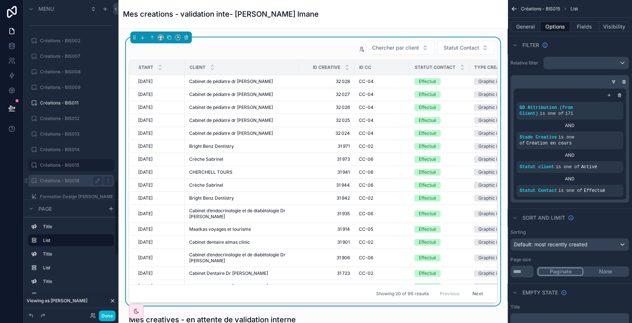
click at [56, 181] on label "Créations - BIS018" at bounding box center [69, 181] width 59 height 6
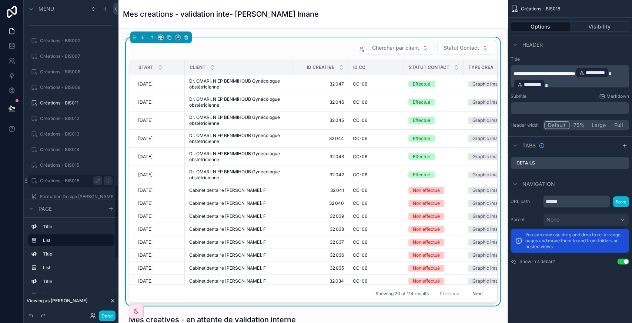
scroll to position [779, 0]
click at [266, 43] on div "Chercher par client Statut Contact" at bounding box center [313, 47] width 368 height 15
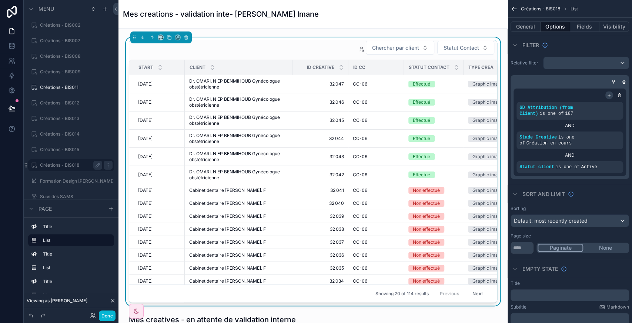
click at [608, 97] on div "scrollable content" at bounding box center [608, 94] width 7 height 7
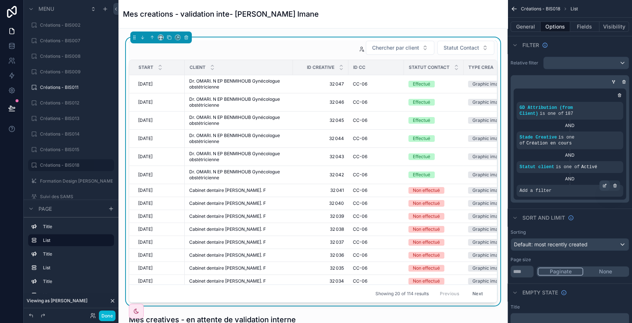
click at [603, 183] on icon "scrollable content" at bounding box center [604, 185] width 4 height 4
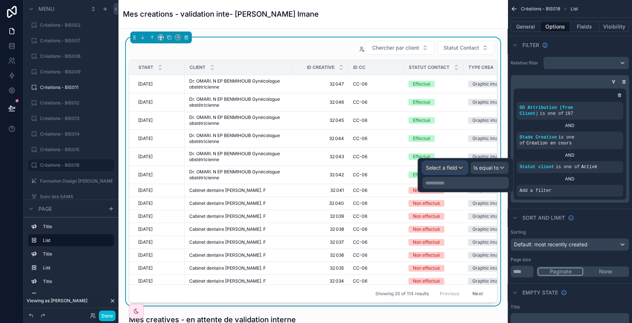
click at [452, 167] on span "Select a field" at bounding box center [441, 167] width 31 height 6
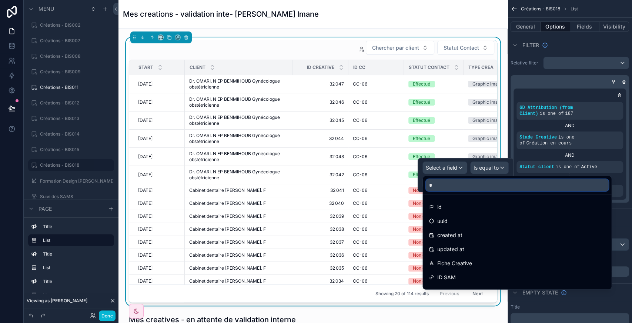
click at [452, 184] on input "*" at bounding box center [517, 185] width 182 height 12
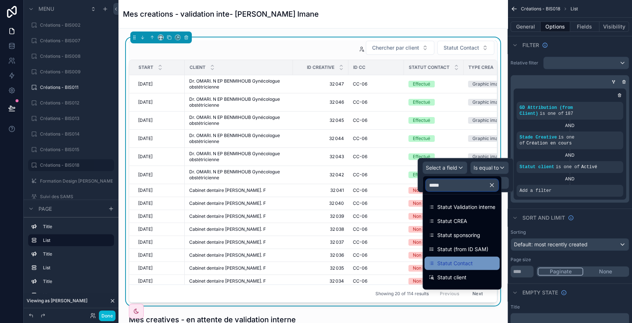
type input "*****"
click at [467, 263] on span "Statut Contact" at bounding box center [455, 263] width 36 height 9
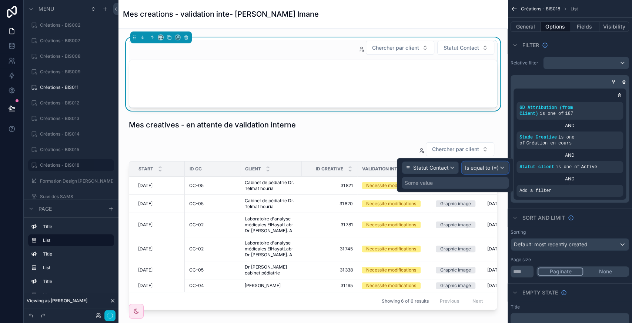
click at [488, 164] on span "Is equal to (=)" at bounding box center [482, 167] width 34 height 7
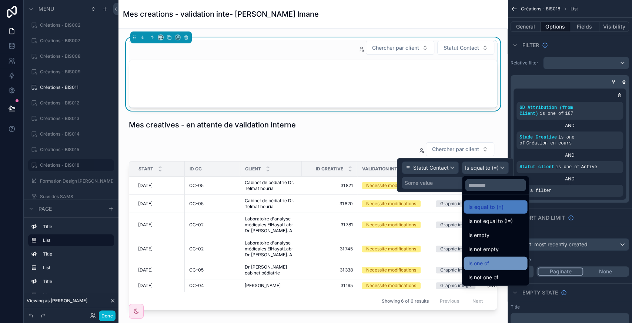
click at [482, 258] on div "Is one of" at bounding box center [495, 263] width 64 height 13
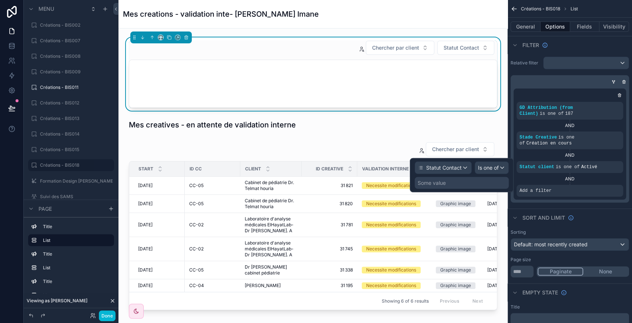
click at [442, 181] on div "Some value" at bounding box center [432, 182] width 28 height 7
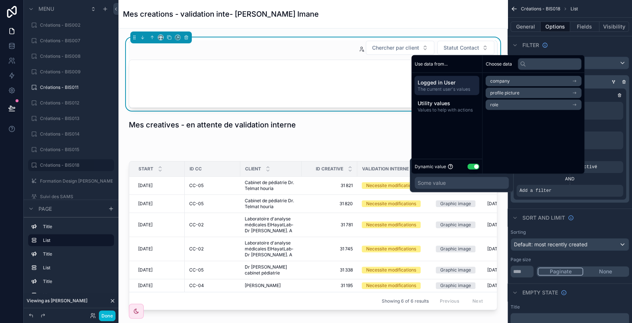
click at [473, 167] on button "Use setting" at bounding box center [473, 166] width 12 height 6
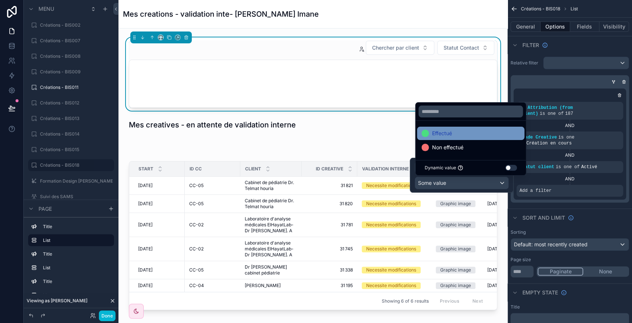
click at [453, 135] on div "Effectué" at bounding box center [470, 133] width 98 height 9
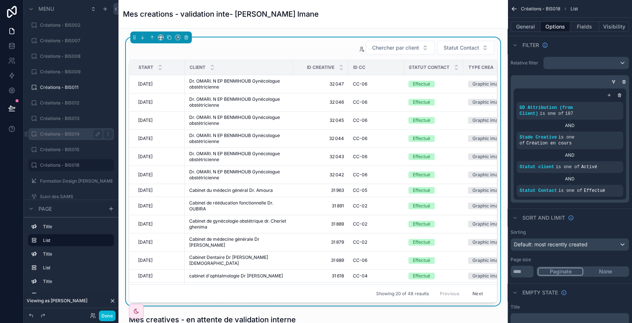
click at [64, 134] on label "Créations - BIS014" at bounding box center [69, 134] width 59 height 6
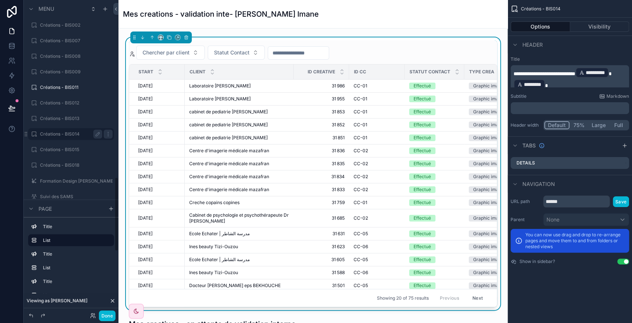
scroll to position [748, 0]
click at [62, 183] on label "Créations - BIS015" at bounding box center [69, 181] width 59 height 6
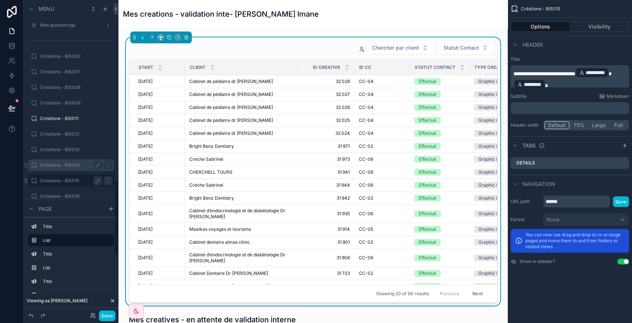
click at [315, 45] on div "Chercher par client Statut Contact" at bounding box center [313, 47] width 368 height 15
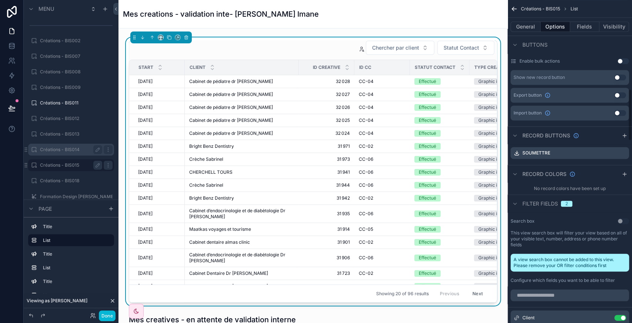
scroll to position [551, 0]
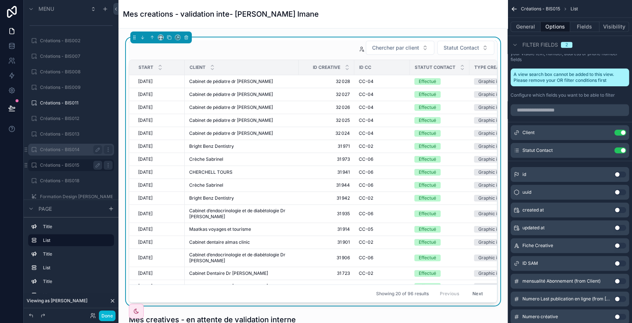
click at [622, 207] on button "Use setting" at bounding box center [620, 210] width 12 height 6
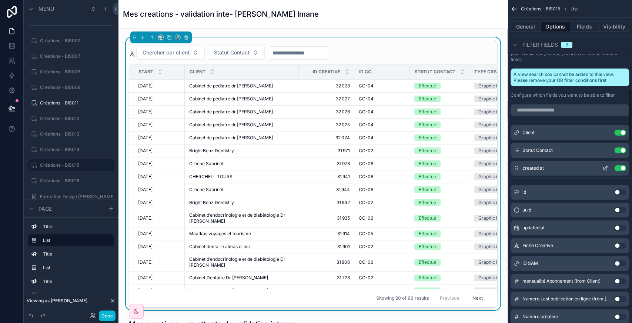
click at [605, 165] on icon "scrollable content" at bounding box center [605, 168] width 6 height 6
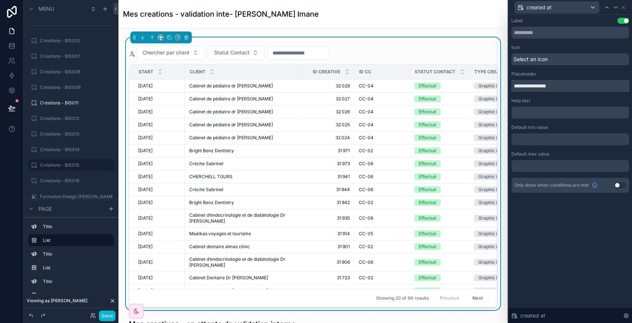
click at [547, 85] on input "**********" at bounding box center [570, 86] width 118 height 12
paste input "text"
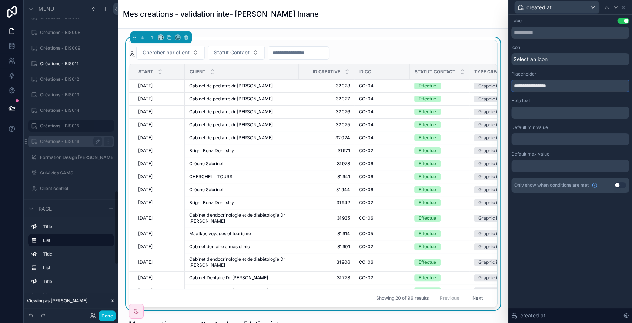
type input "**********"
click at [64, 141] on label "Créations - BIS018" at bounding box center [69, 141] width 59 height 6
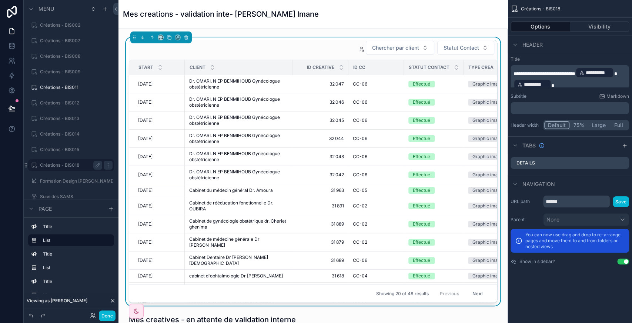
click at [298, 42] on div "Chercher par client Statut Contact" at bounding box center [313, 47] width 368 height 15
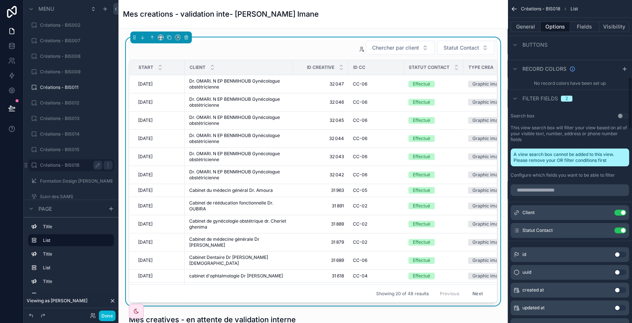
scroll to position [480, 0]
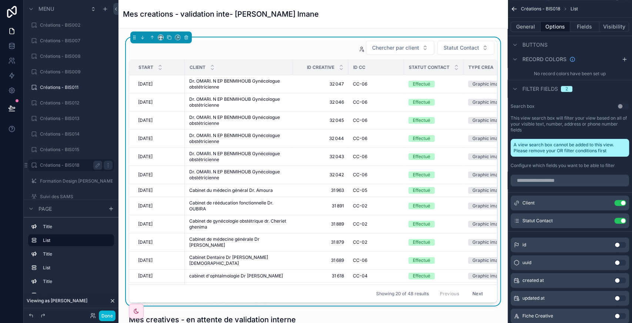
click at [619, 277] on button "Use setting" at bounding box center [620, 280] width 12 height 6
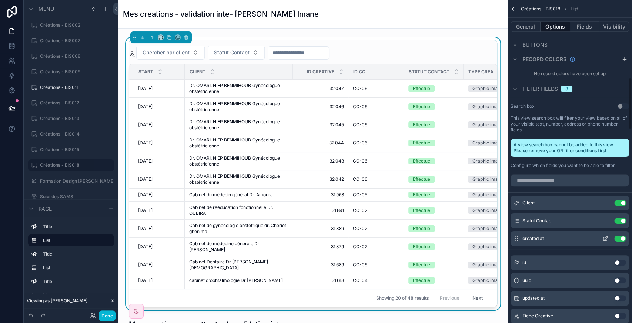
click at [604, 235] on icon "scrollable content" at bounding box center [605, 238] width 6 height 6
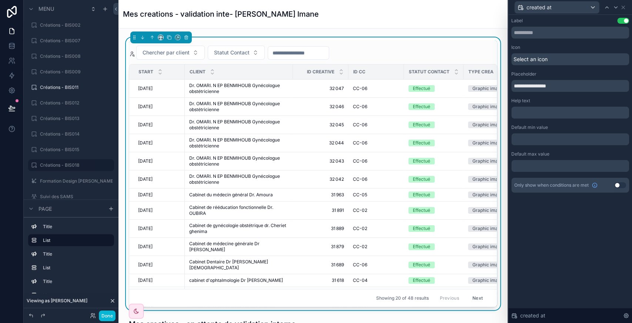
click at [545, 59] on span "Select an icon" at bounding box center [530, 59] width 34 height 7
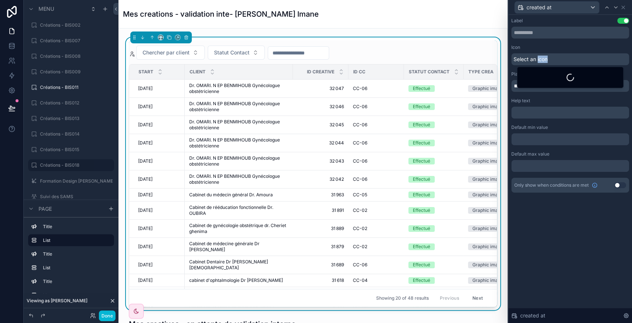
click at [545, 59] on span "Select an icon" at bounding box center [530, 59] width 34 height 7
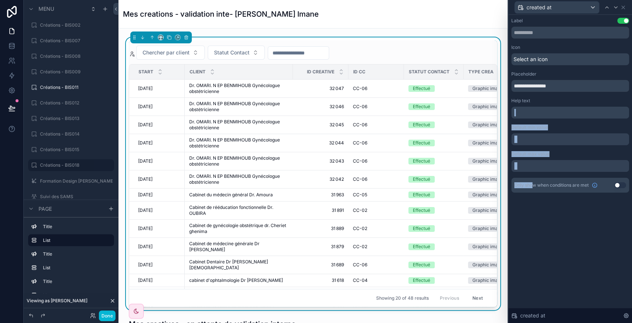
drag, startPoint x: 533, startPoint y: 223, endPoint x: 538, endPoint y: 86, distance: 137.0
click at [538, 86] on div "**********" at bounding box center [570, 169] width 124 height 308
click at [538, 86] on input "**********" at bounding box center [570, 86] width 118 height 12
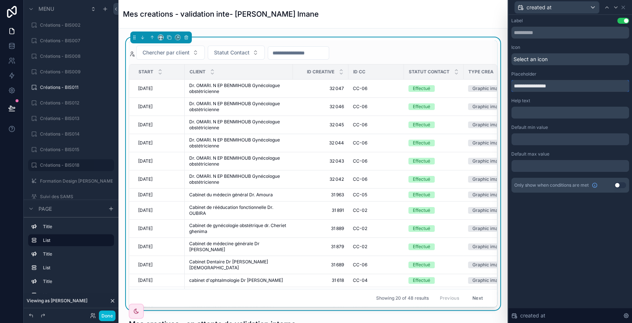
paste input "text"
type input "**********"
click at [65, 165] on label "Créations - BIS018" at bounding box center [69, 165] width 59 height 6
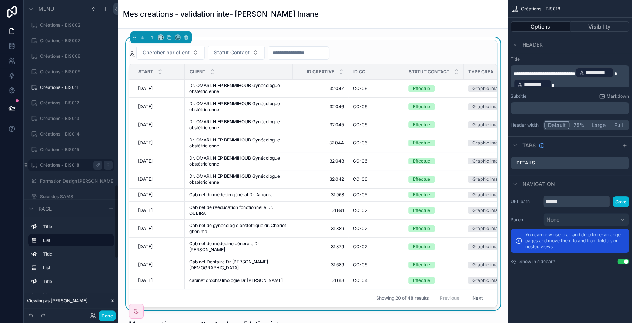
scroll to position [0, 0]
click at [594, 26] on button "Visibility" at bounding box center [599, 26] width 59 height 10
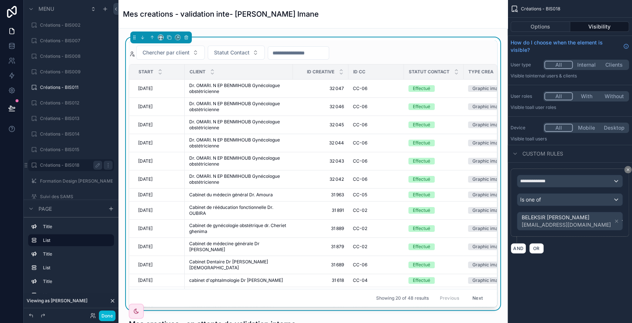
click at [416, 44] on div "Chercher par client Statut Contact Start Client ID creative ID CC Statut Contac…" at bounding box center [313, 173] width 368 height 266
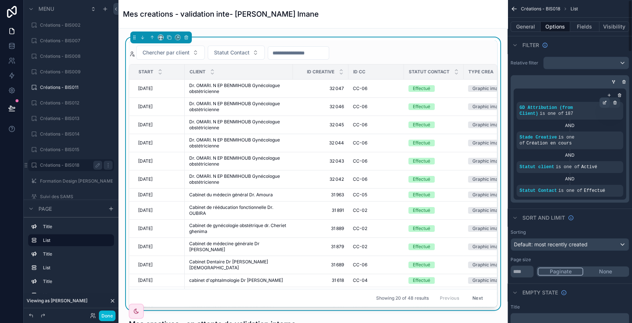
click at [602, 104] on div "scrollable content" at bounding box center [604, 102] width 10 height 10
click at [614, 208] on div "Sort And Limit" at bounding box center [569, 217] width 124 height 18
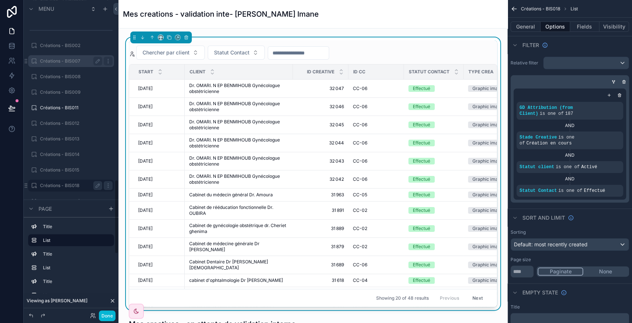
click at [66, 62] on label "Créations - BIS007" at bounding box center [69, 61] width 59 height 6
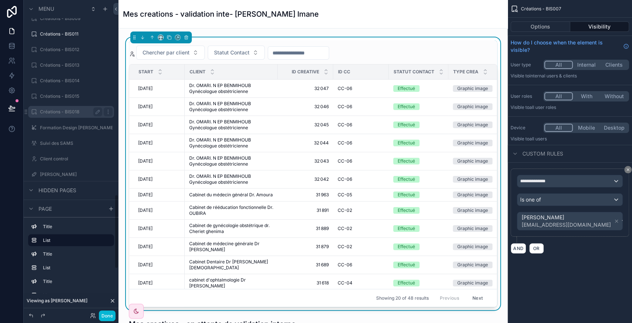
scroll to position [788, 0]
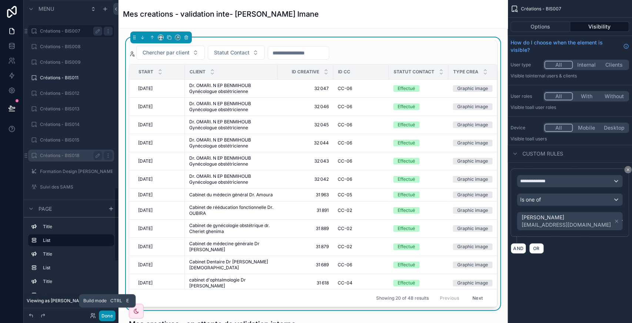
click at [106, 316] on button "Done" at bounding box center [107, 315] width 17 height 11
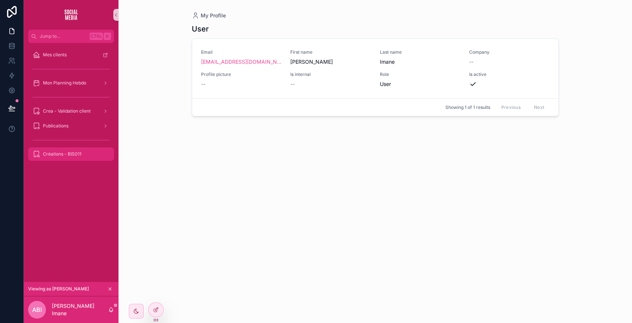
click at [59, 156] on span "Créations - BIS011" at bounding box center [62, 154] width 38 height 6
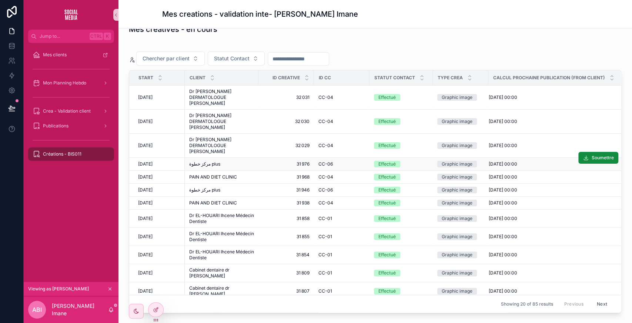
scroll to position [12, 0]
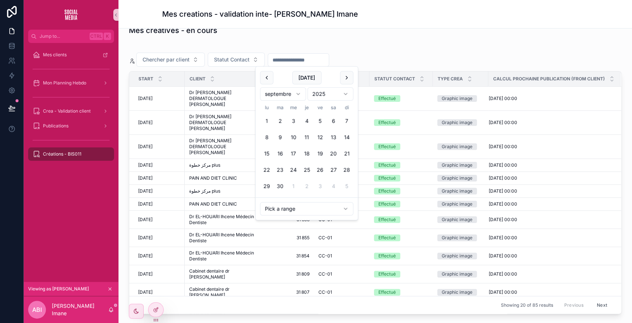
click at [293, 57] on input "scrollable content" at bounding box center [298, 60] width 61 height 10
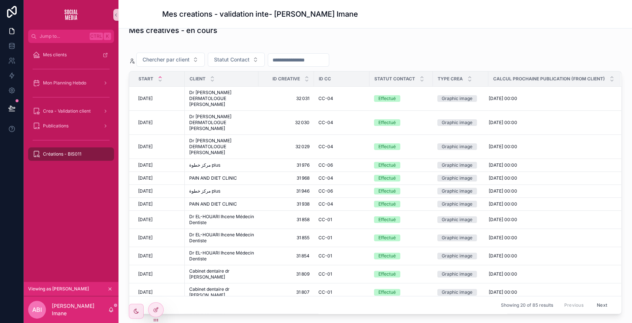
click at [160, 77] on icon "scrollable content" at bounding box center [160, 77] width 3 height 1
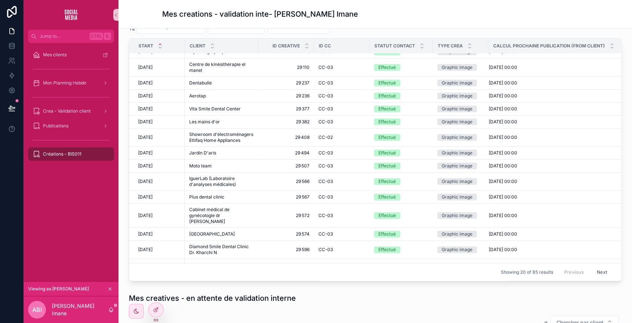
scroll to position [66, 0]
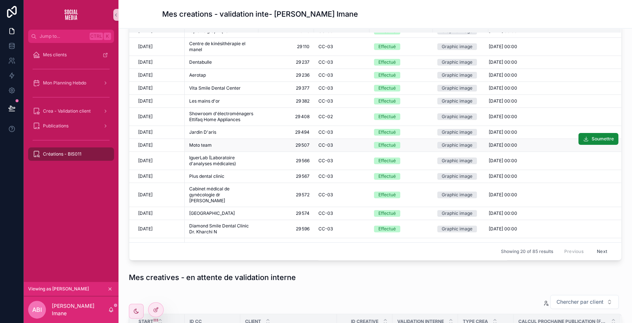
click at [215, 142] on div "Moto team Moto team" at bounding box center [221, 145] width 65 height 6
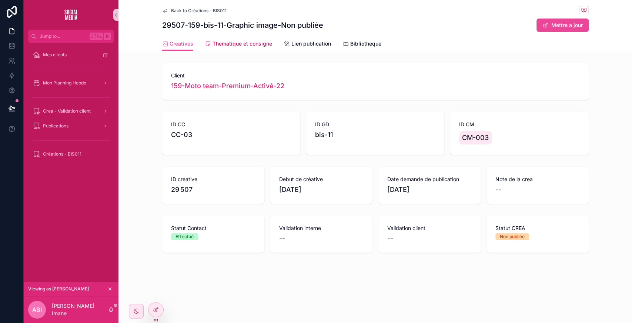
click at [247, 47] on span "Thematique et consigne" at bounding box center [242, 43] width 60 height 7
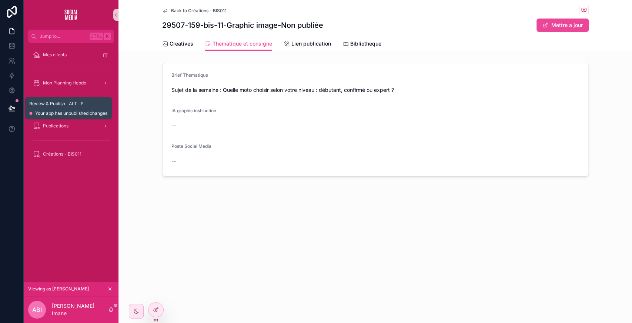
click at [12, 111] on icon at bounding box center [12, 111] width 6 height 0
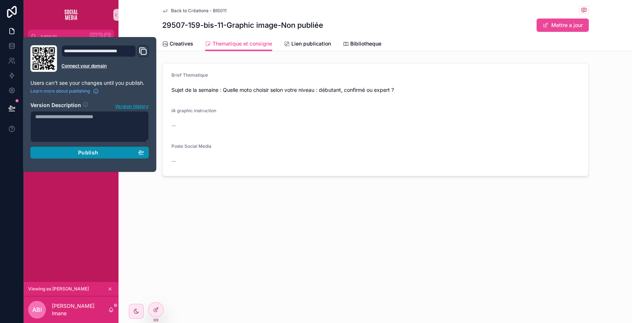
click at [93, 150] on span "Publish" at bounding box center [88, 152] width 20 height 7
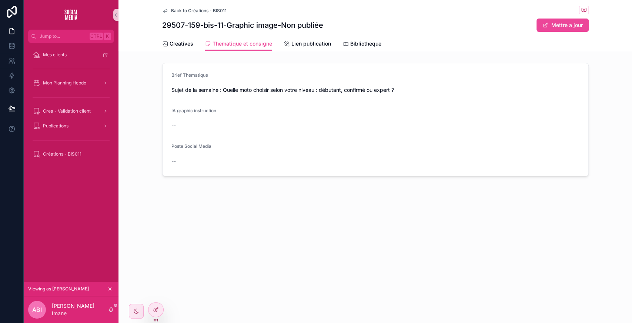
click at [195, 227] on div "Back to Créations - BIS011 29507-159-bis-11-Graphic image-Non publiée Mettre a …" at bounding box center [374, 161] width 513 height 323
click at [10, 109] on icon at bounding box center [11, 107] width 7 height 7
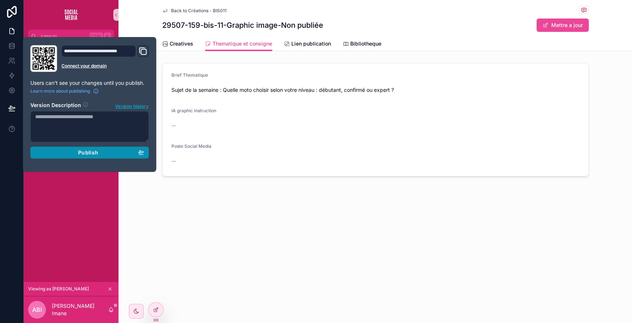
click at [94, 150] on span "Publish" at bounding box center [88, 152] width 20 height 7
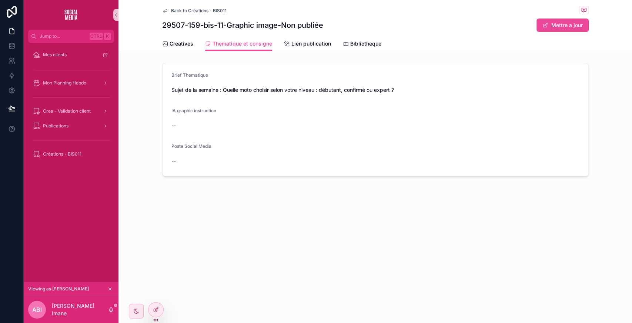
click at [192, 212] on div "Back to Créations - BIS011 29507-159-bis-11-Graphic image-Non publiée Mettre a …" at bounding box center [374, 113] width 513 height 227
click at [80, 87] on div "Mon Planning Hebdo" at bounding box center [71, 83] width 77 height 12
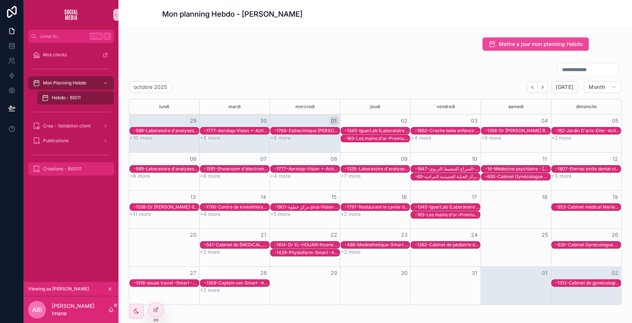
click at [67, 172] on div "Créations - BIS011" at bounding box center [71, 169] width 77 height 12
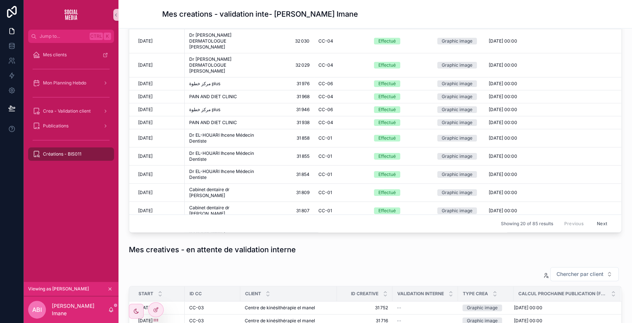
scroll to position [278, 0]
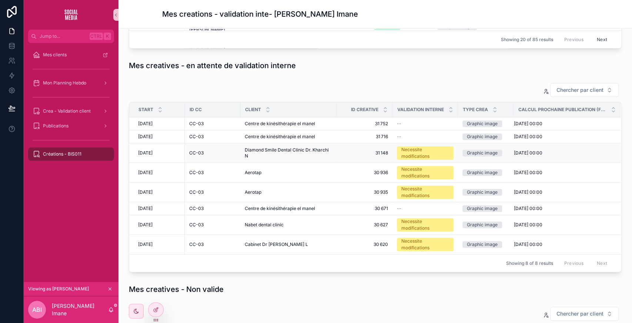
click at [318, 156] on span "Diamond Smile Dental Clinic Dr. Kharchi N" at bounding box center [289, 153] width 88 height 12
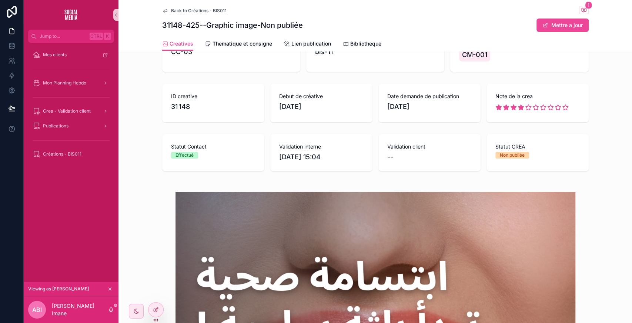
scroll to position [27, 0]
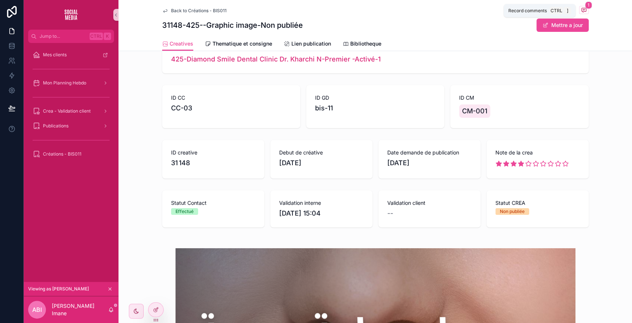
click at [583, 10] on icon "scrollable content" at bounding box center [583, 10] width 1 height 0
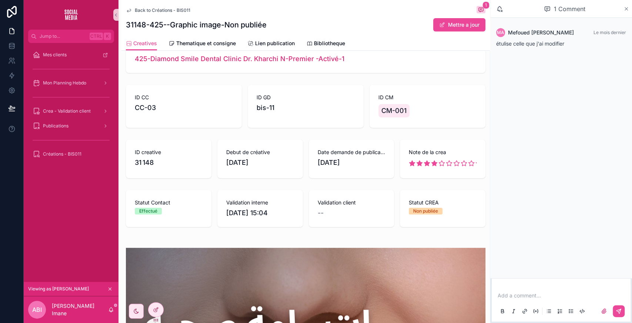
click at [627, 7] on icon "scrollable content" at bounding box center [626, 8] width 3 height 3
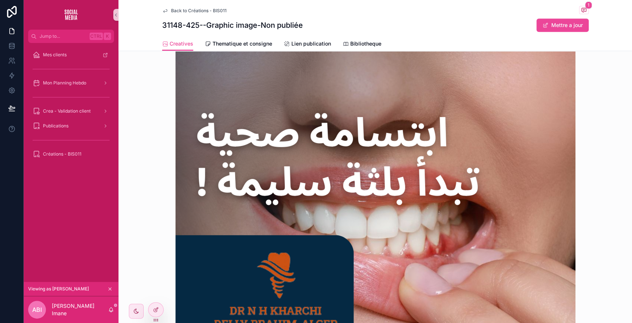
scroll to position [228, 0]
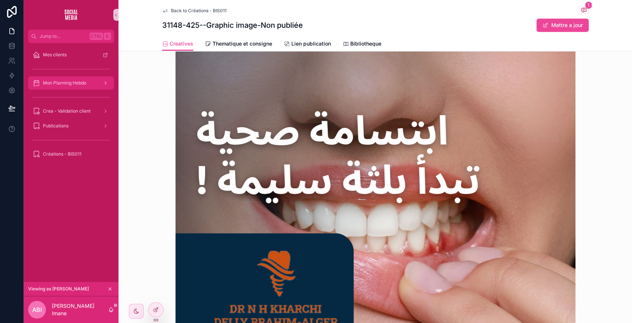
click at [60, 86] on div "Mon Planning Hebdo" at bounding box center [71, 83] width 77 height 12
